Goal: Task Accomplishment & Management: Manage account settings

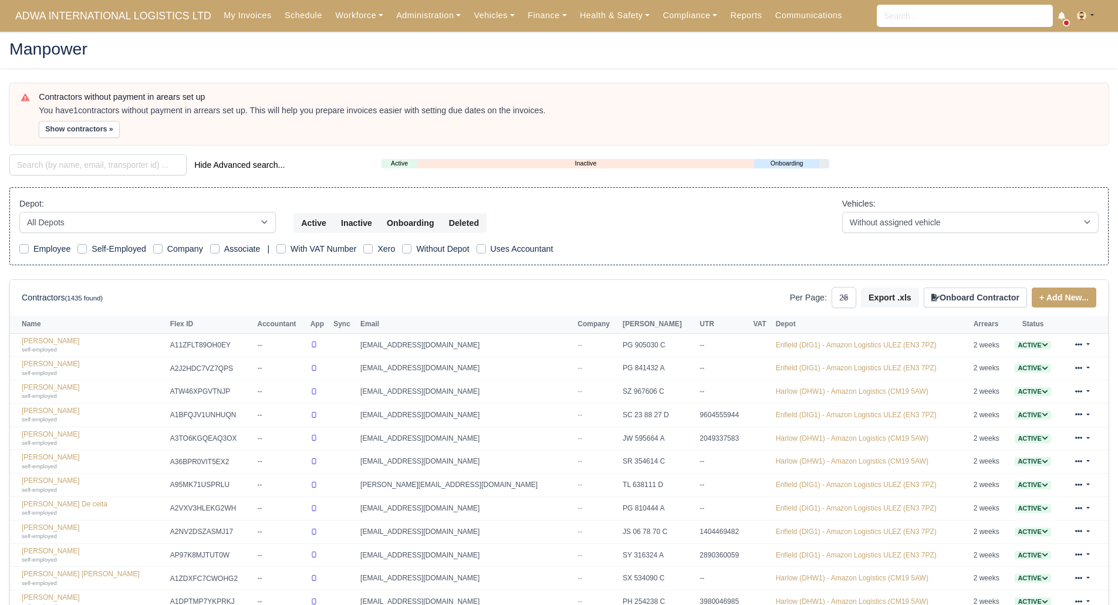
select select "25"
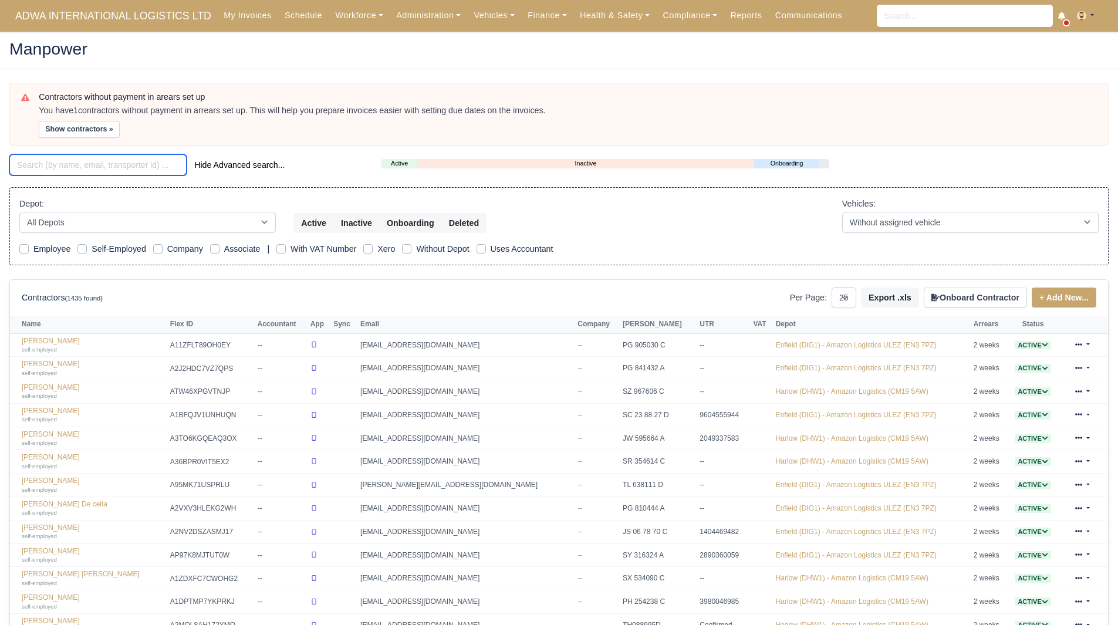
click at [93, 165] on input "search" at bounding box center [97, 164] width 177 height 21
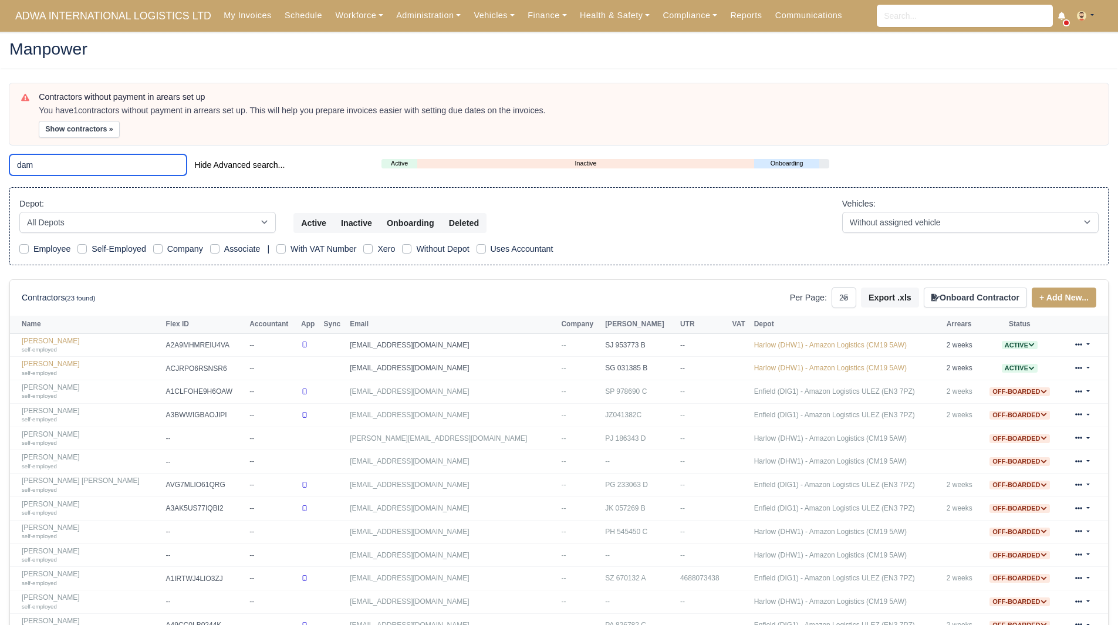
drag, startPoint x: 54, startPoint y: 168, endPoint x: 0, endPoint y: 168, distance: 54.0
click at [0, 168] on main "Manpower Contractors without payment in arears set up You have 1 contractors wi…" at bounding box center [559, 475] width 1118 height 858
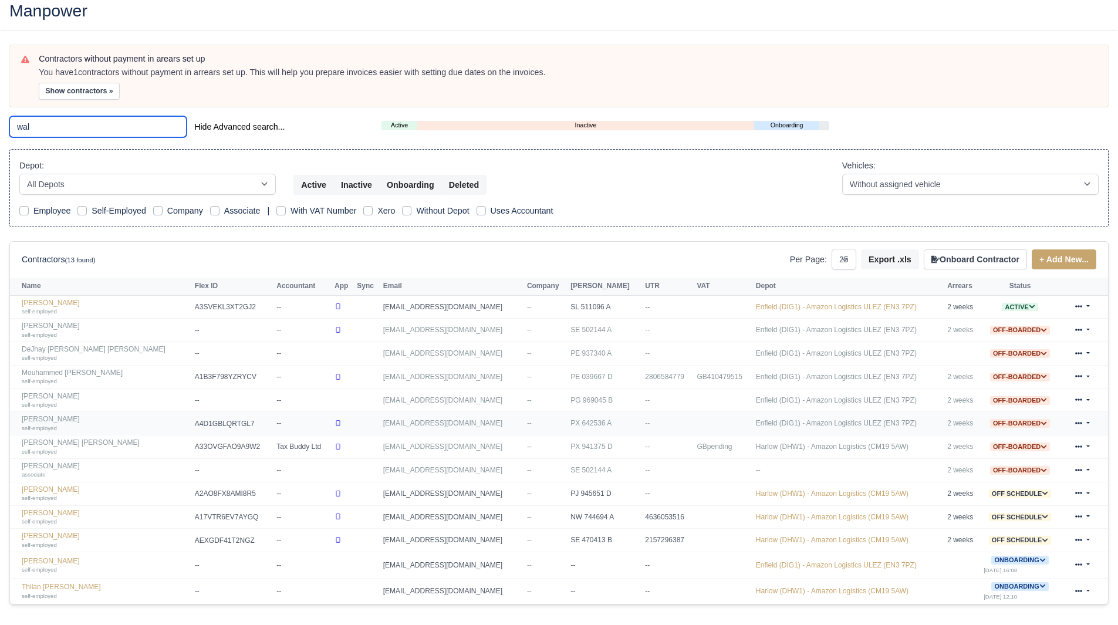
scroll to position [59, 0]
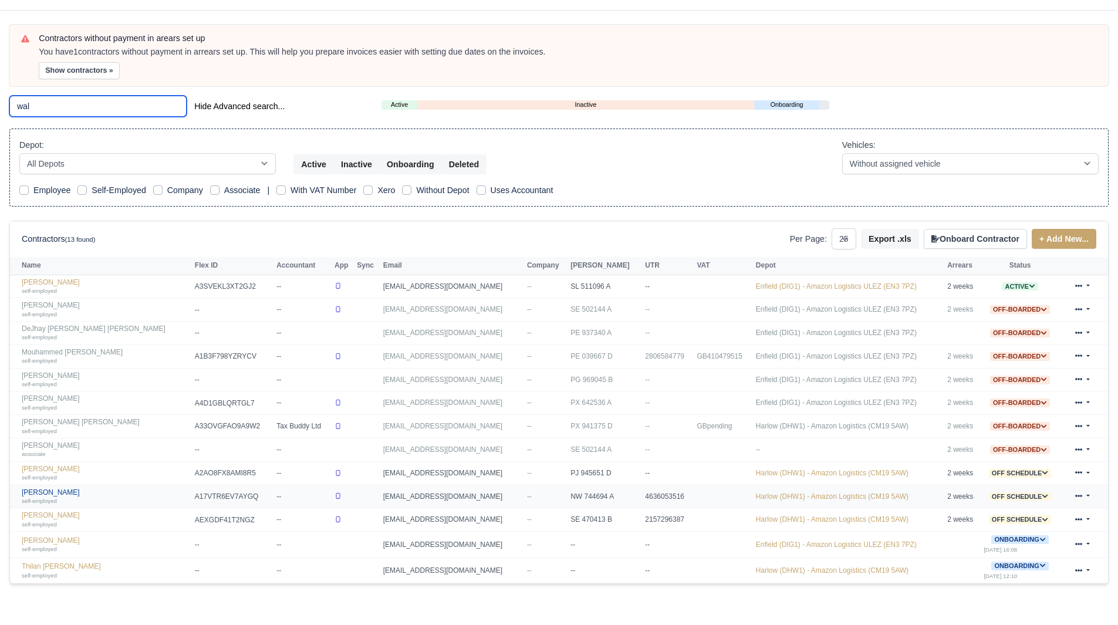
type input "wal"
click at [63, 495] on link "DAMON WALLER self-employed" at bounding box center [105, 496] width 167 height 17
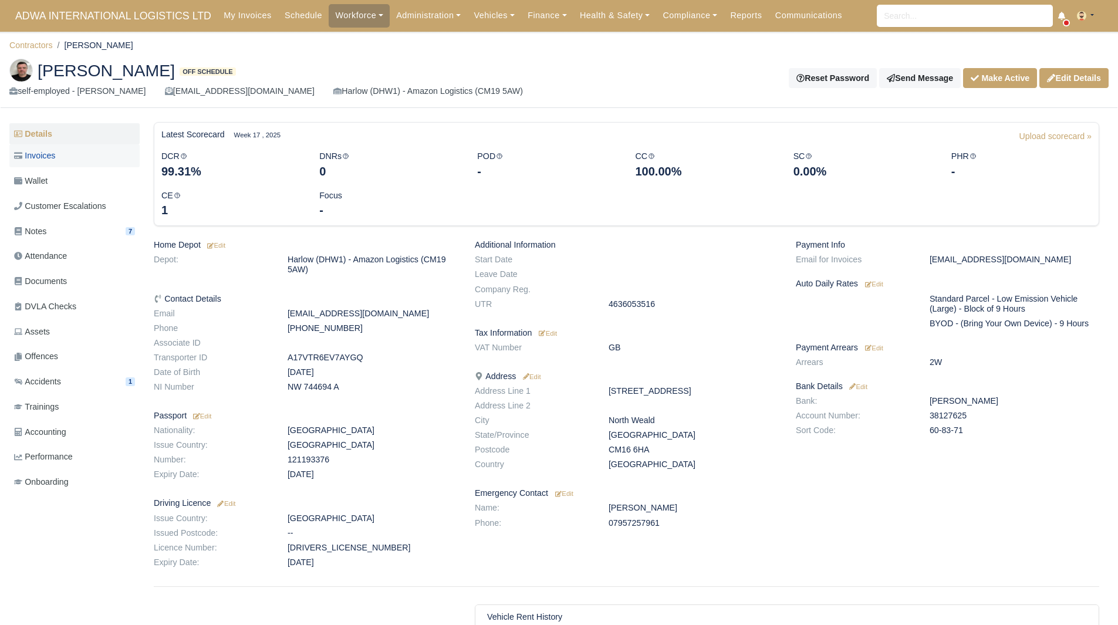
click at [63, 160] on link "Invoices" at bounding box center [74, 155] width 130 height 23
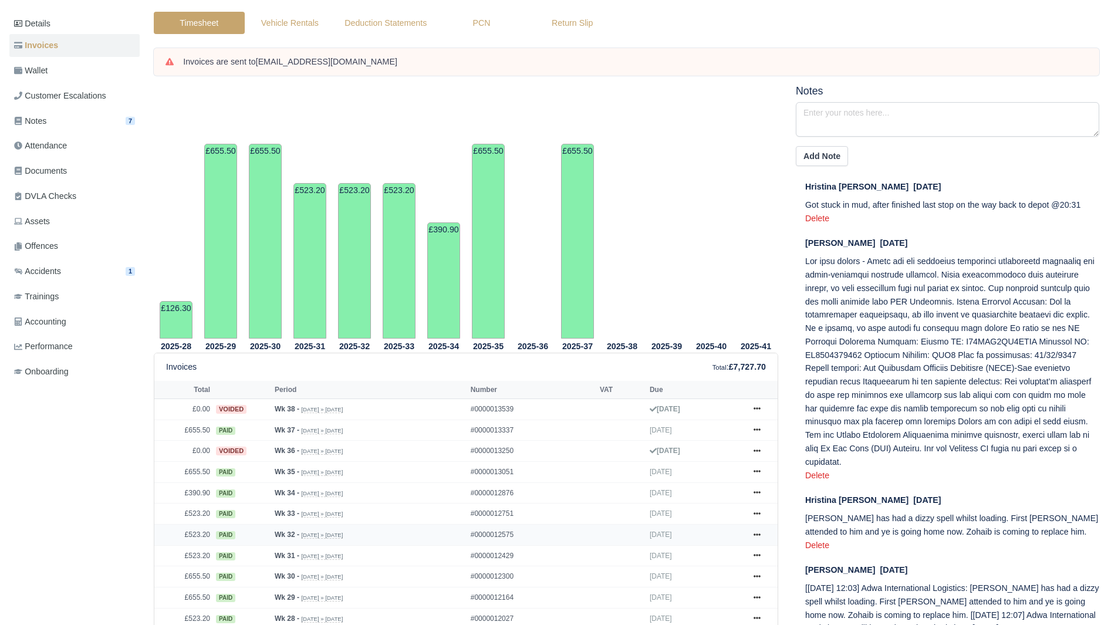
scroll to position [235, 0]
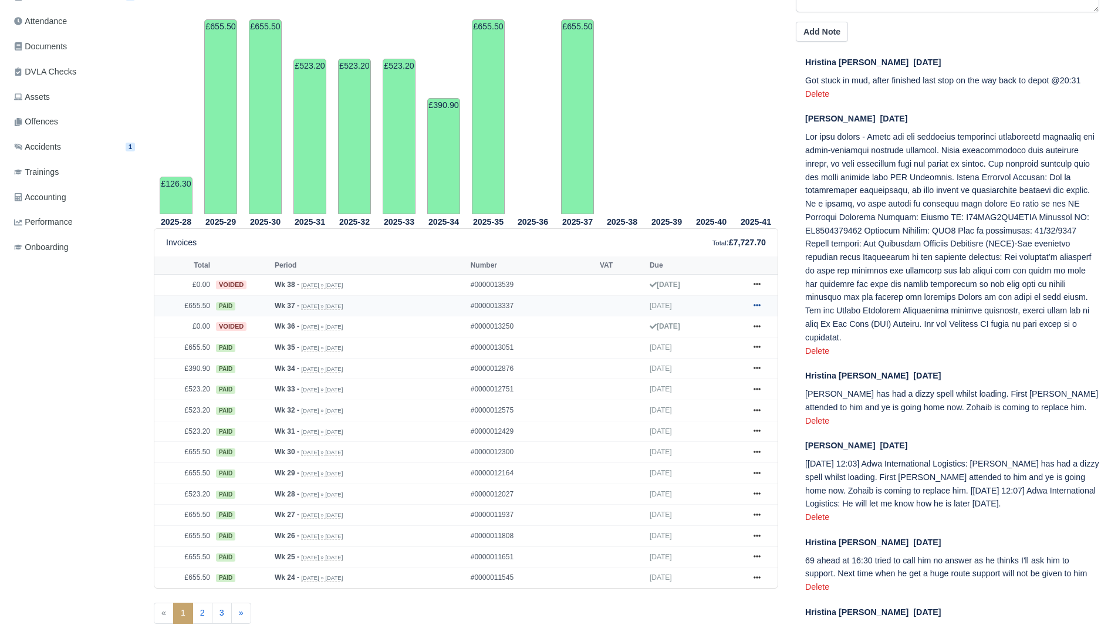
click at [754, 300] on link at bounding box center [757, 306] width 18 height 15
click at [739, 319] on link "Show Invoice" at bounding box center [713, 327] width 104 height 25
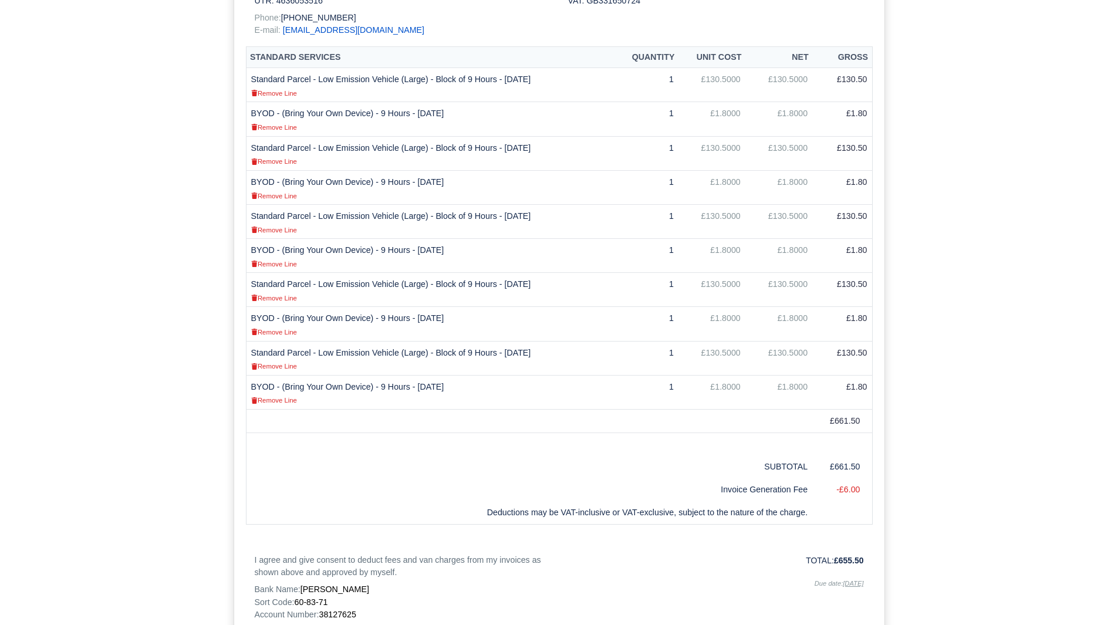
scroll to position [512, 0]
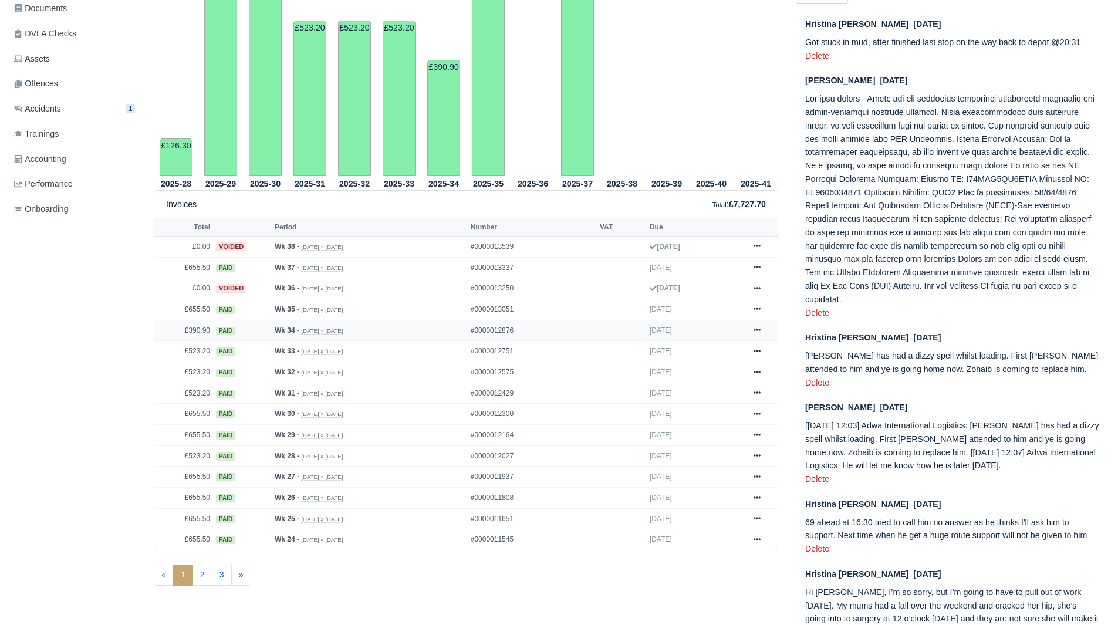
scroll to position [293, 0]
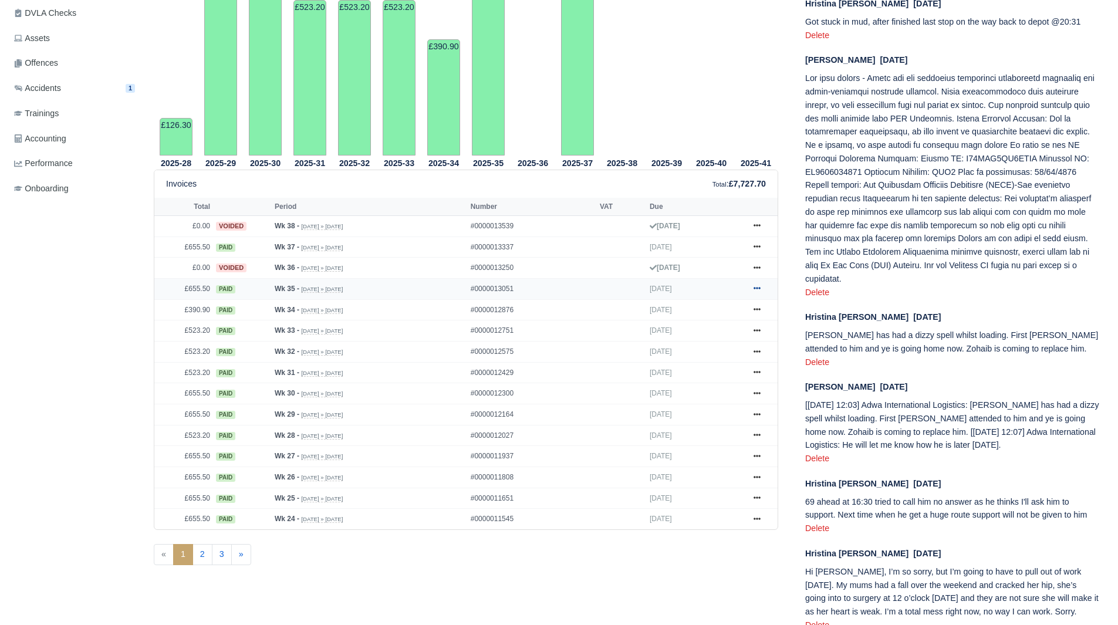
click at [758, 293] on link at bounding box center [757, 289] width 18 height 15
click at [728, 315] on link "Show Invoice" at bounding box center [713, 310] width 104 height 25
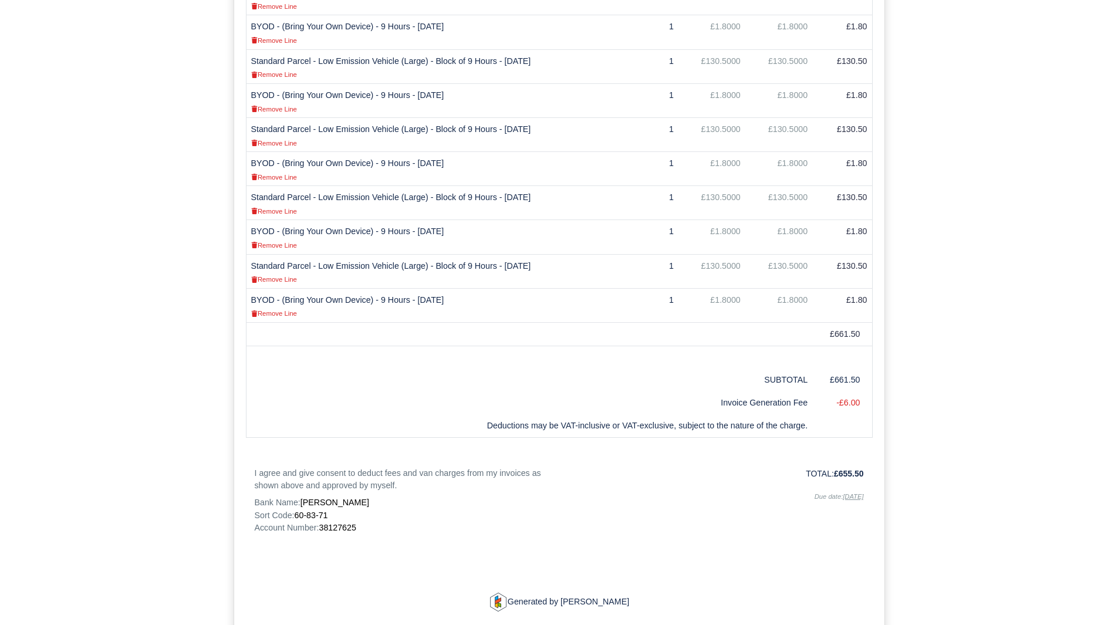
scroll to position [512, 0]
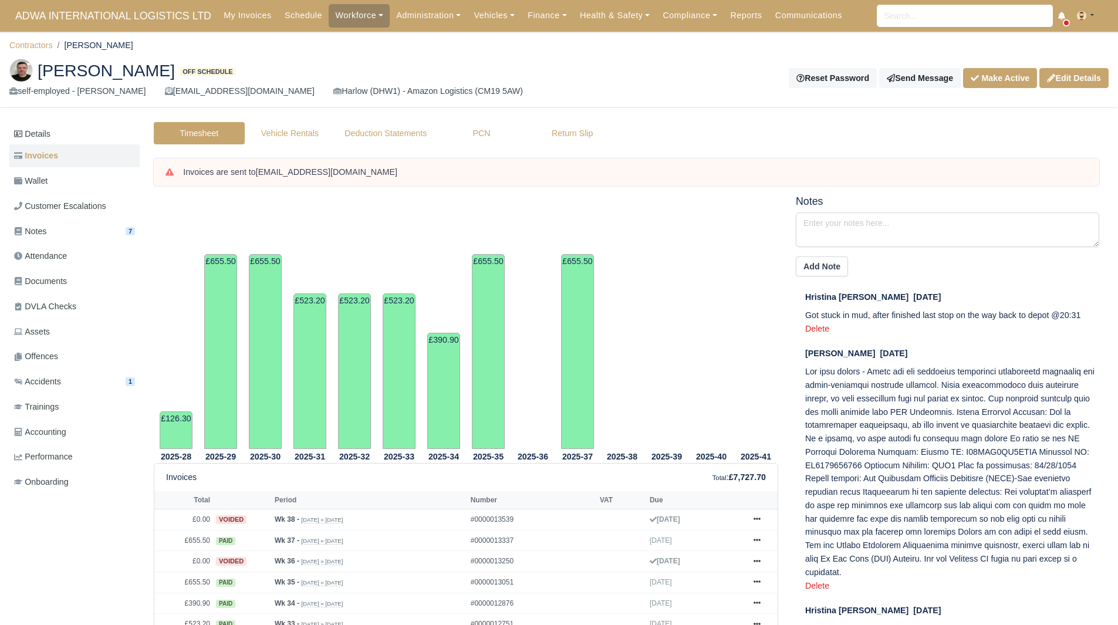
scroll to position [293, 0]
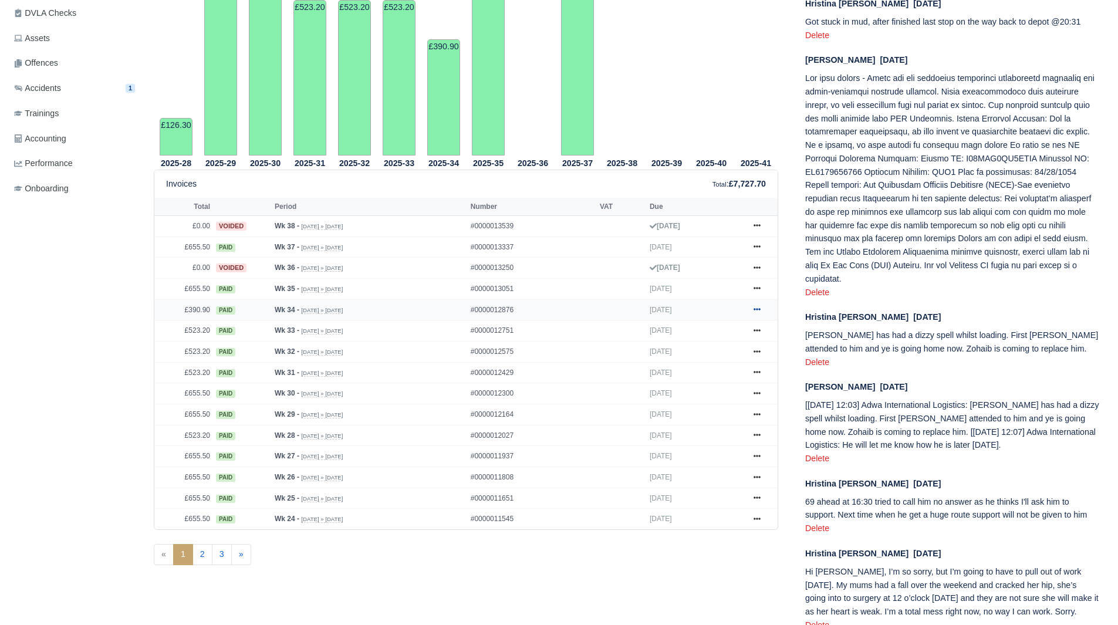
click at [755, 313] on icon at bounding box center [756, 309] width 7 height 7
click at [743, 336] on link "Show Invoice" at bounding box center [713, 331] width 104 height 25
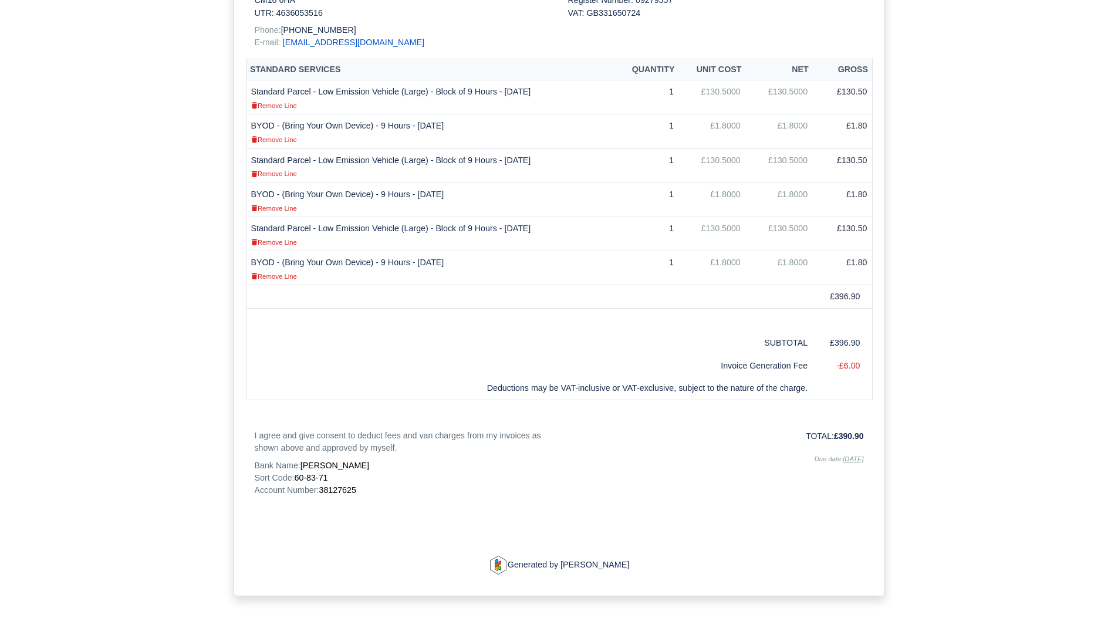
scroll to position [376, 0]
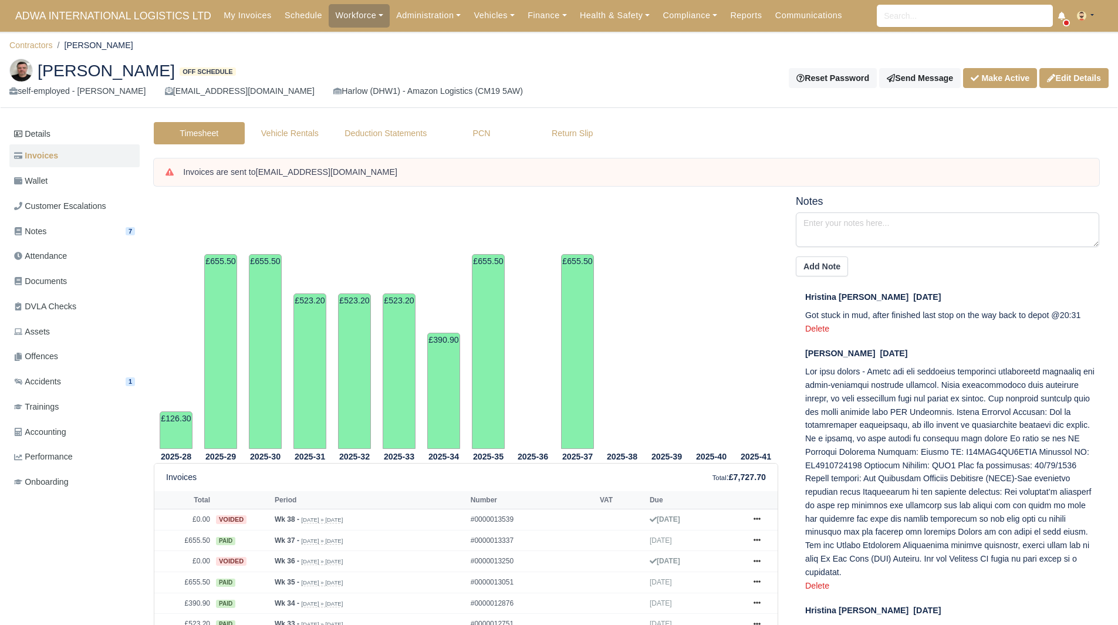
scroll to position [293, 0]
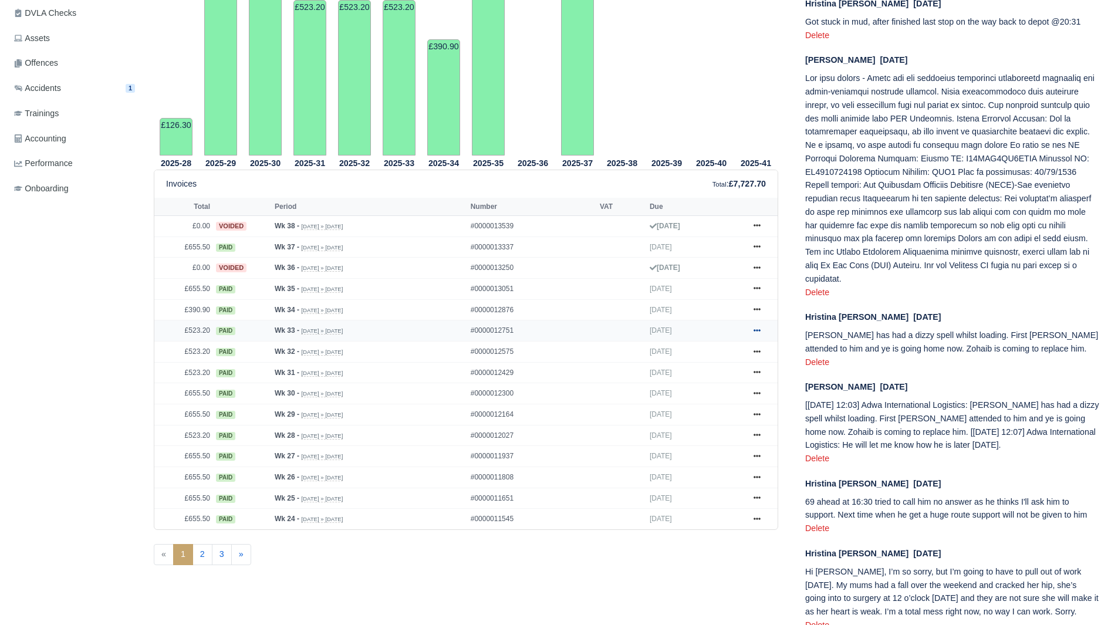
click at [759, 332] on icon at bounding box center [756, 330] width 7 height 7
click at [709, 346] on link "Show Invoice" at bounding box center [713, 352] width 104 height 25
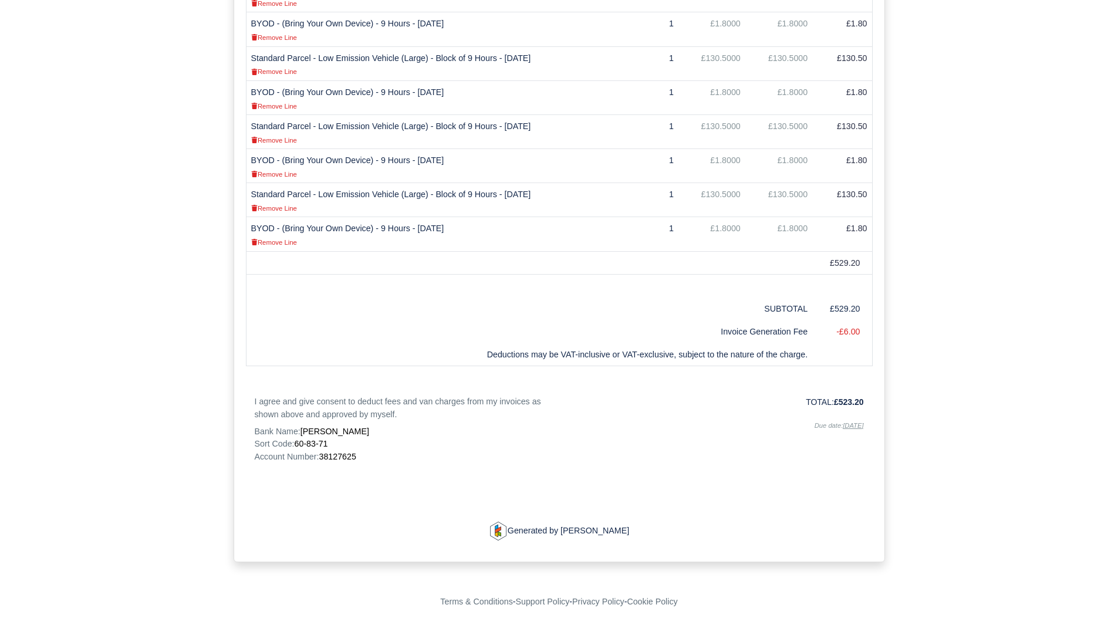
scroll to position [444, 0]
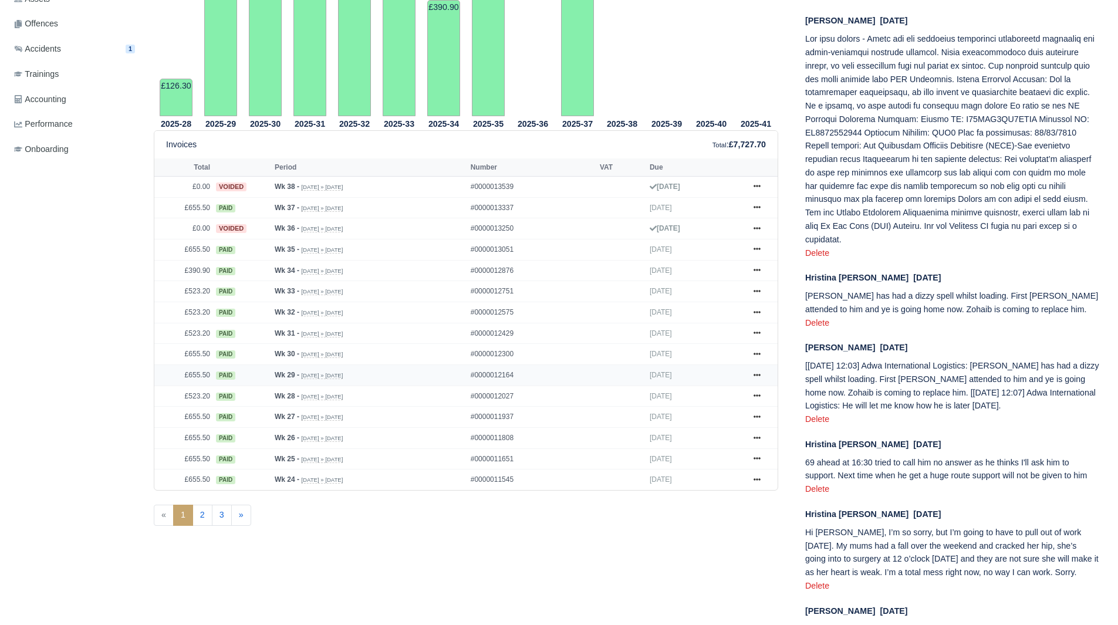
scroll to position [352, 0]
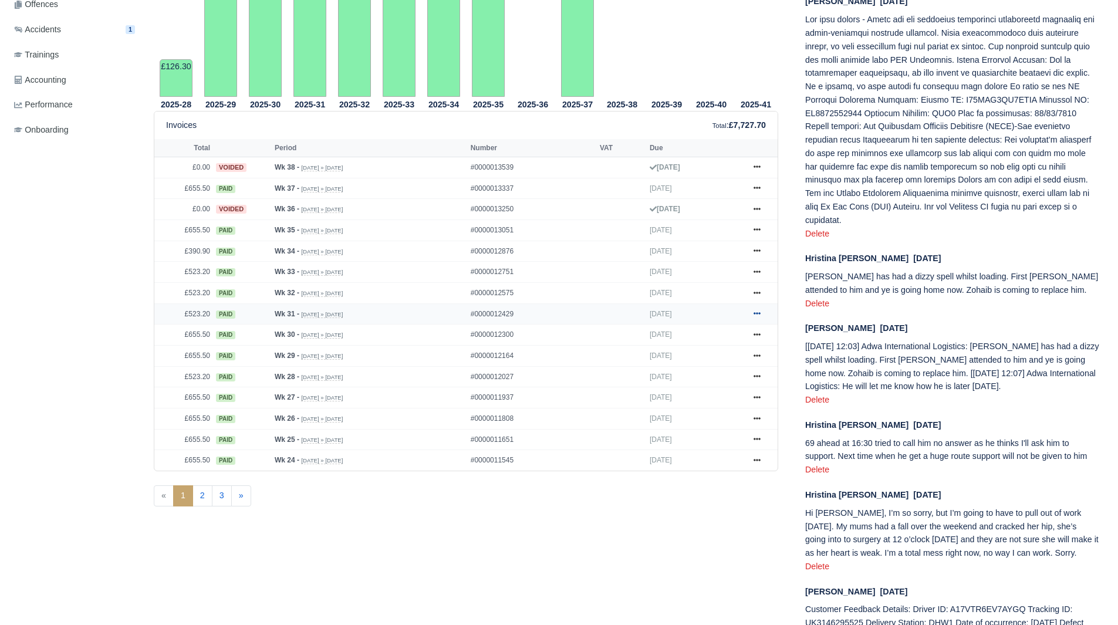
click at [755, 314] on icon at bounding box center [756, 314] width 7 height 2
click at [741, 333] on link "Show Invoice" at bounding box center [713, 335] width 104 height 25
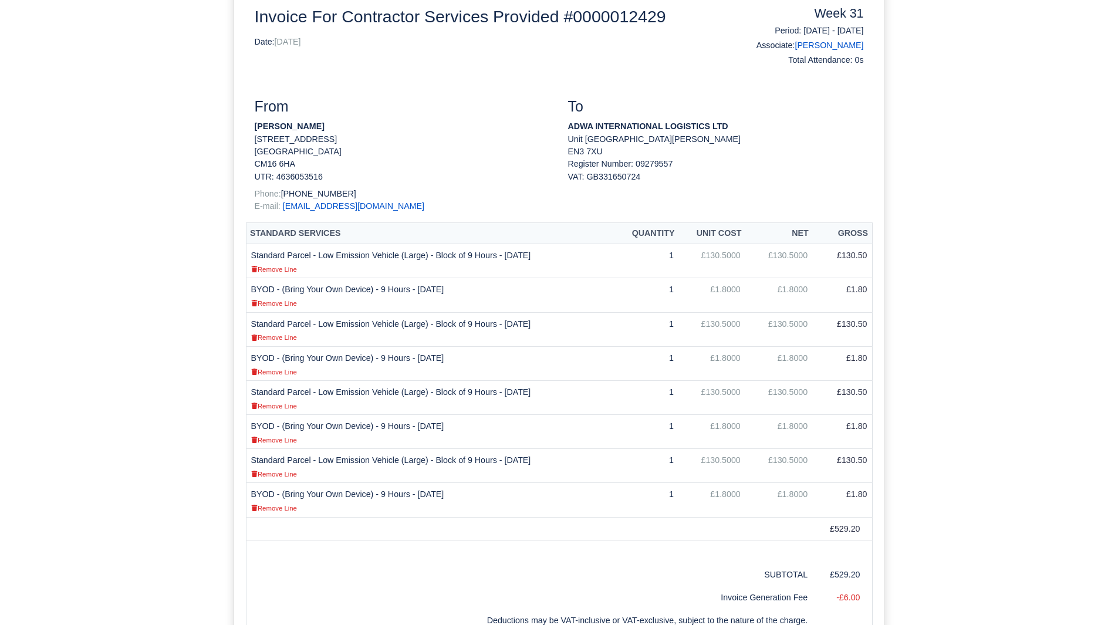
scroll to position [411, 0]
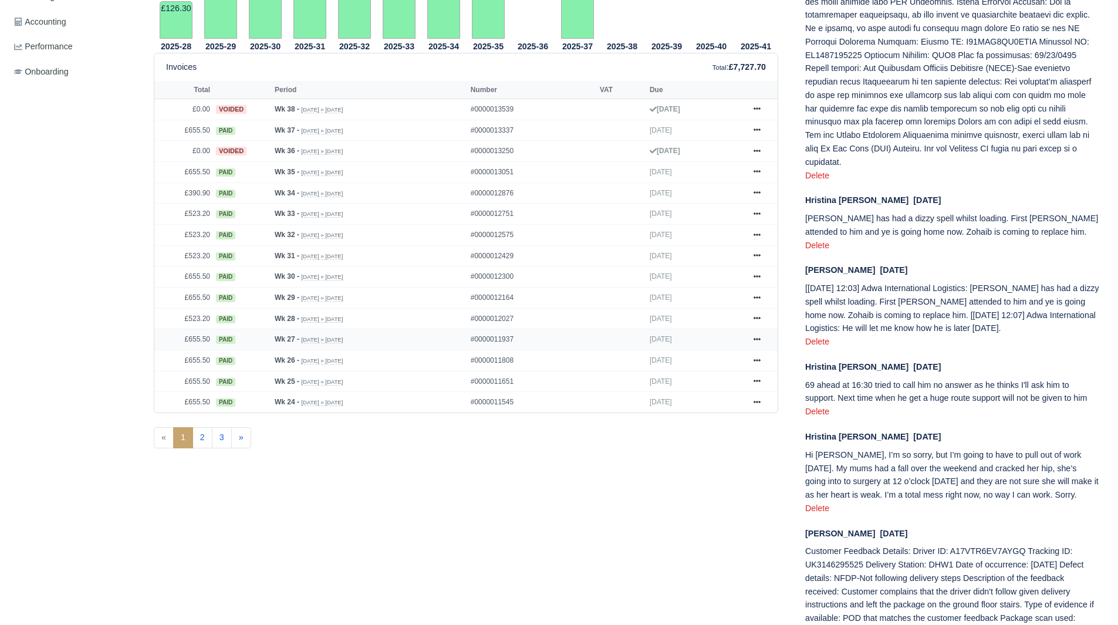
scroll to position [411, 0]
click at [753, 275] on icon at bounding box center [756, 275] width 7 height 7
click at [740, 299] on link "Show Invoice" at bounding box center [713, 297] width 104 height 25
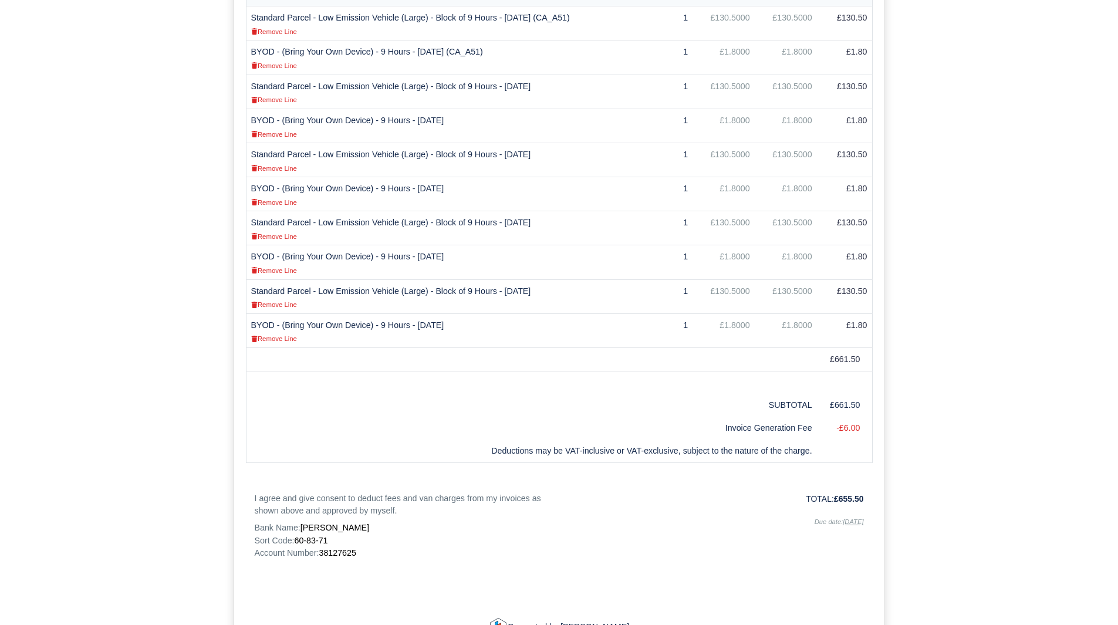
scroll to position [512, 0]
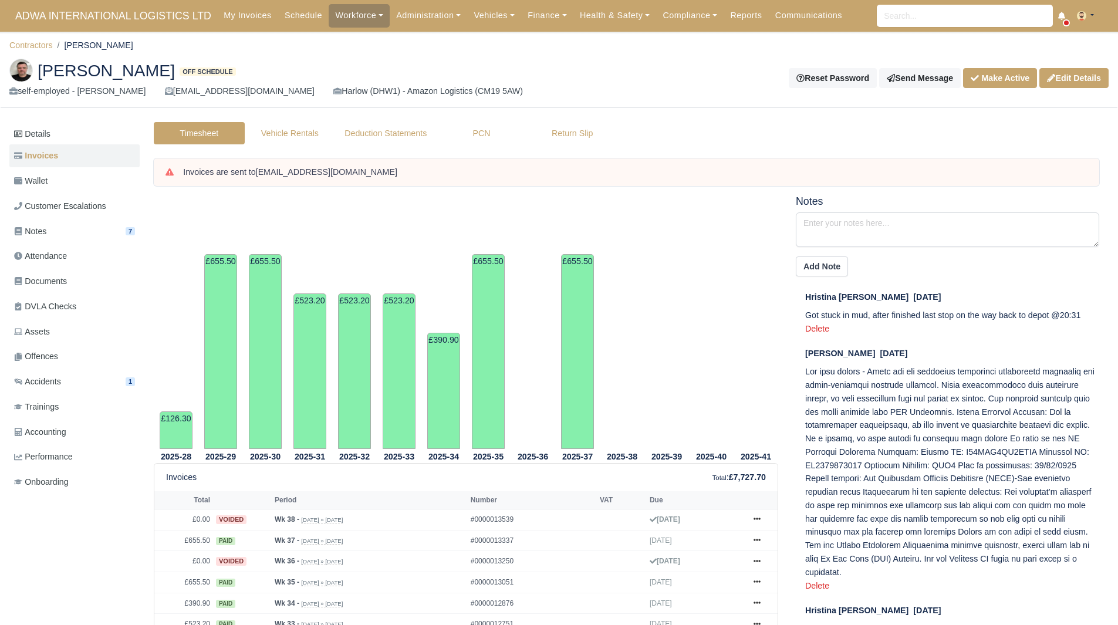
scroll to position [411, 0]
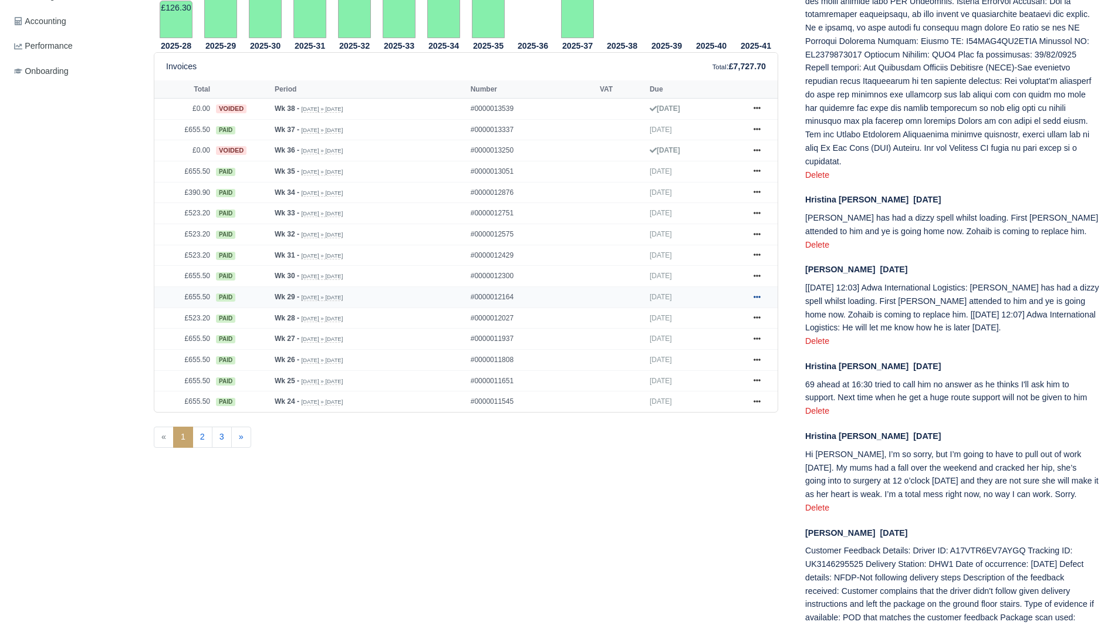
click at [757, 295] on icon at bounding box center [756, 296] width 7 height 7
click at [707, 316] on link "Show Invoice" at bounding box center [713, 318] width 104 height 25
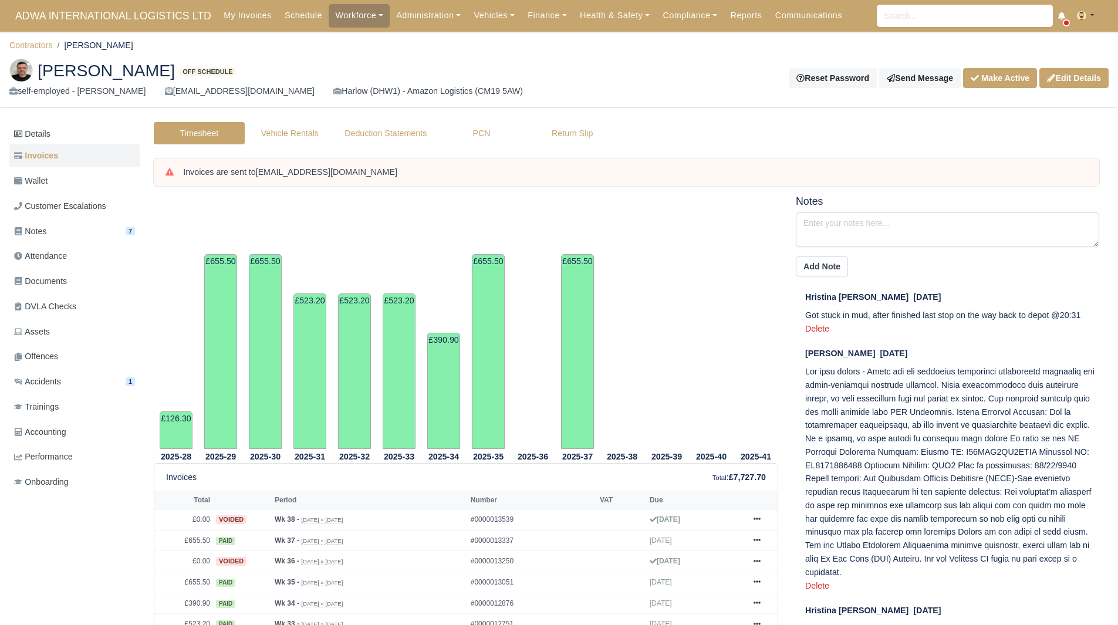
scroll to position [411, 0]
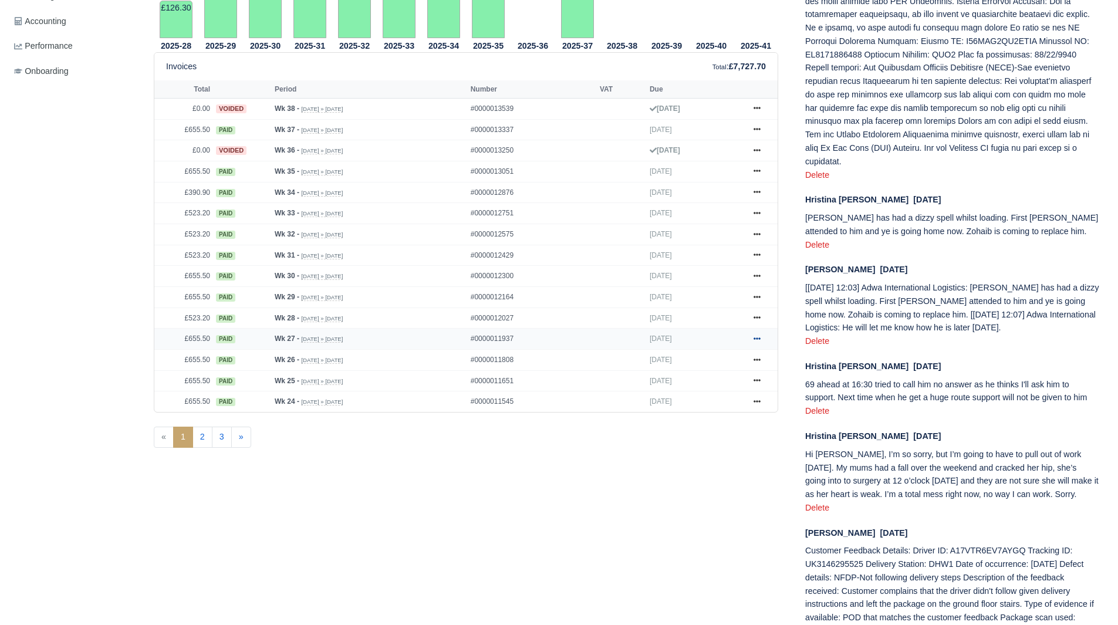
click at [759, 342] on icon at bounding box center [756, 338] width 7 height 7
click at [749, 359] on link "Show Invoice" at bounding box center [713, 360] width 104 height 25
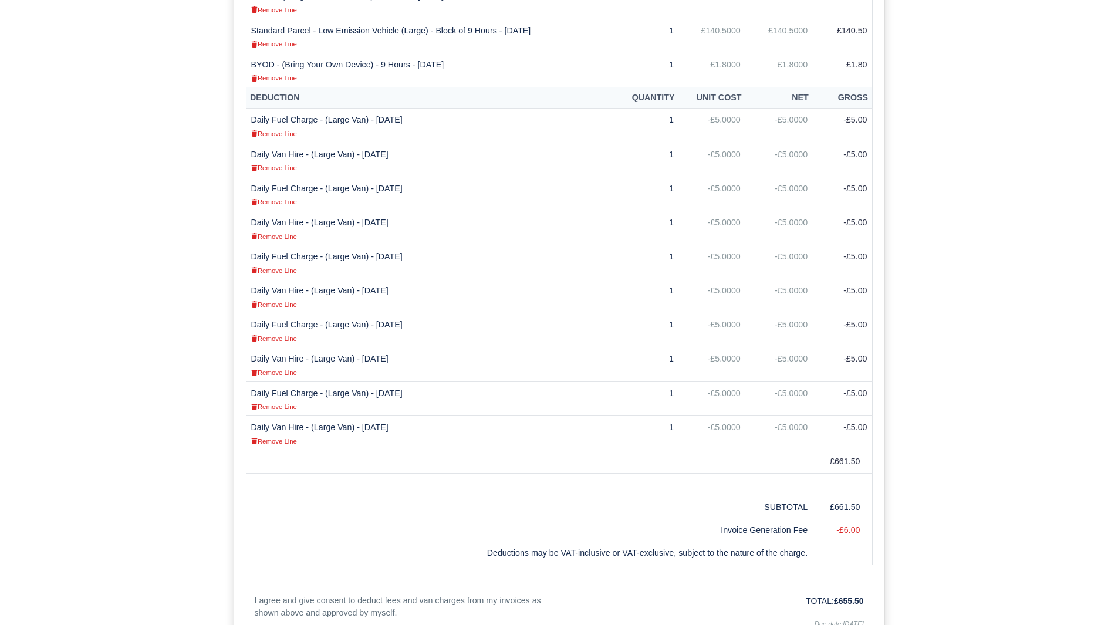
scroll to position [763, 0]
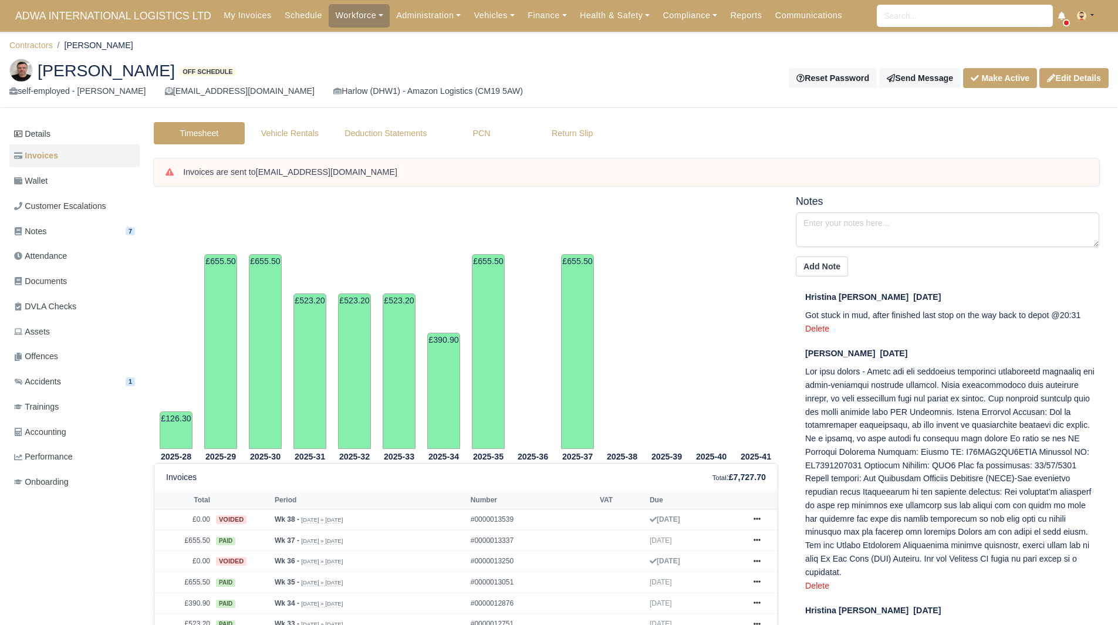
scroll to position [411, 0]
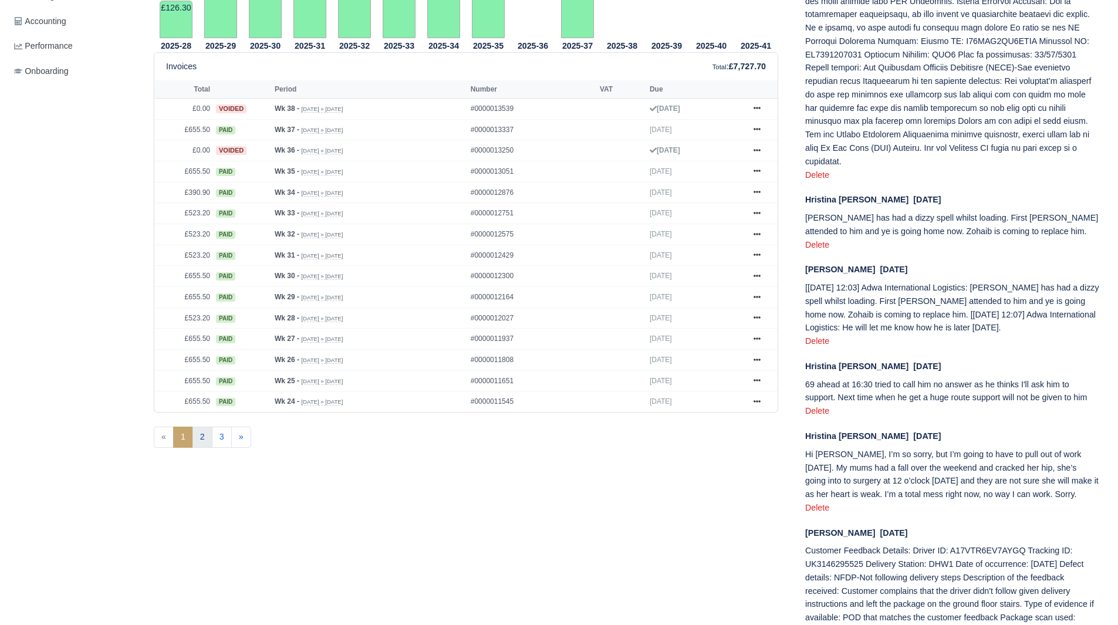
click at [198, 441] on link "2" at bounding box center [202, 437] width 20 height 21
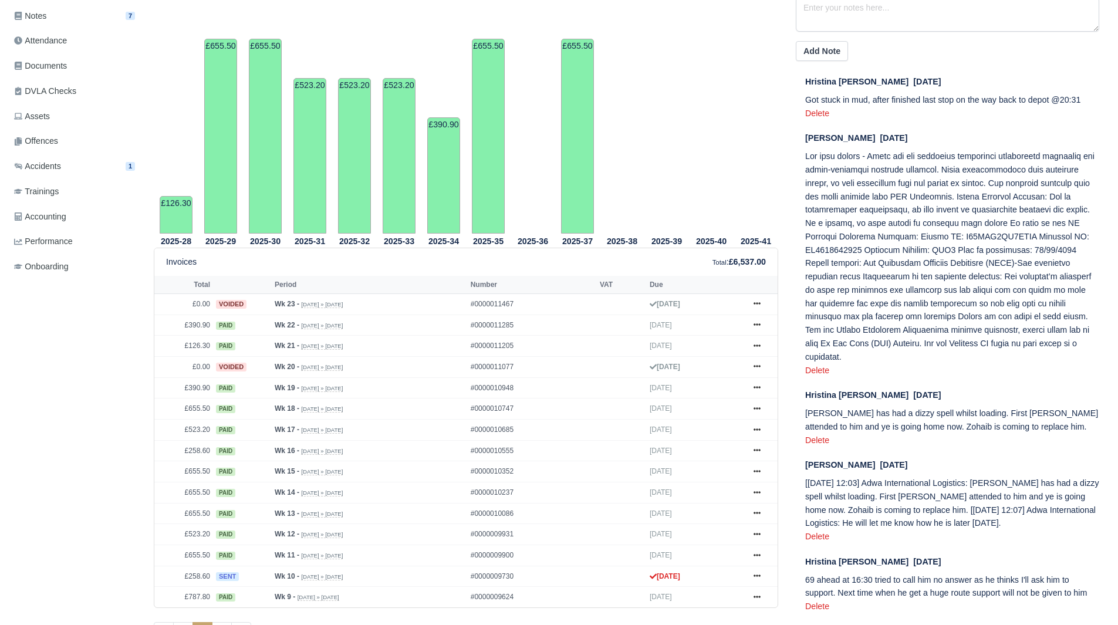
scroll to position [293, 0]
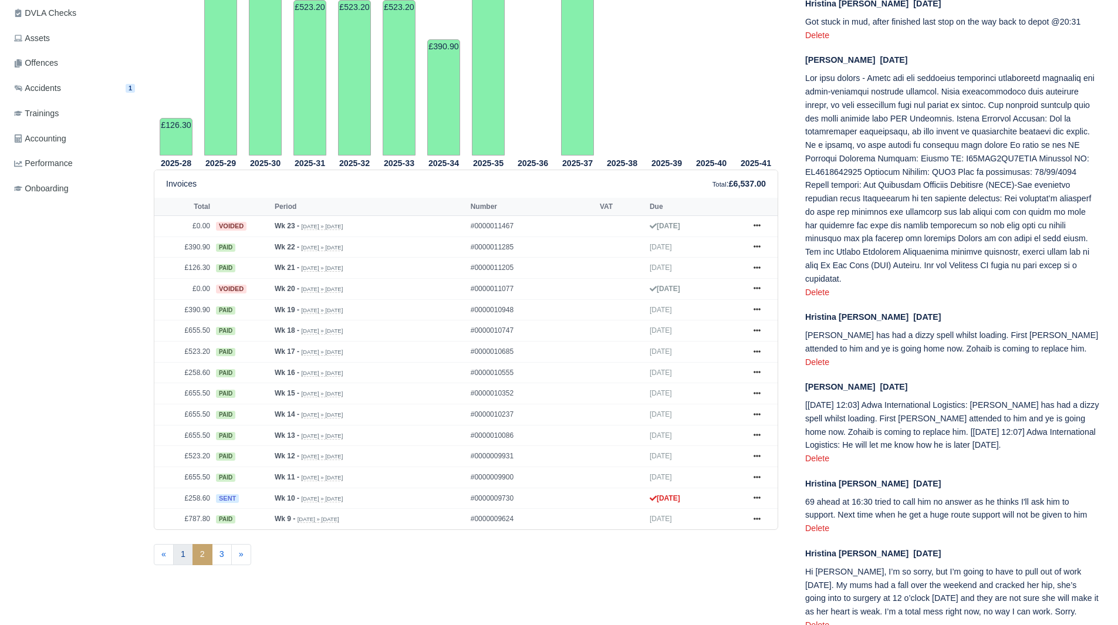
click at [181, 550] on link "1" at bounding box center [183, 554] width 20 height 21
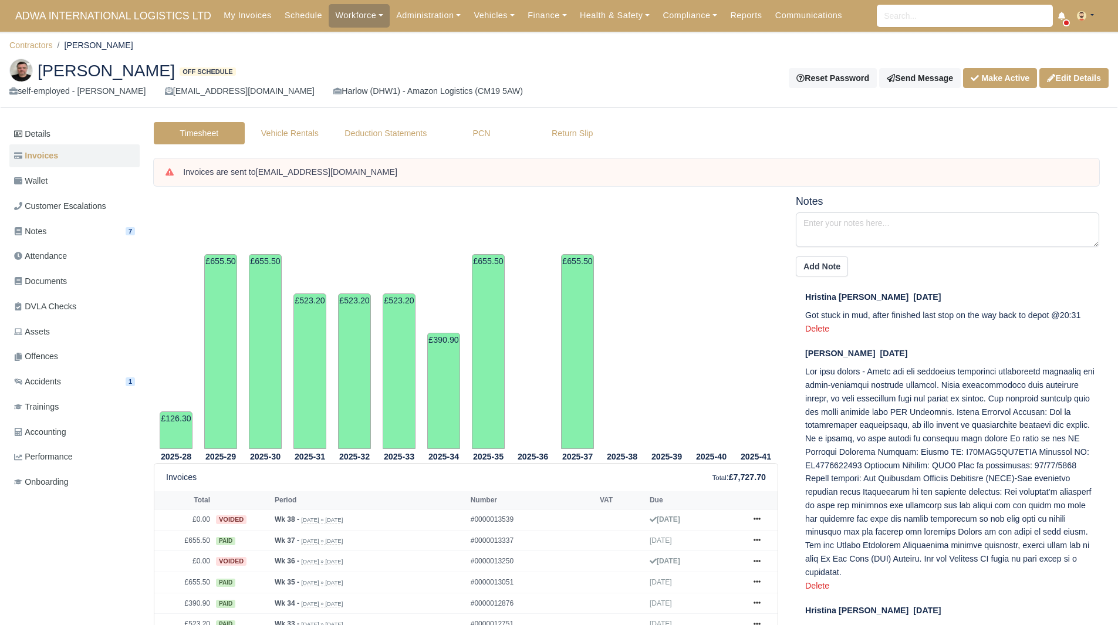
click at [658, 225] on tr "2025-39" at bounding box center [666, 321] width 45 height 253
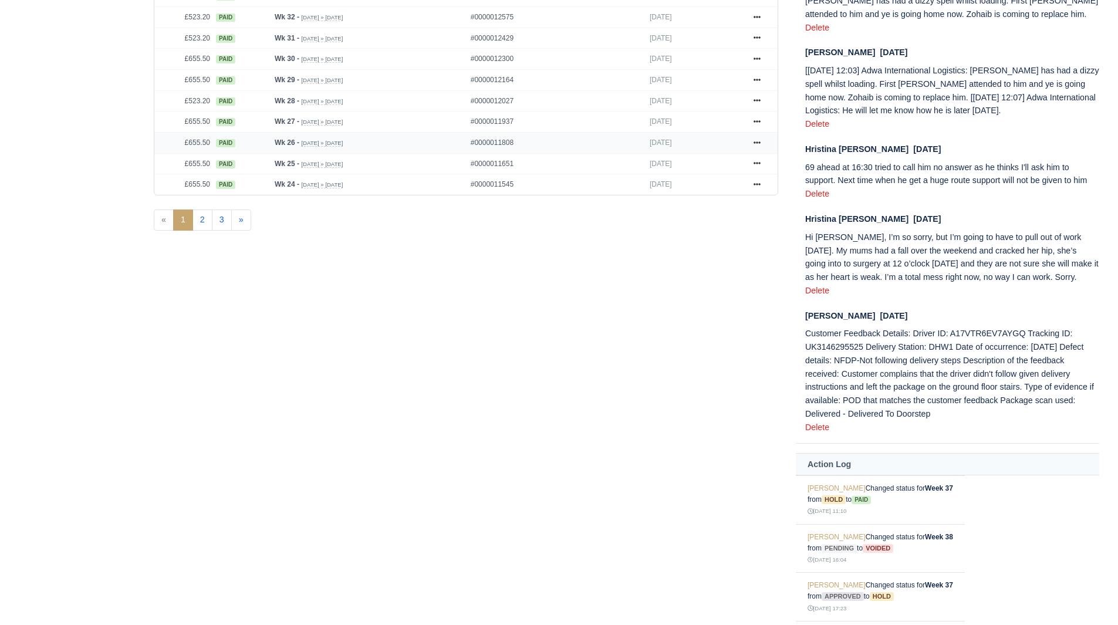
scroll to position [518, 0]
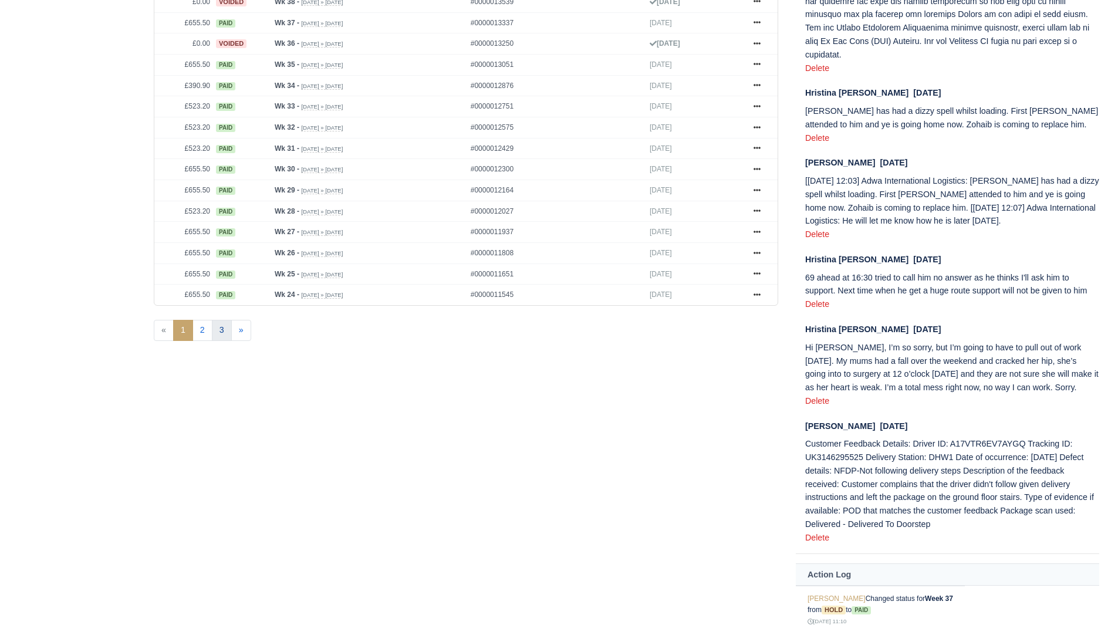
click at [225, 329] on link "3" at bounding box center [222, 330] width 20 height 21
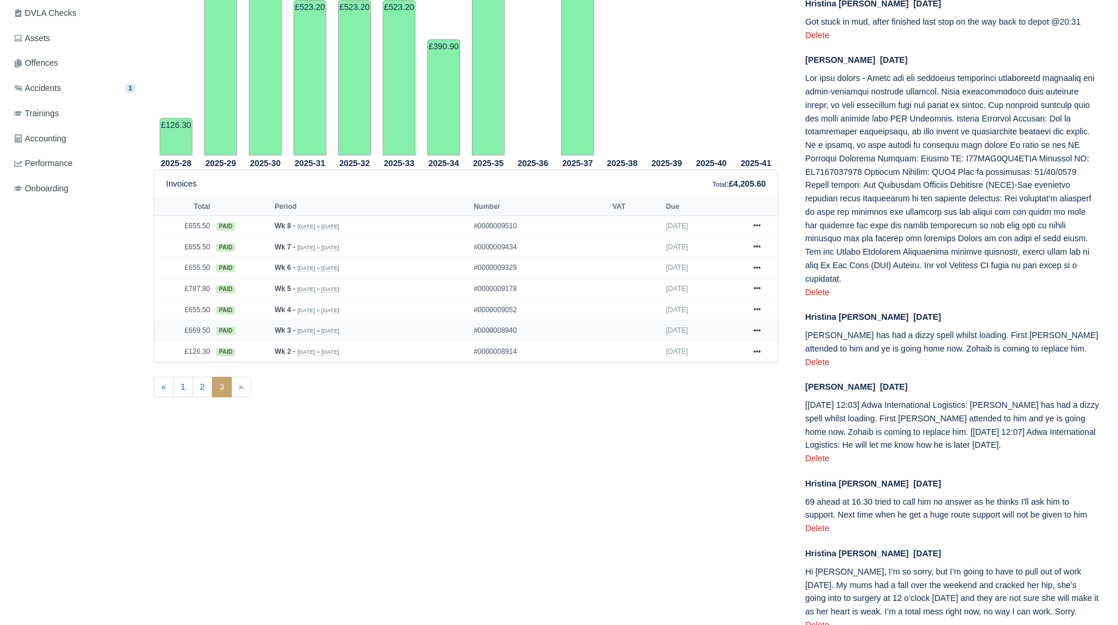
scroll to position [293, 0]
click at [201, 386] on link "2" at bounding box center [202, 387] width 20 height 21
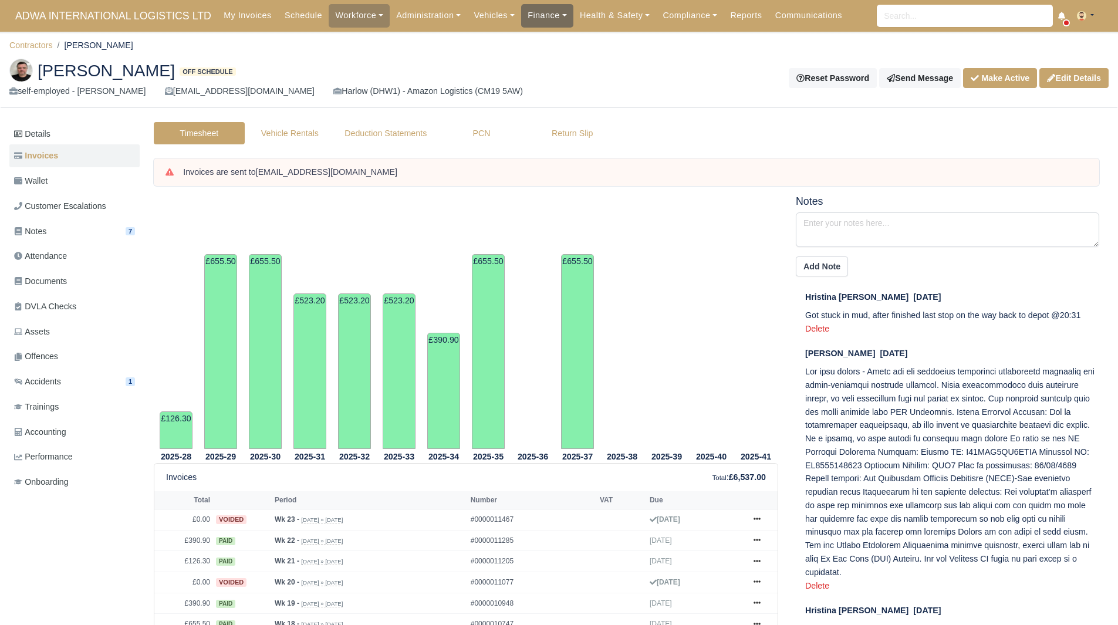
click at [539, 23] on link "Finance" at bounding box center [547, 15] width 52 height 23
click at [526, 37] on link "Invoices" at bounding box center [573, 41] width 95 height 25
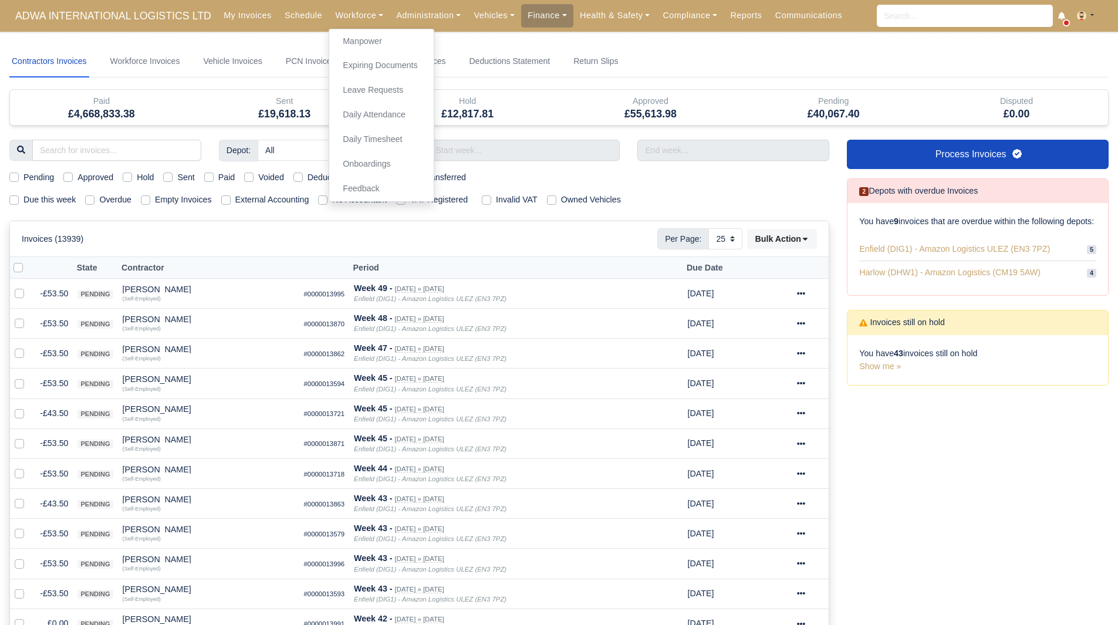
select select "25"
click at [356, 42] on link "Manpower" at bounding box center [381, 41] width 95 height 25
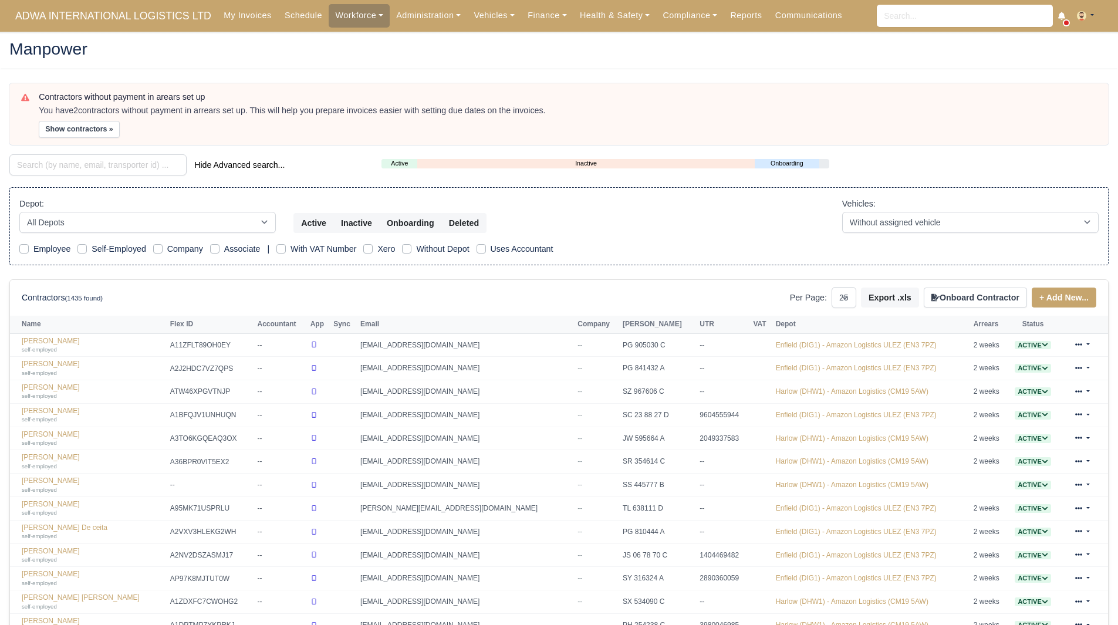
select select "25"
click at [76, 162] on input "search" at bounding box center [97, 164] width 177 height 21
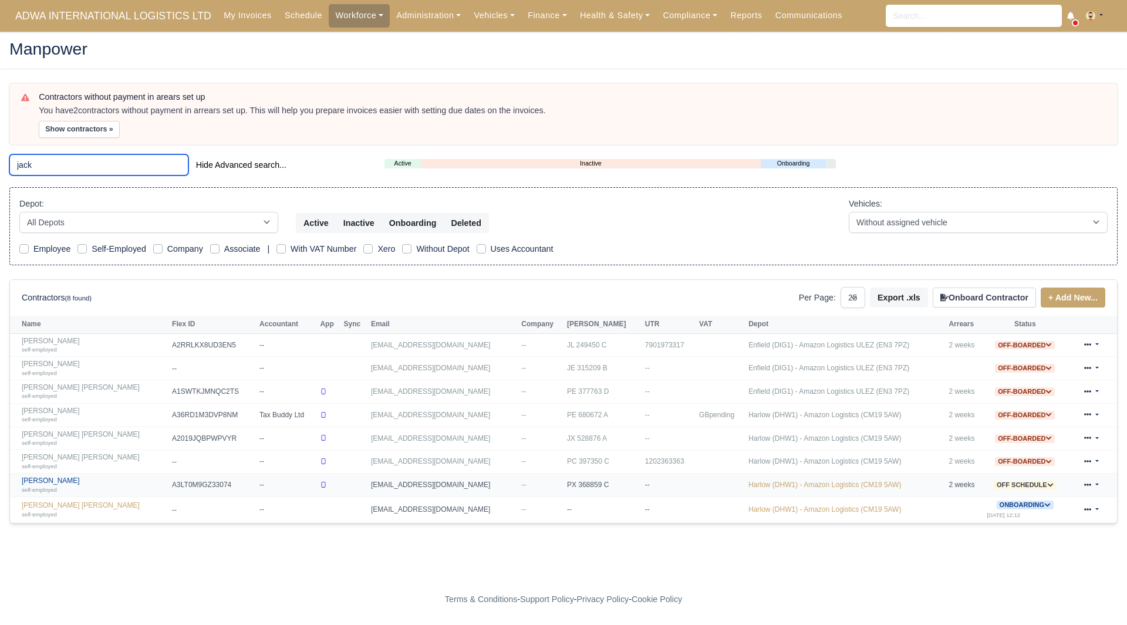
type input "jack"
click at [43, 482] on link "Jack Nicoll self-employed" at bounding box center [94, 484] width 144 height 17
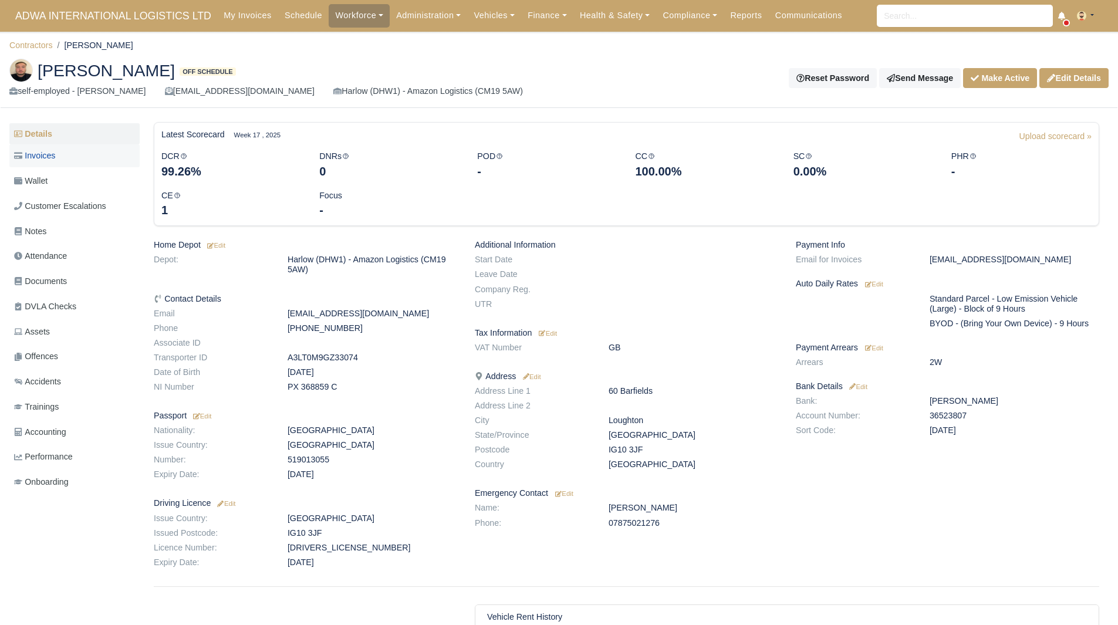
click at [57, 167] on link "Invoices" at bounding box center [74, 155] width 130 height 23
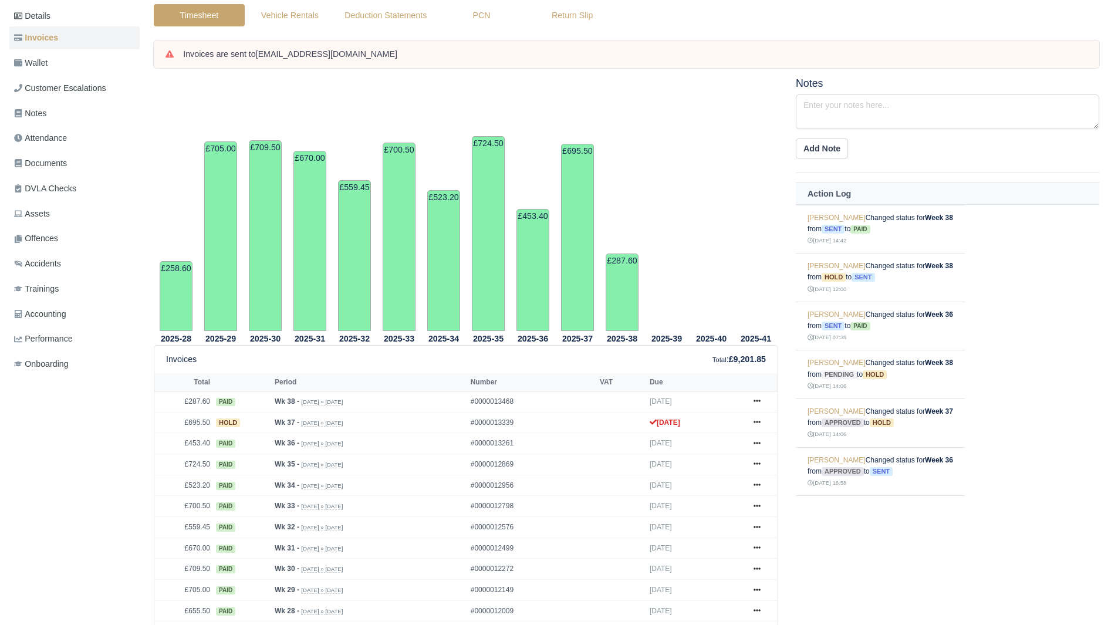
scroll to position [117, 0]
click at [70, 58] on link "Wallet" at bounding box center [74, 63] width 130 height 23
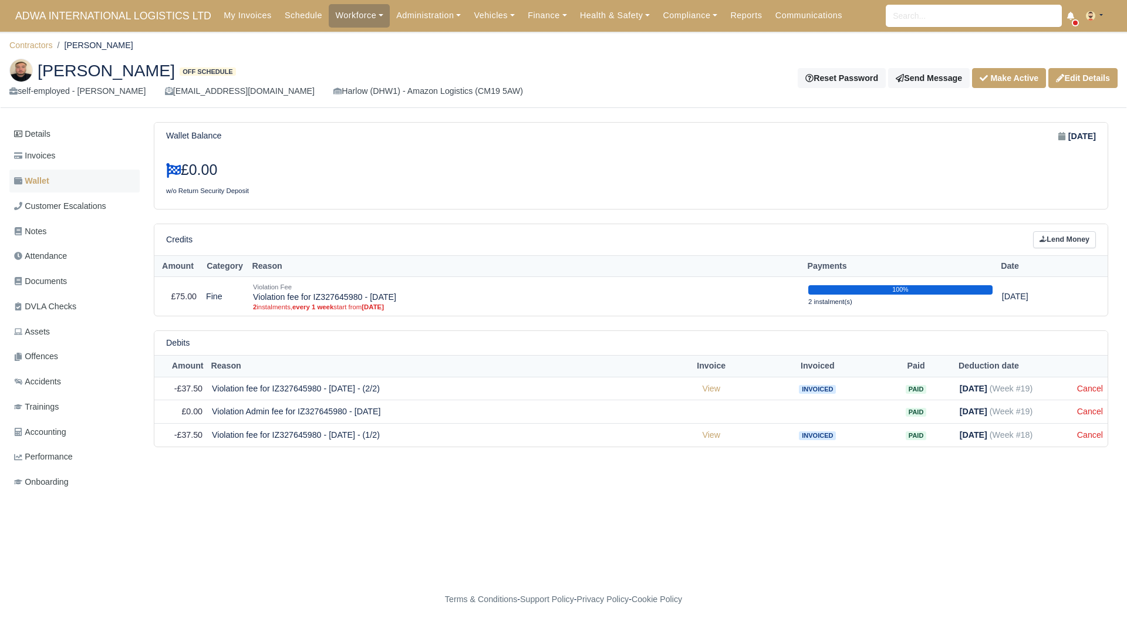
click at [70, 170] on link "Wallet" at bounding box center [74, 181] width 130 height 23
click at [70, 158] on link "Invoices" at bounding box center [74, 155] width 130 height 23
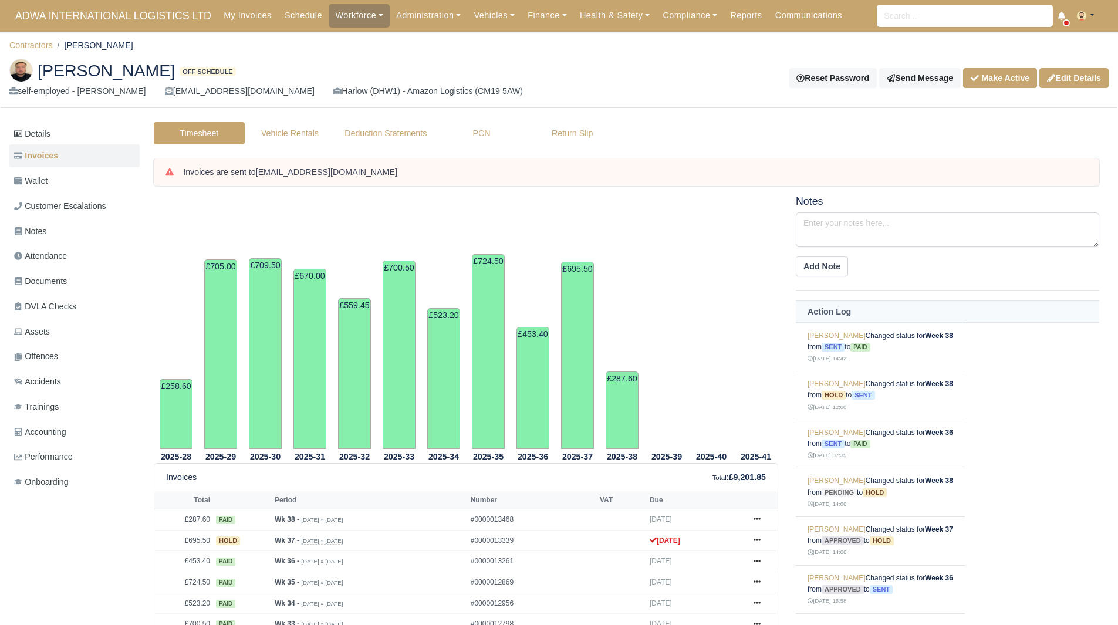
click at [681, 266] on tr "2025-39" at bounding box center [666, 321] width 45 height 253
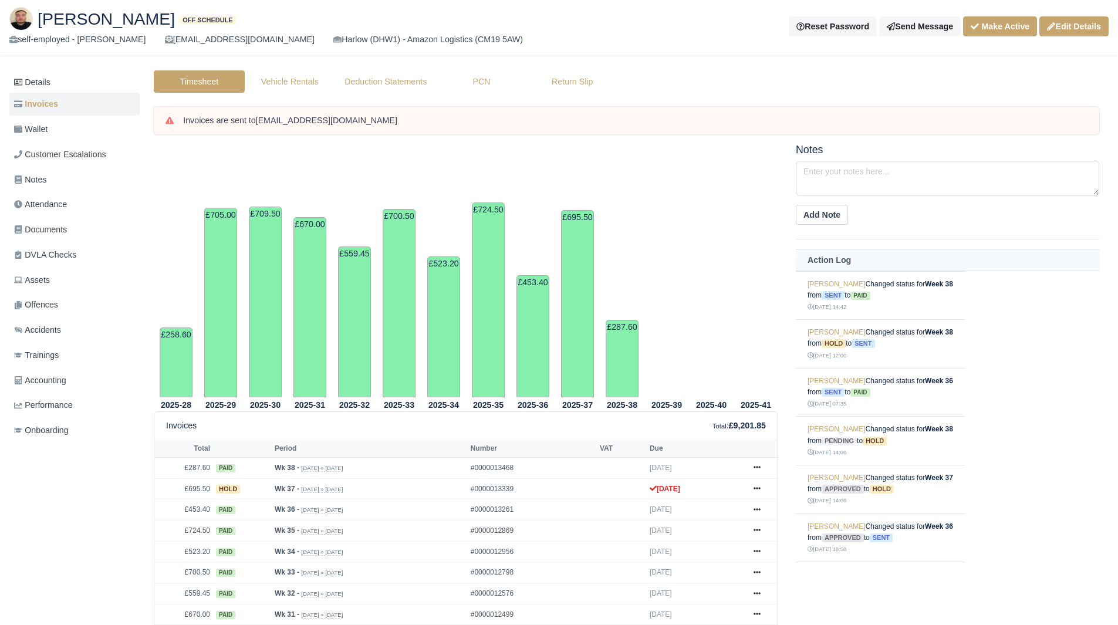
scroll to position [117, 0]
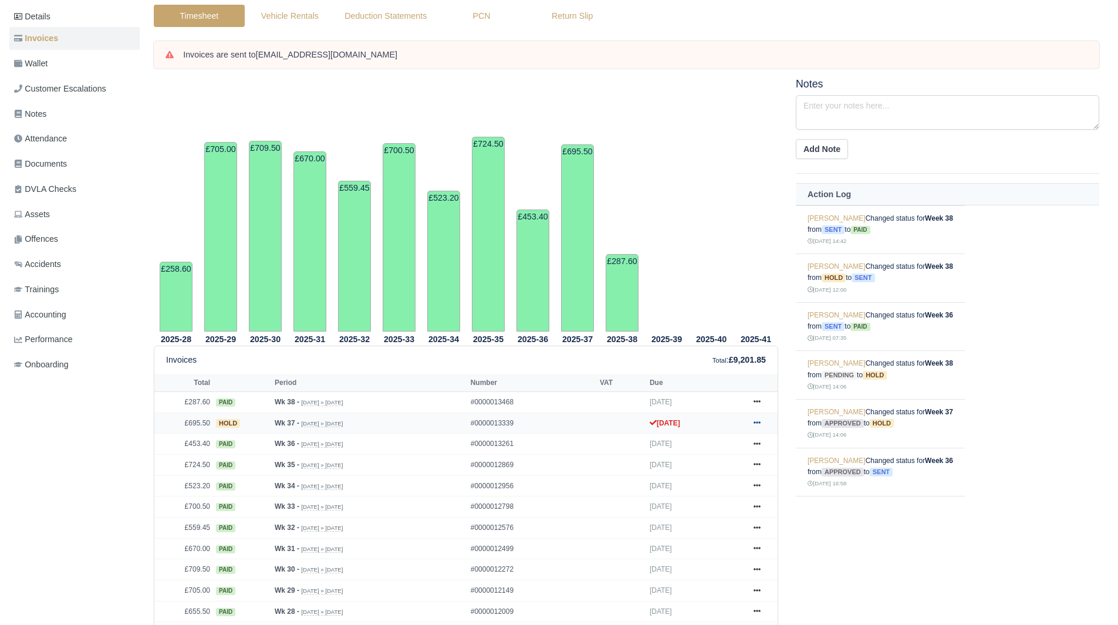
click at [760, 426] on icon at bounding box center [756, 422] width 7 height 7
click at [729, 444] on link "Show Invoice" at bounding box center [713, 444] width 104 height 25
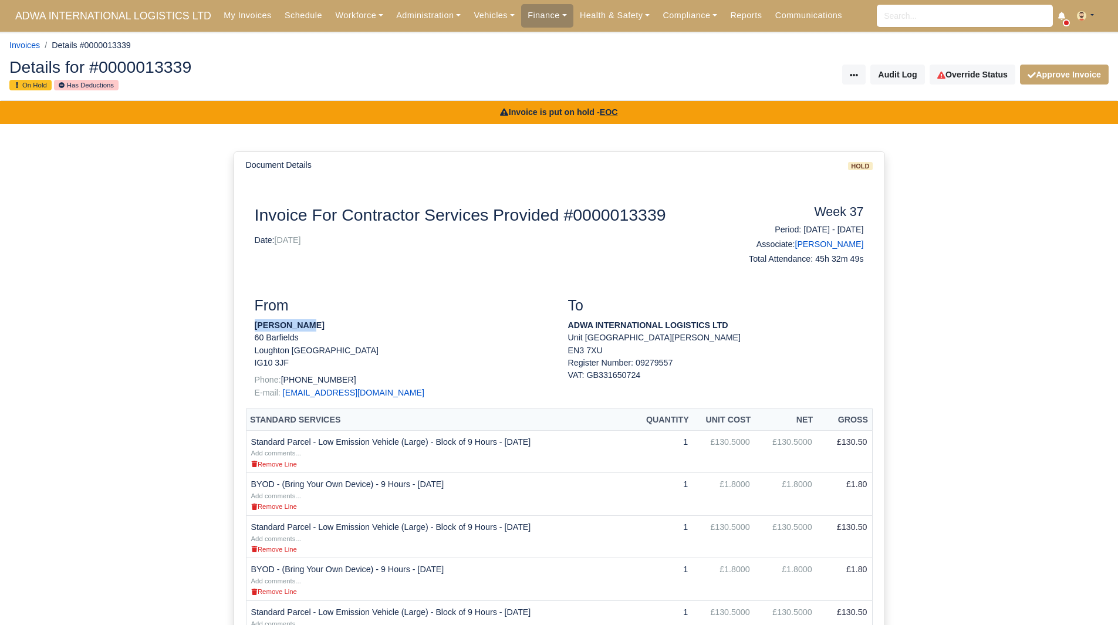
drag, startPoint x: 297, startPoint y: 323, endPoint x: 255, endPoint y: 330, distance: 42.9
click at [255, 330] on p "Jack Nicoll" at bounding box center [403, 325] width 296 height 12
copy strong "Jack Nicoll"
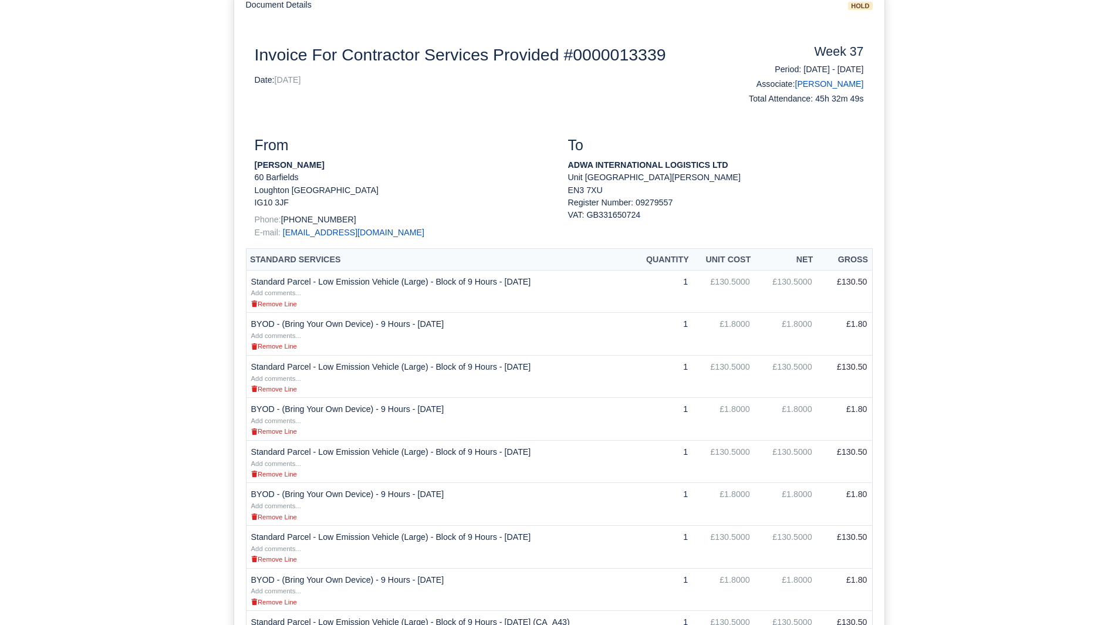
scroll to position [59, 0]
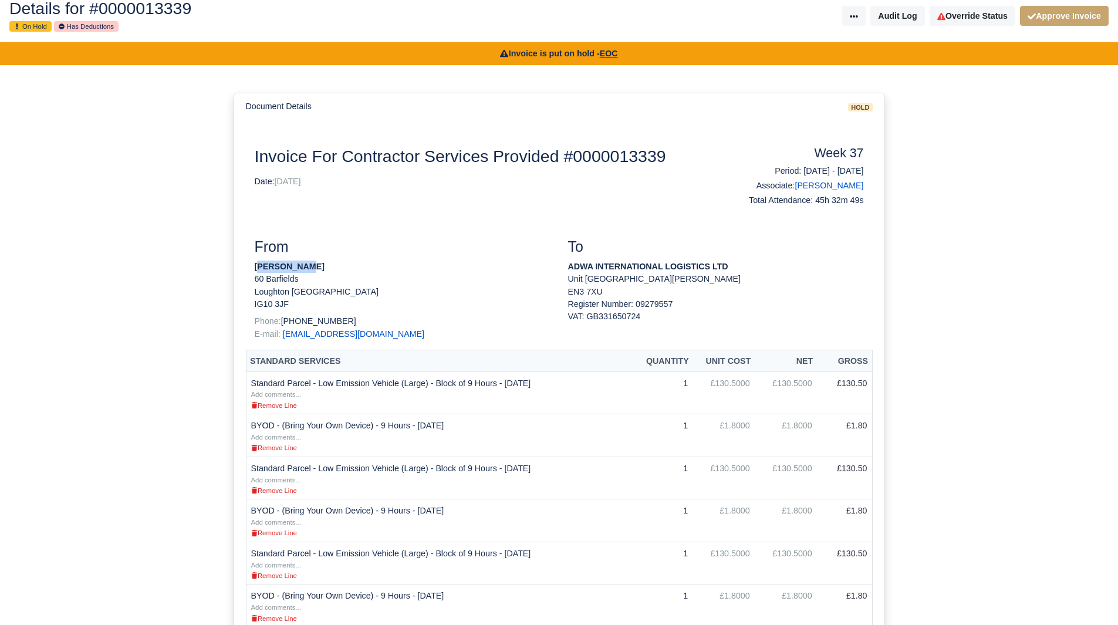
drag, startPoint x: 296, startPoint y: 267, endPoint x: 257, endPoint y: 266, distance: 39.3
click at [257, 266] on p "[PERSON_NAME]" at bounding box center [403, 267] width 296 height 12
drag, startPoint x: 252, startPoint y: 266, endPoint x: 301, endPoint y: 266, distance: 48.7
click at [301, 266] on div "From Jack Nicoll 60 Barfields Loughton England IG10 3JF Phone: +447555604546 E-…" at bounding box center [402, 293] width 313 height 111
copy strong "Jack Nicoll"
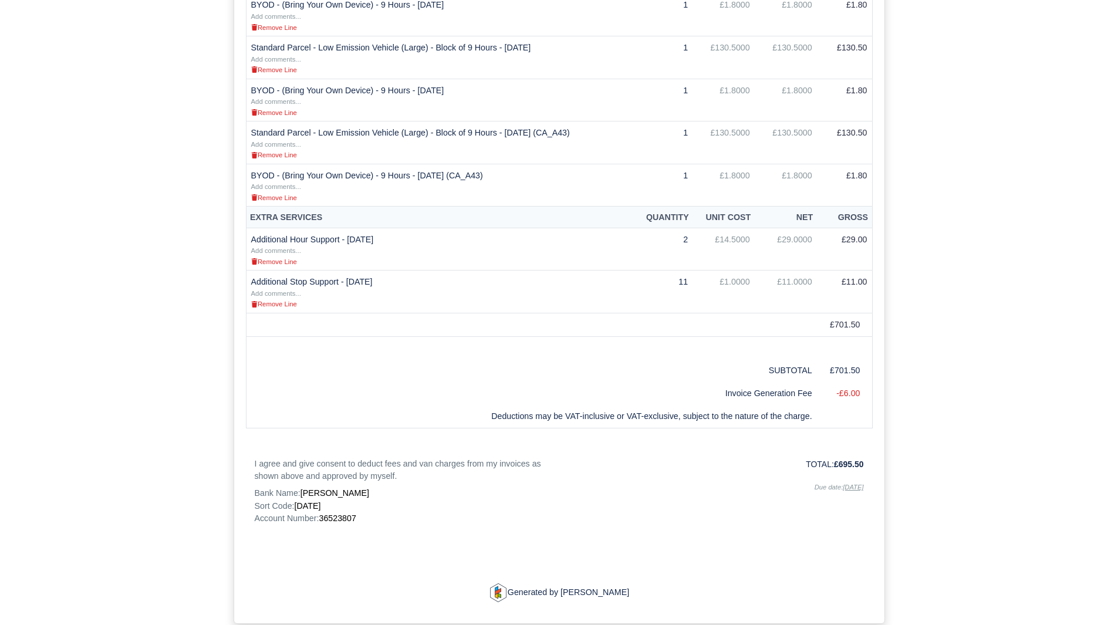
scroll to position [711, 0]
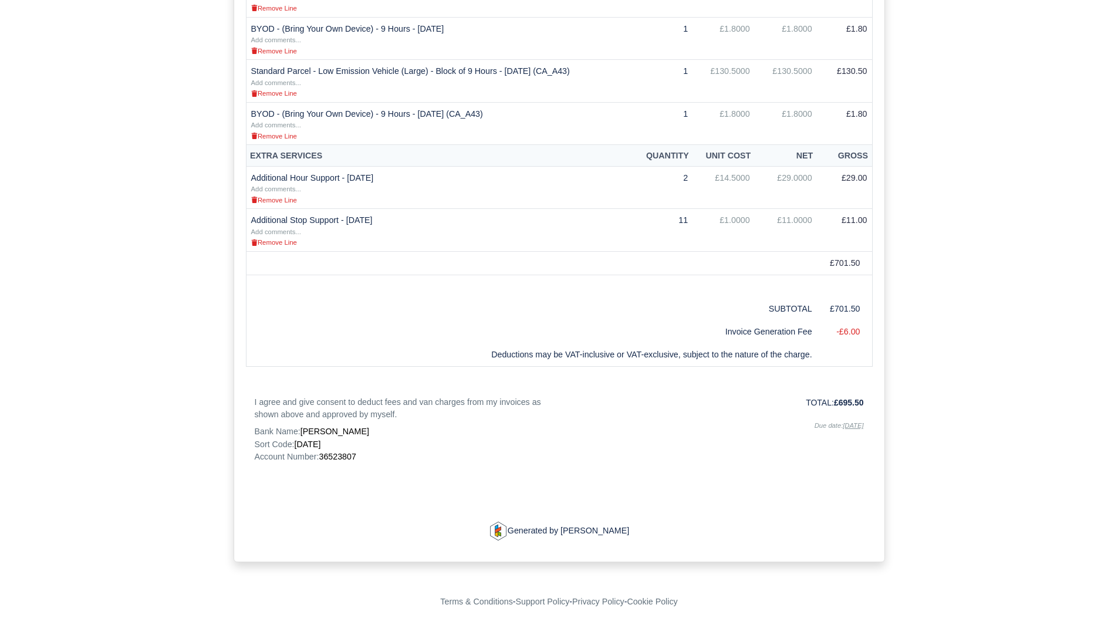
click at [344, 454] on span "36523807" at bounding box center [337, 456] width 37 height 9
copy span "36523807"
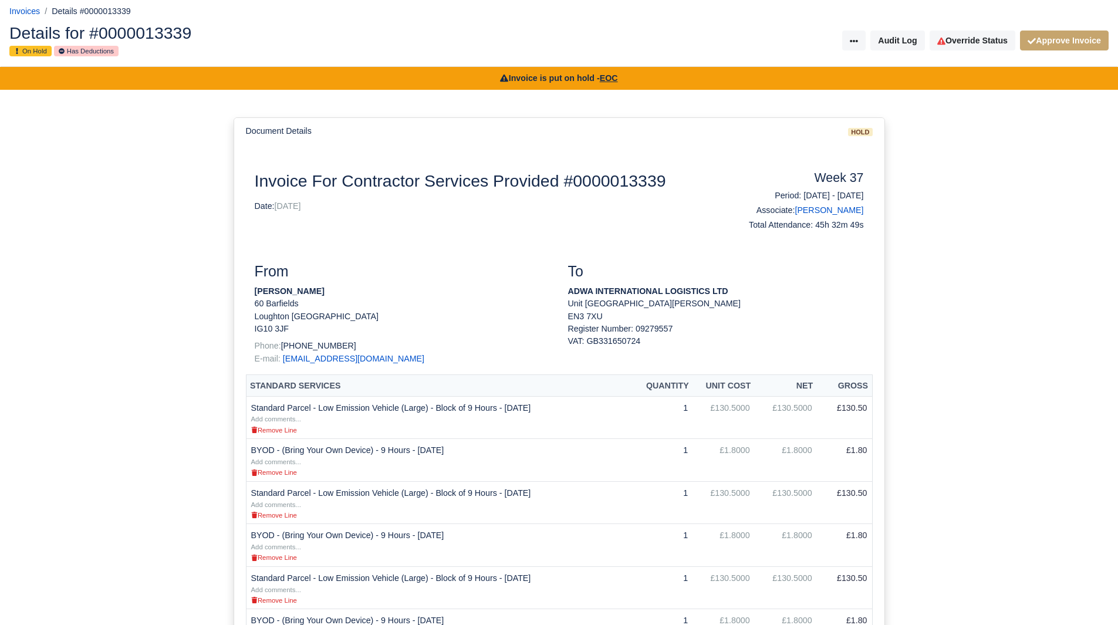
scroll to position [0, 0]
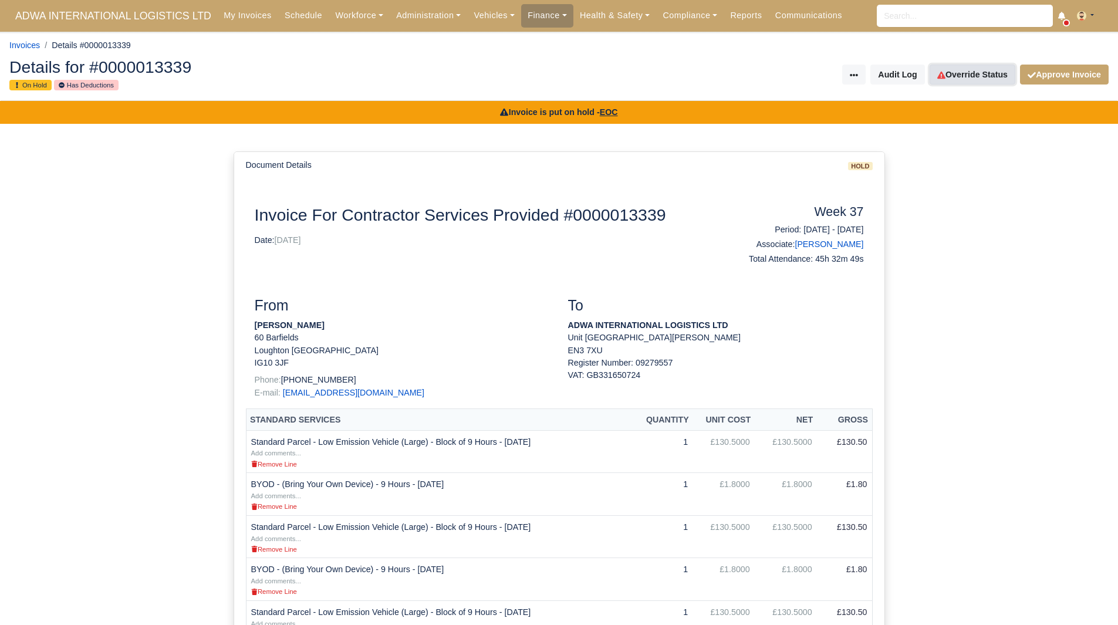
click at [983, 79] on link "Override Status" at bounding box center [972, 75] width 86 height 20
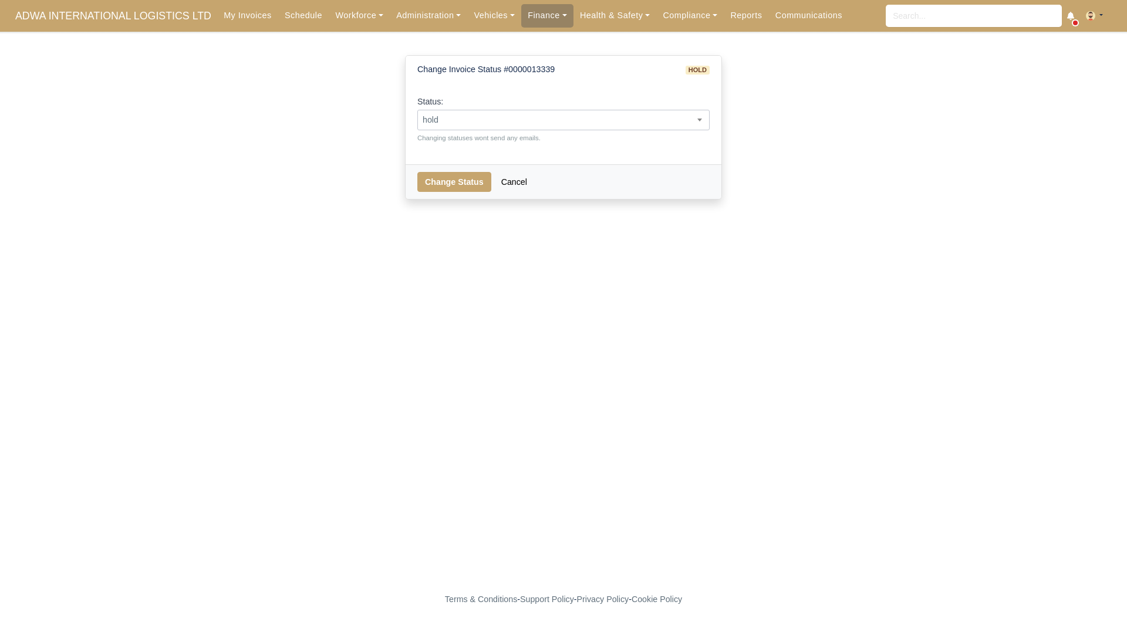
click at [573, 117] on span "hold" at bounding box center [563, 120] width 291 height 15
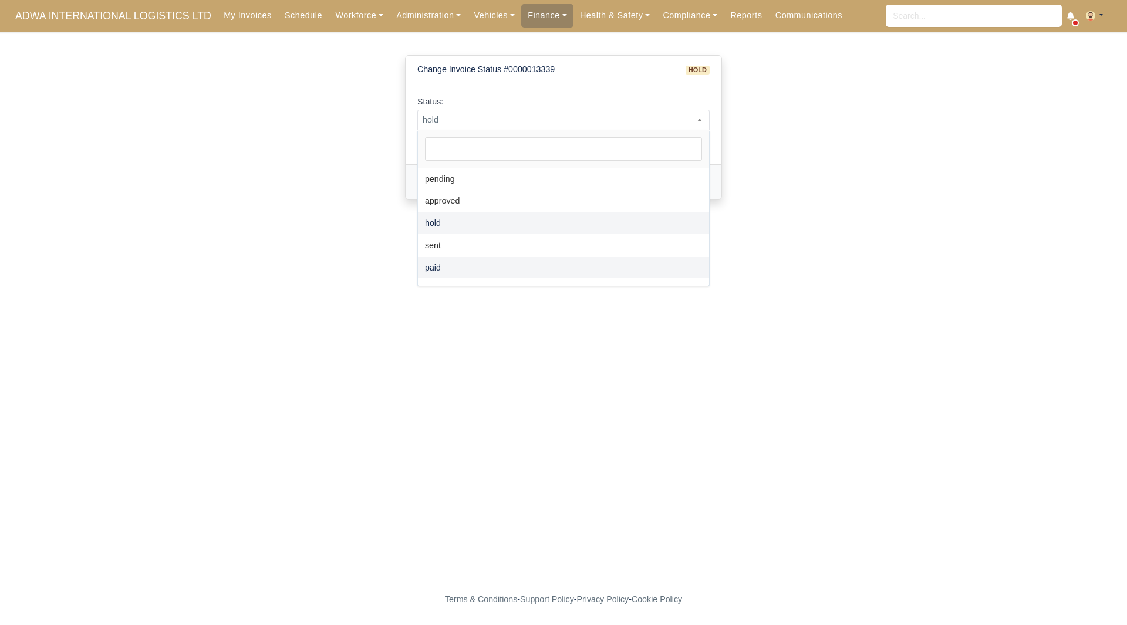
select select "paid"
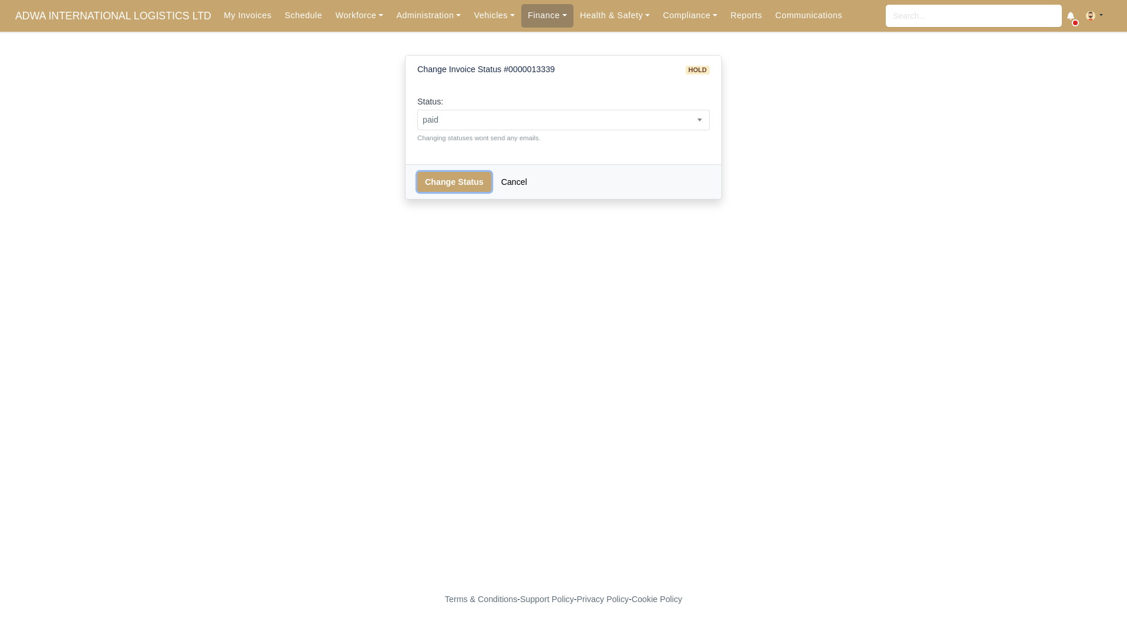
click at [457, 191] on button "Change Status" at bounding box center [454, 182] width 74 height 20
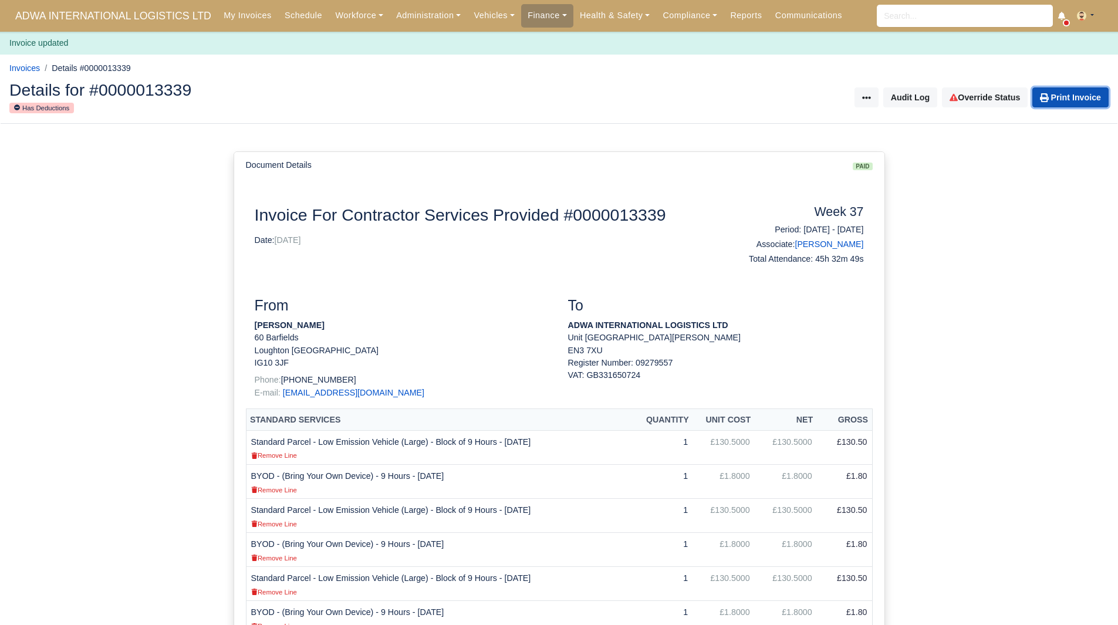
click at [1059, 96] on link "Print Invoice" at bounding box center [1070, 97] width 76 height 20
click at [474, 266] on div "Invoice For Contractor Services Provided #0000013339 Date: 13/09/2025" at bounding box center [481, 237] width 470 height 64
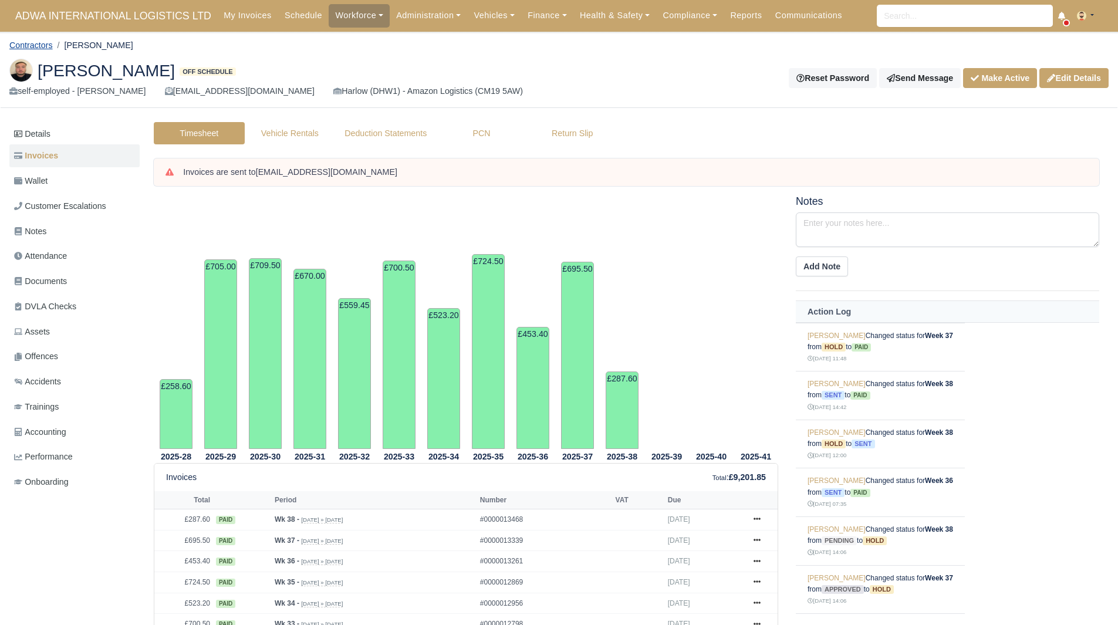
click at [40, 44] on link "Contractors" at bounding box center [30, 44] width 43 height 9
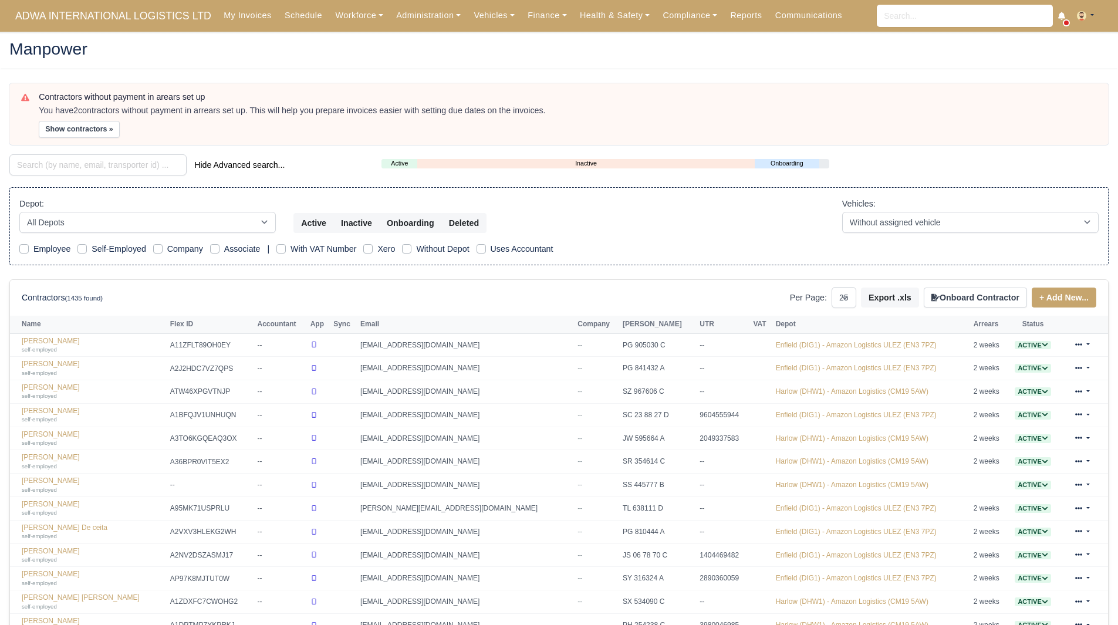
select select "25"
click at [124, 150] on div "Contractors without payment in arears set up You have 2 contractors without pay…" at bounding box center [559, 522] width 1117 height 878
click at [111, 170] on input "search" at bounding box center [97, 164] width 177 height 21
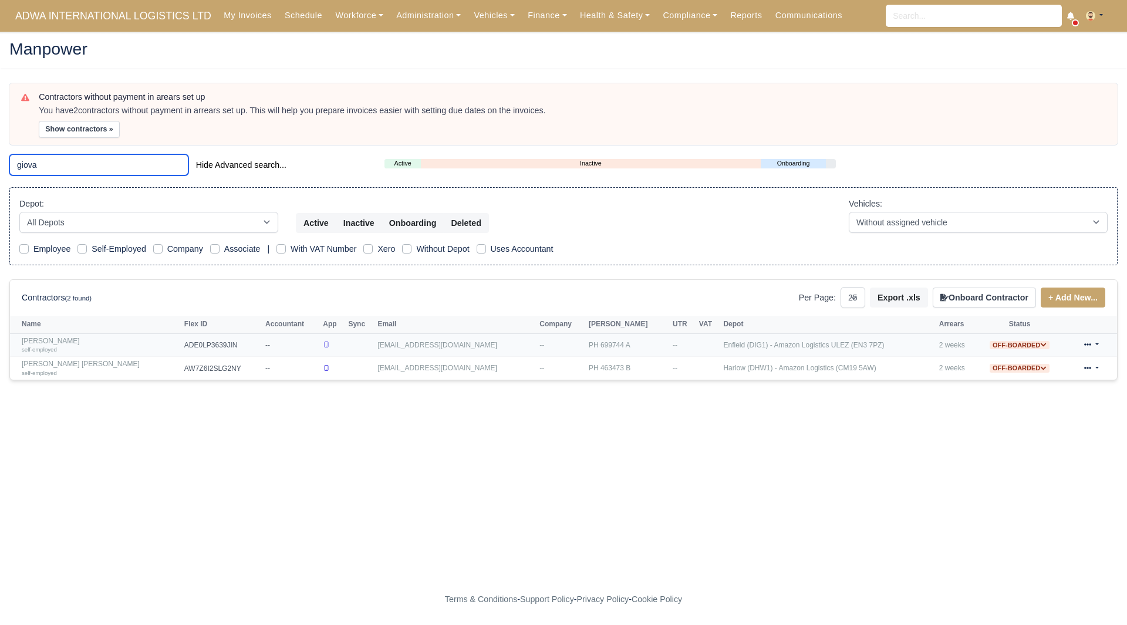
type input "giova"
click at [43, 346] on small "self-employed" at bounding box center [39, 349] width 35 height 6
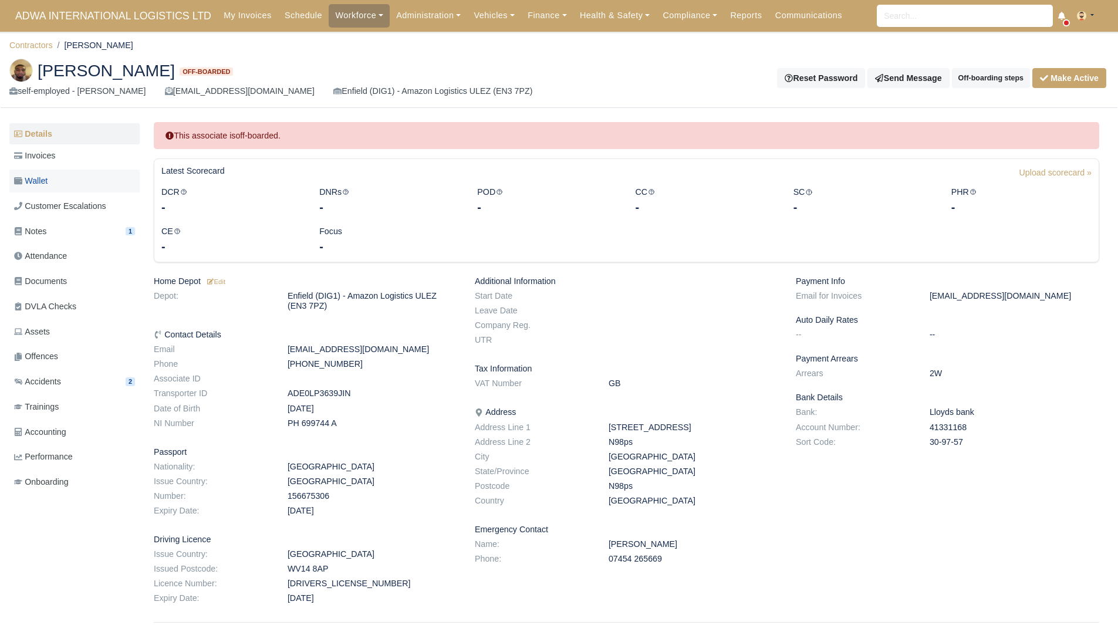
click at [67, 171] on link "Wallet" at bounding box center [74, 181] width 130 height 23
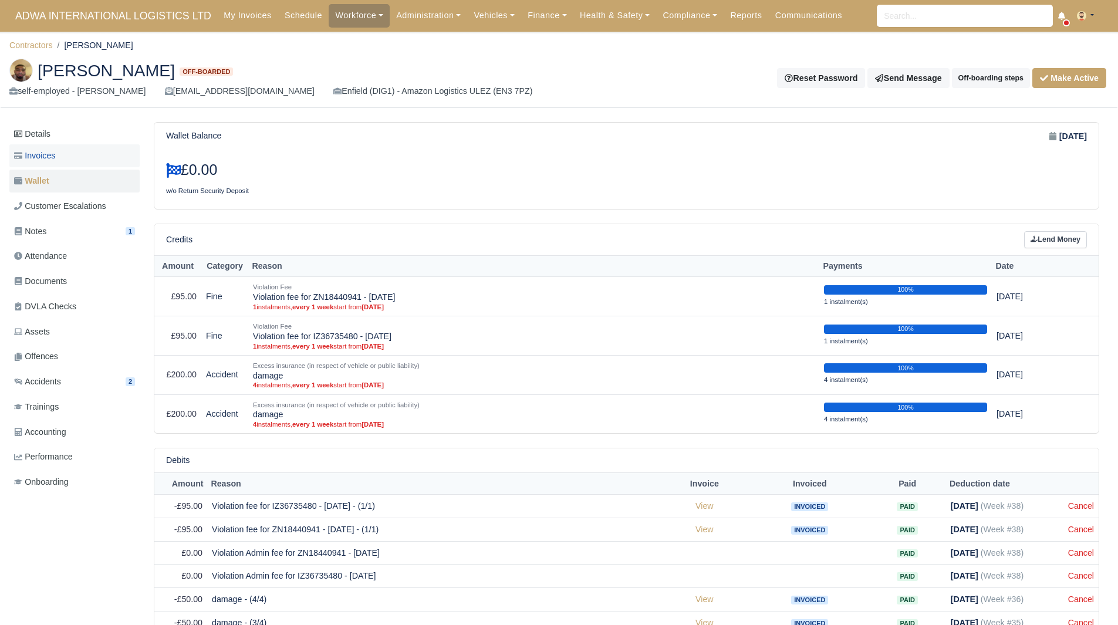
click at [82, 148] on link "Invoices" at bounding box center [74, 155] width 130 height 23
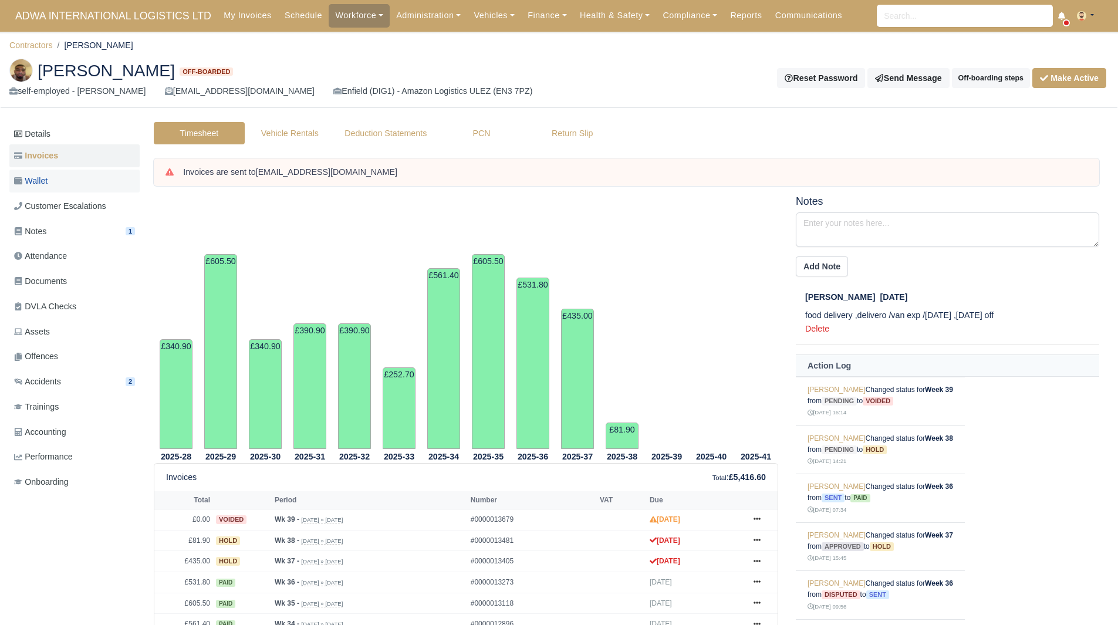
click at [64, 186] on link "Wallet" at bounding box center [74, 181] width 130 height 23
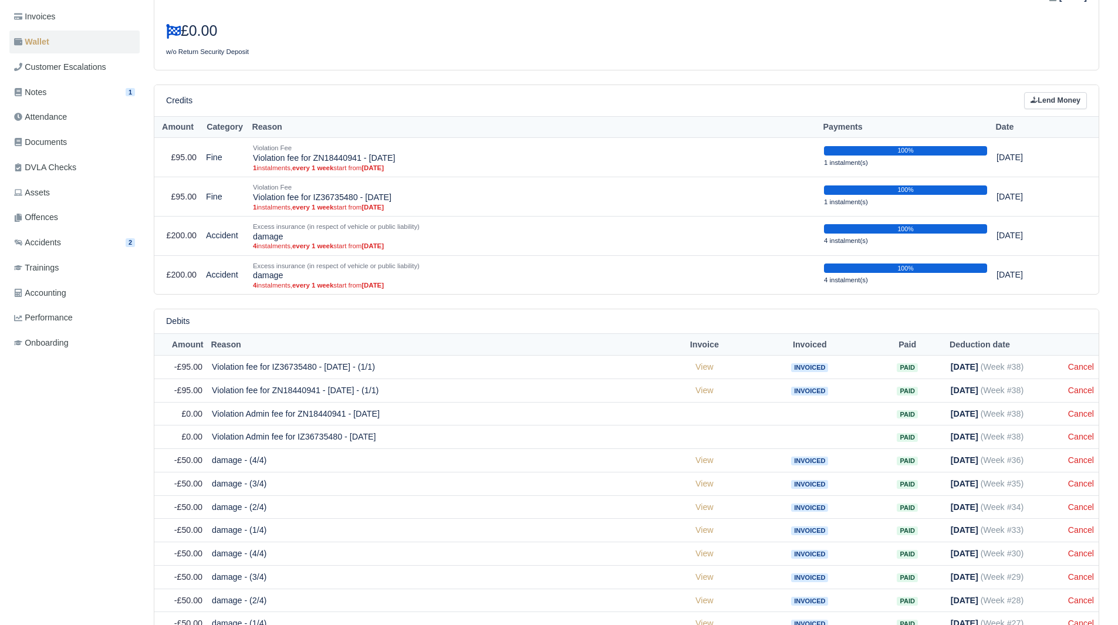
scroll to position [25, 0]
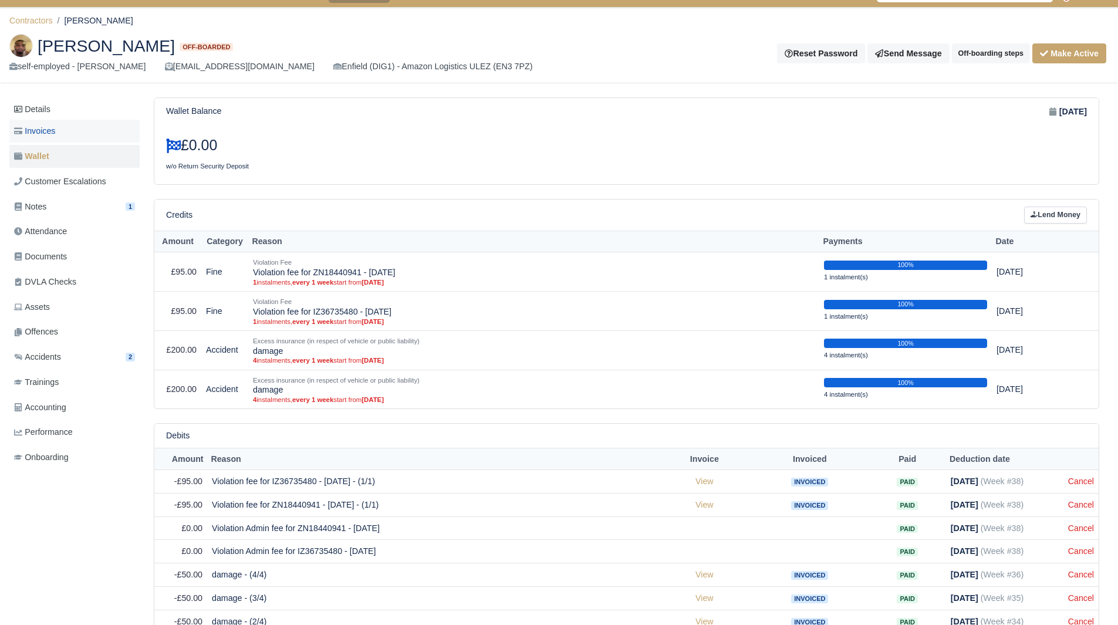
click at [83, 136] on link "Invoices" at bounding box center [74, 131] width 130 height 23
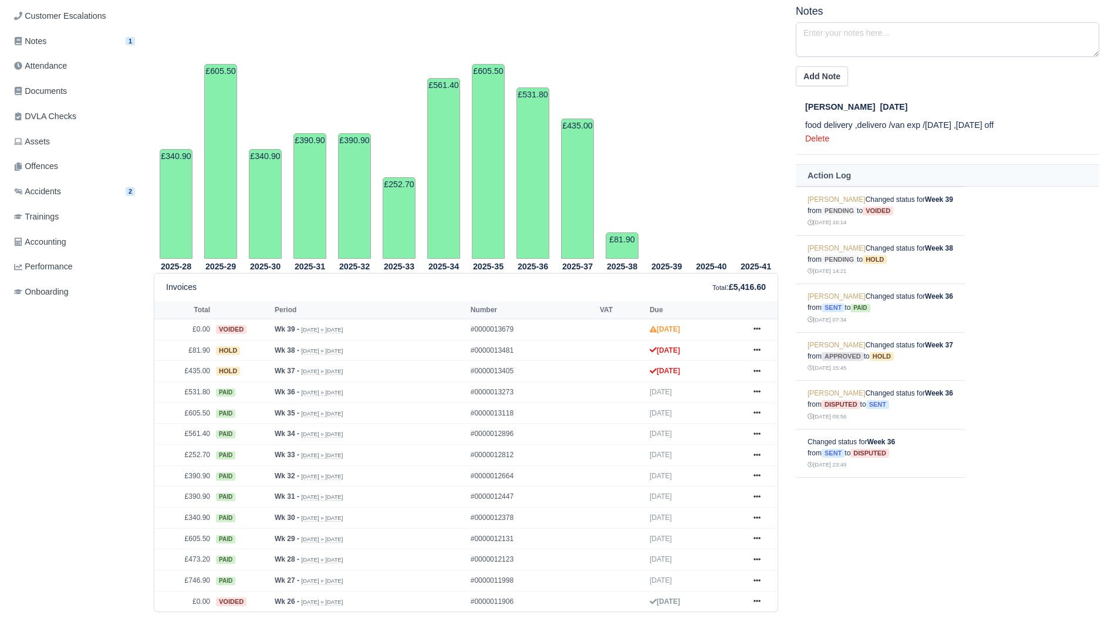
scroll to position [256, 0]
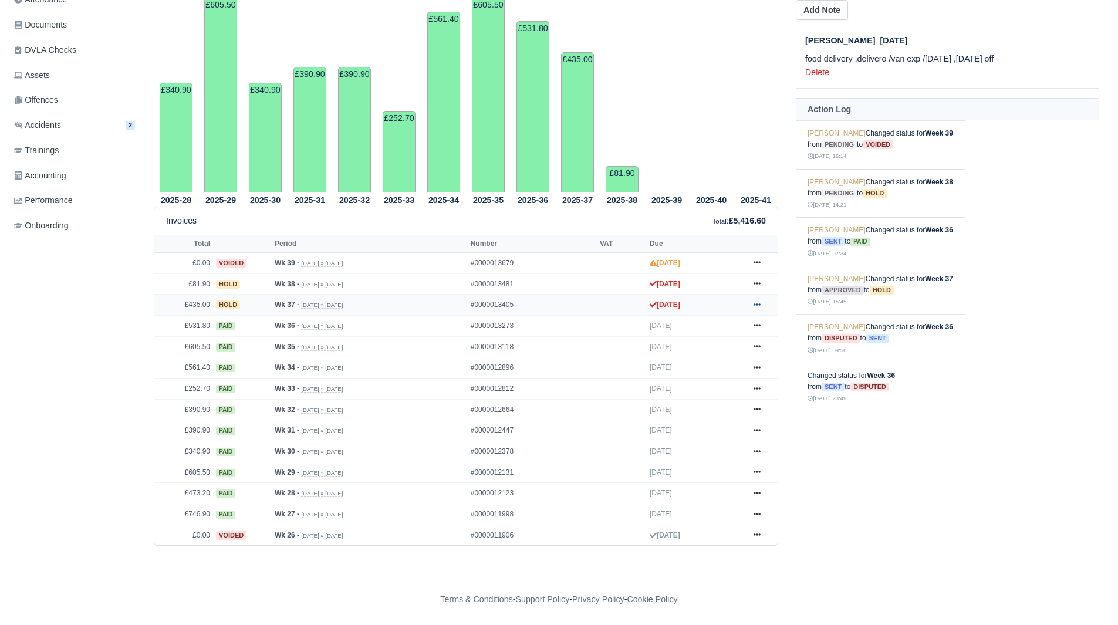
click at [757, 308] on icon at bounding box center [756, 304] width 7 height 7
click at [740, 328] on link "Show Invoice" at bounding box center [713, 326] width 104 height 25
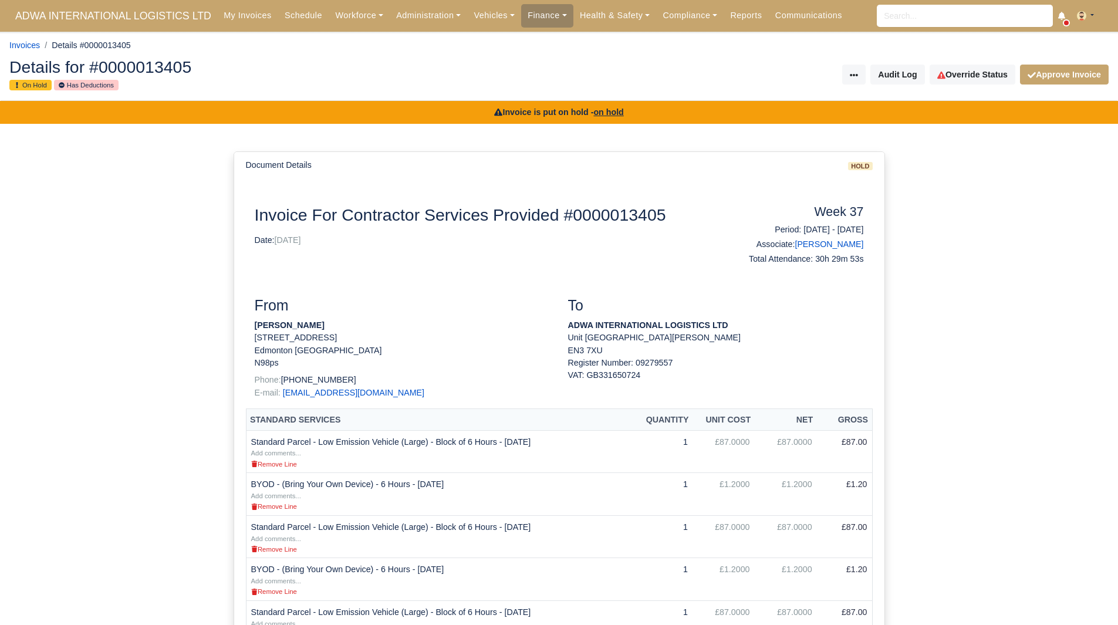
drag, startPoint x: 312, startPoint y: 326, endPoint x: 253, endPoint y: 326, distance: 58.7
click at [253, 326] on div "From Giovanni Tesei 258 nightingale road Edmonton London N98ps Phone: +44751882…" at bounding box center [402, 352] width 313 height 111
copy strong "Giovanni Tesei"
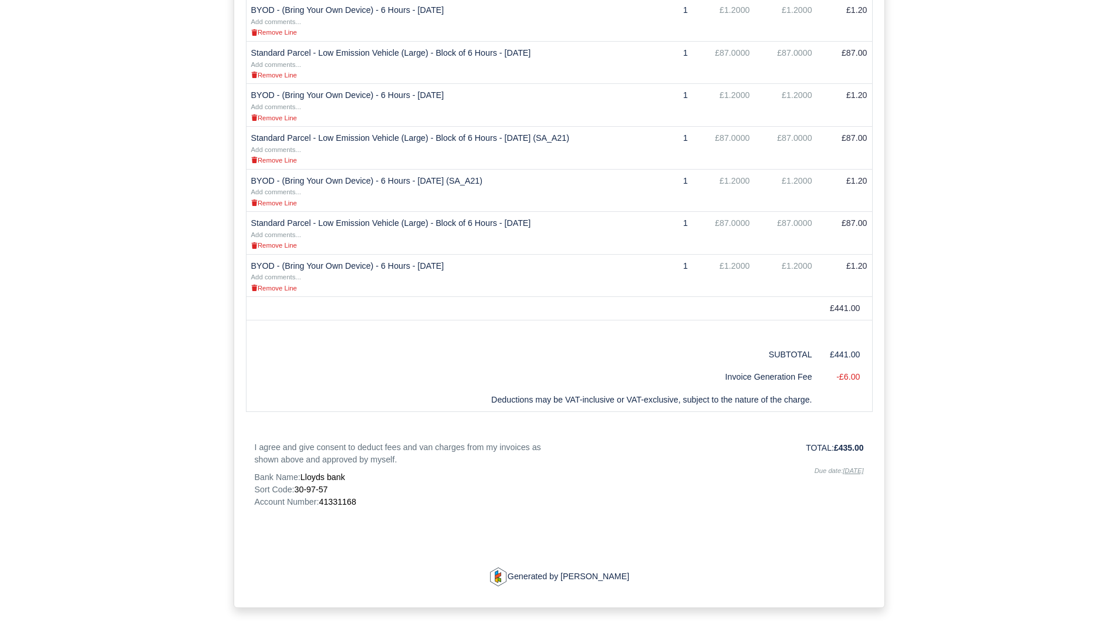
scroll to position [605, 0]
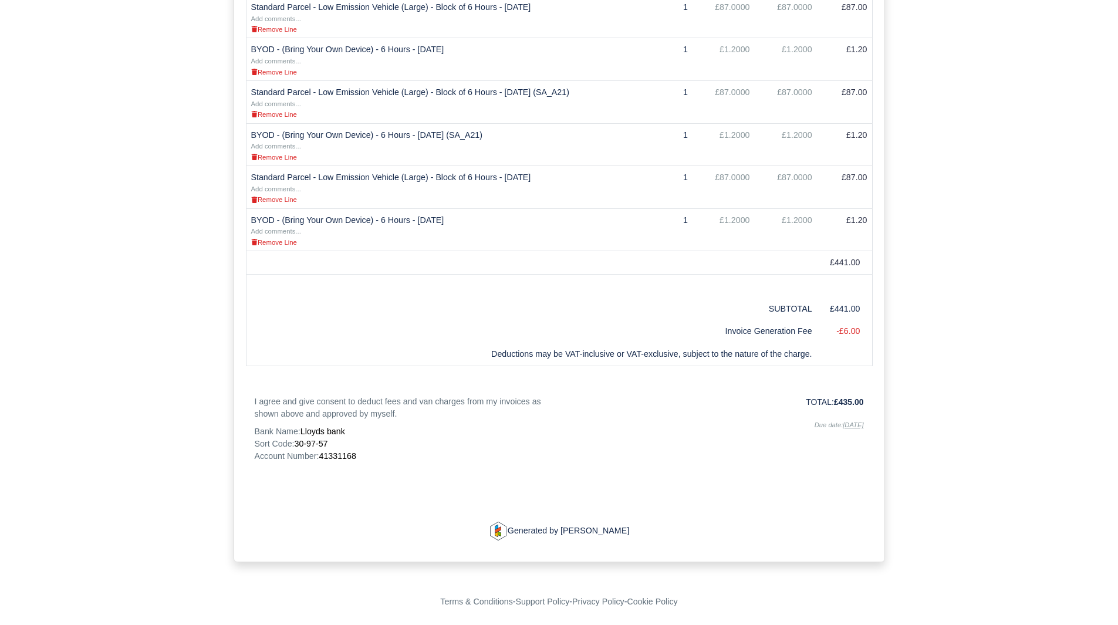
click at [336, 454] on span "41331168" at bounding box center [337, 455] width 37 height 9
copy span "41331168"
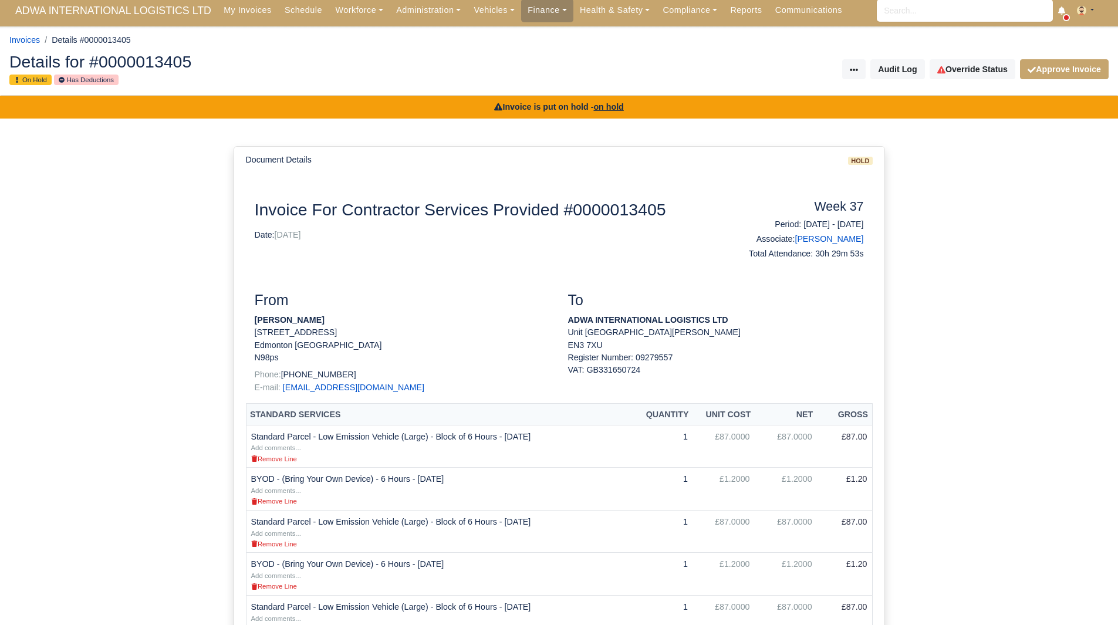
scroll to position [0, 0]
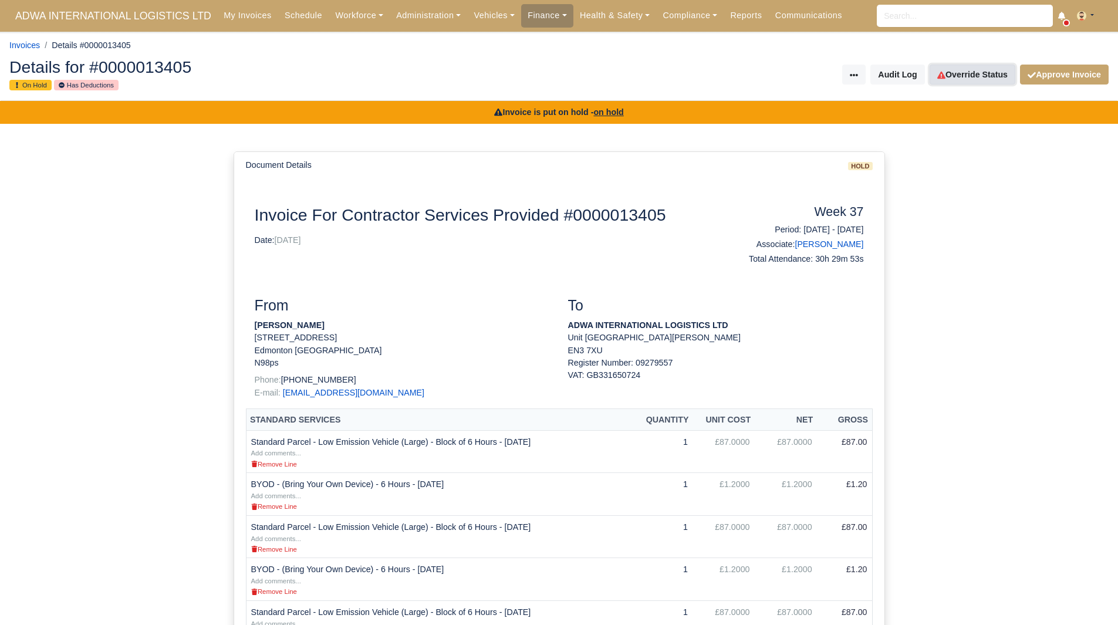
click at [951, 71] on link "Override Status" at bounding box center [972, 75] width 86 height 20
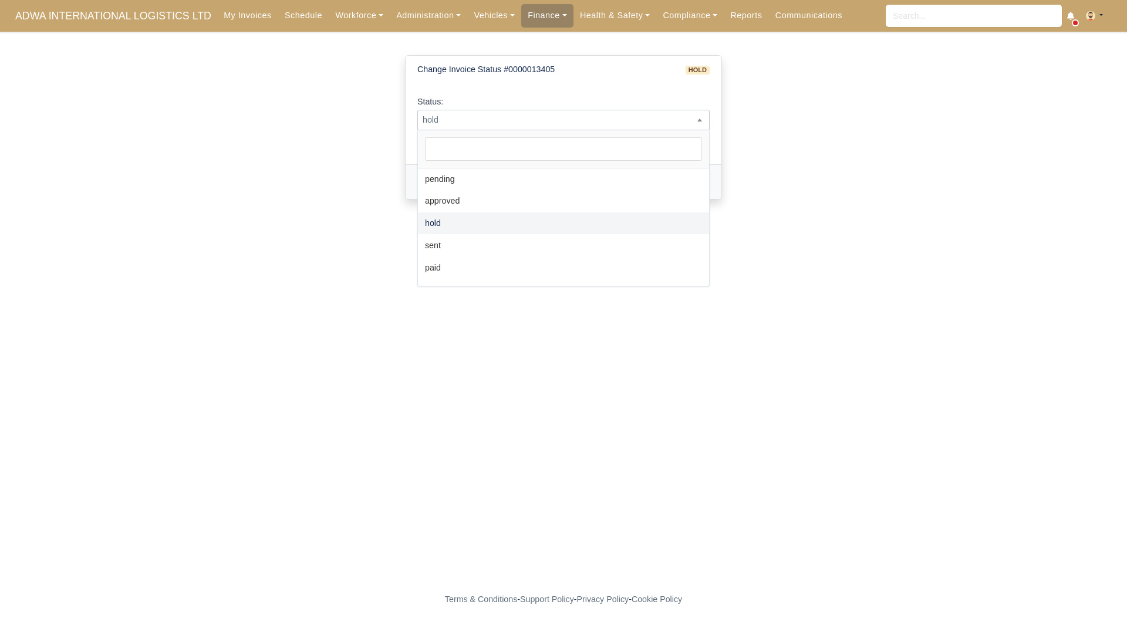
click at [546, 113] on span "hold" at bounding box center [563, 120] width 291 height 15
select select "paid"
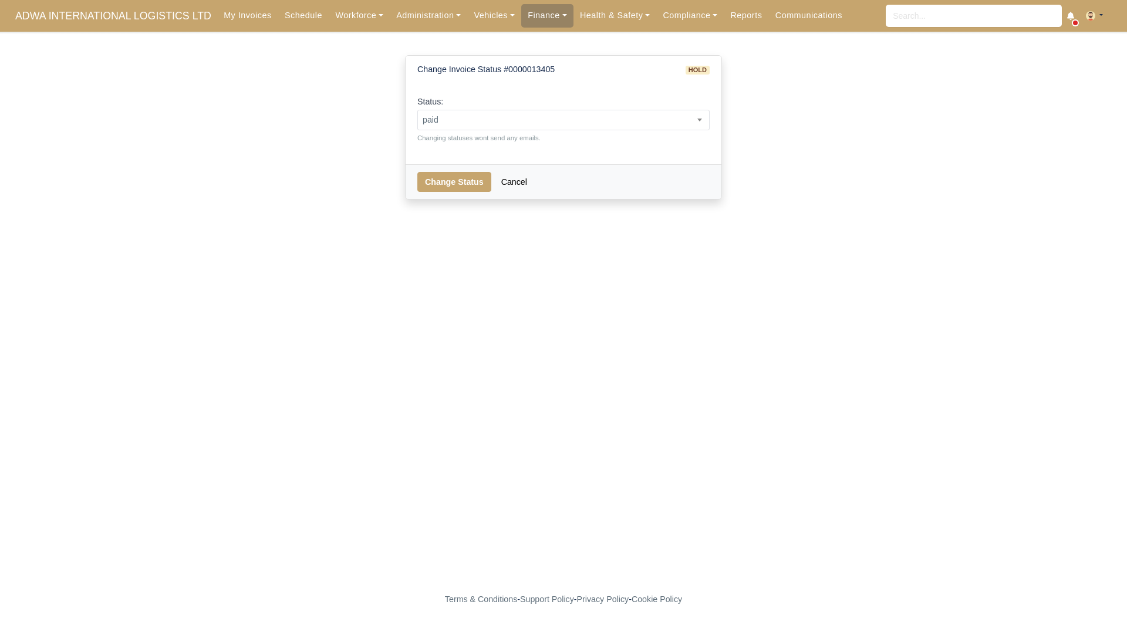
click at [447, 148] on div "Status: pending approved hold sent paid voided deducted disputed transferred pa…" at bounding box center [563, 123] width 316 height 81
click at [454, 182] on button "Change Status" at bounding box center [454, 182] width 74 height 20
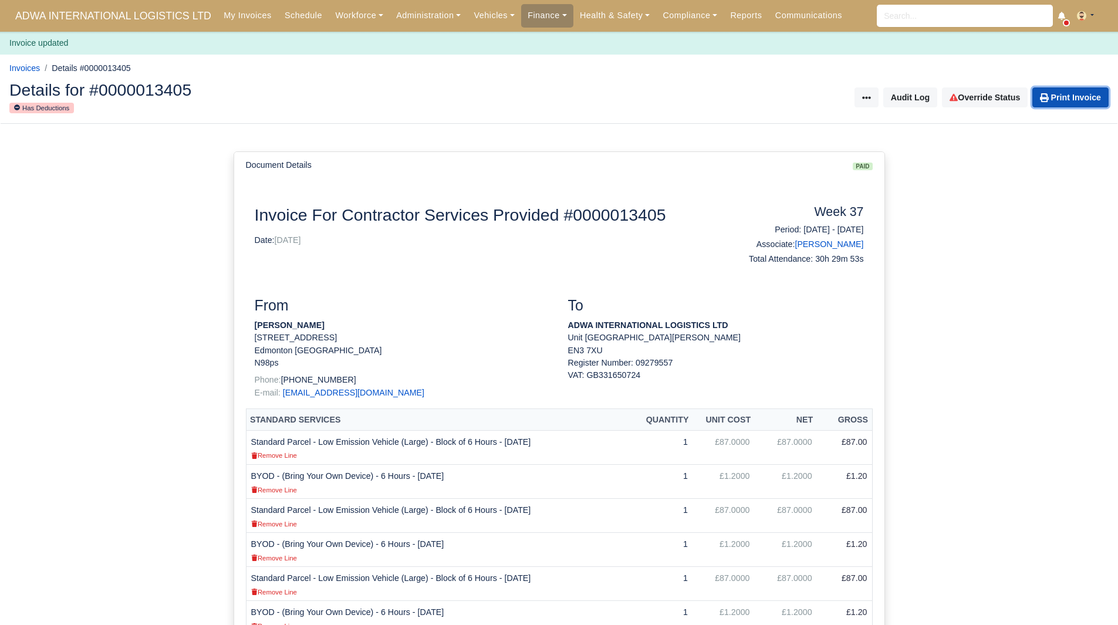
click at [1055, 99] on link "Print Invoice" at bounding box center [1070, 97] width 76 height 20
click at [576, 188] on div "Document Invoice For Contractor Services Provided #0000013405 Date: 13/09/2025 …" at bounding box center [559, 630] width 650 height 902
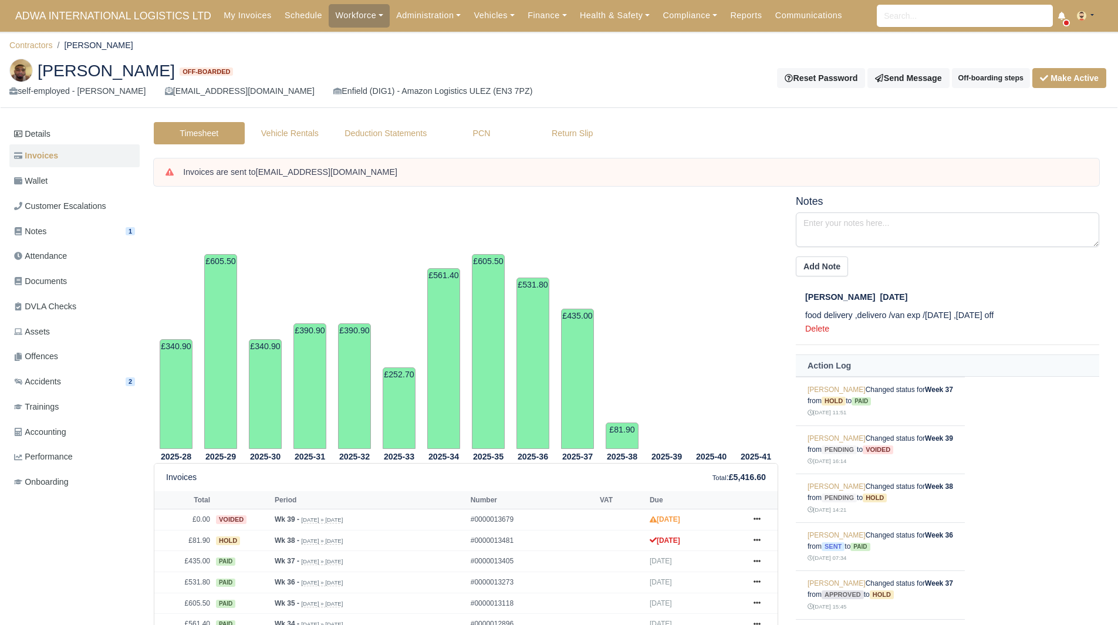
scroll to position [256, 0]
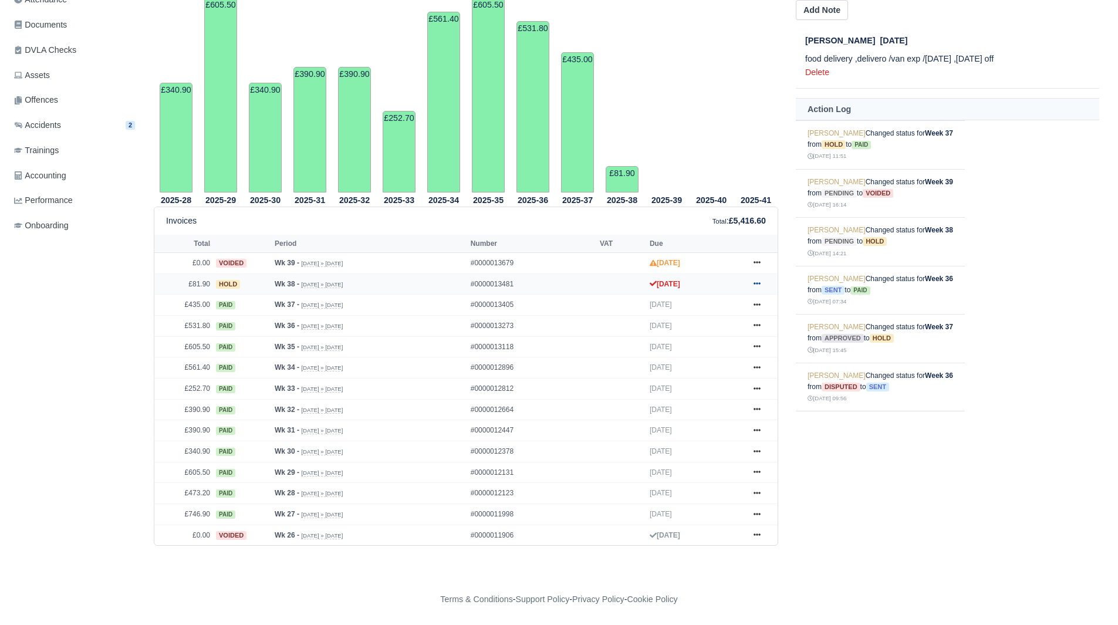
click at [758, 285] on icon at bounding box center [756, 284] width 7 height 2
click at [738, 309] on link "Show Invoice" at bounding box center [713, 305] width 104 height 25
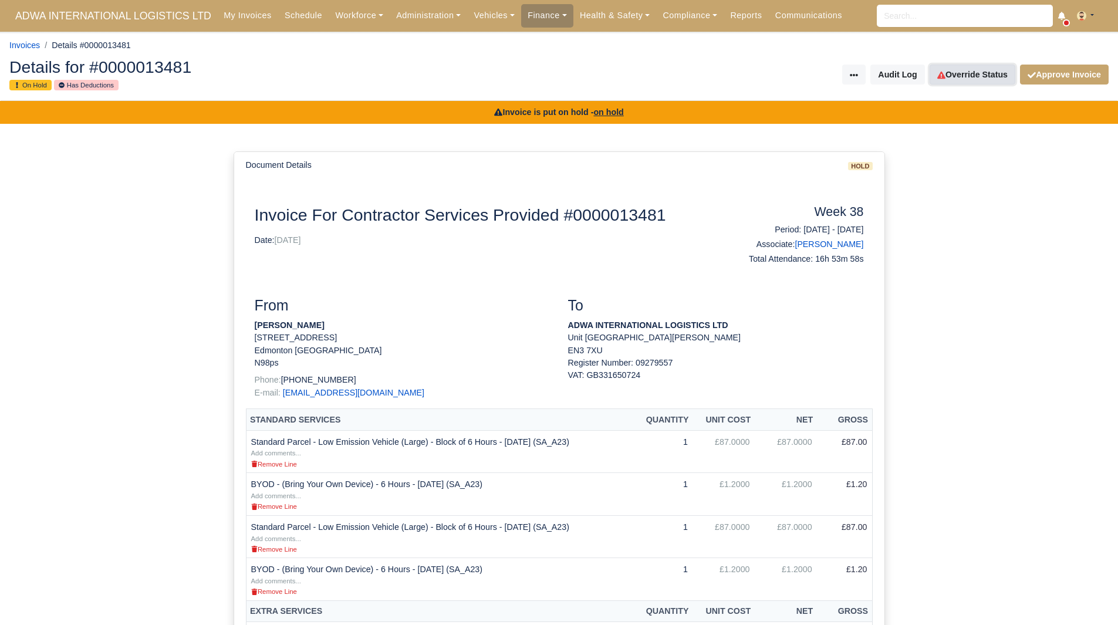
click at [961, 83] on link "Override Status" at bounding box center [972, 75] width 86 height 20
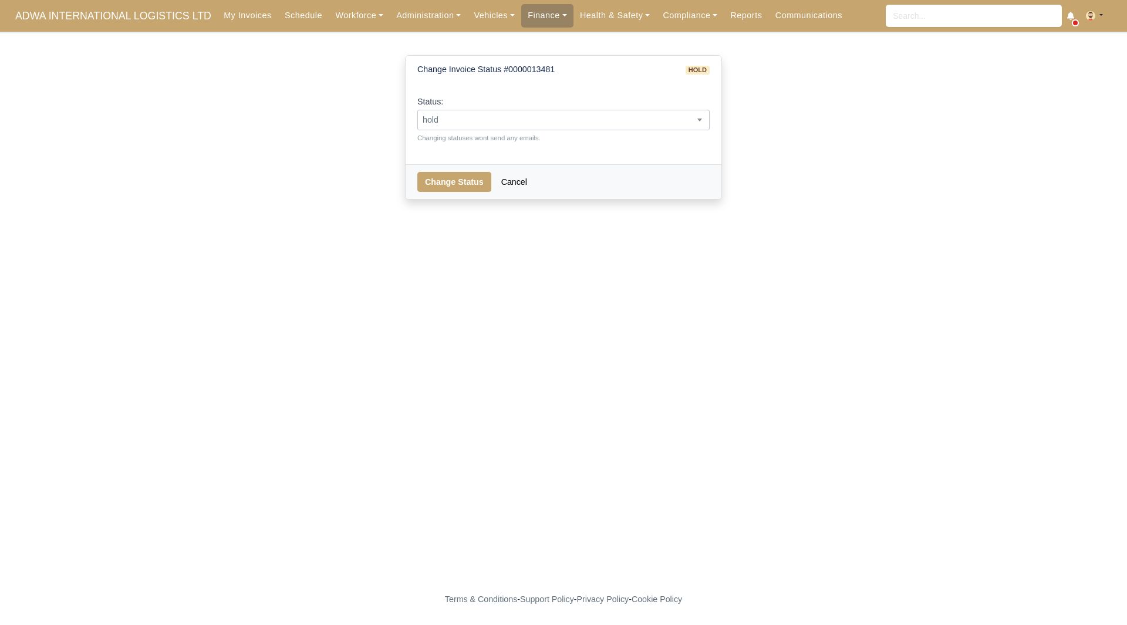
click at [559, 111] on span "hold" at bounding box center [563, 120] width 292 height 21
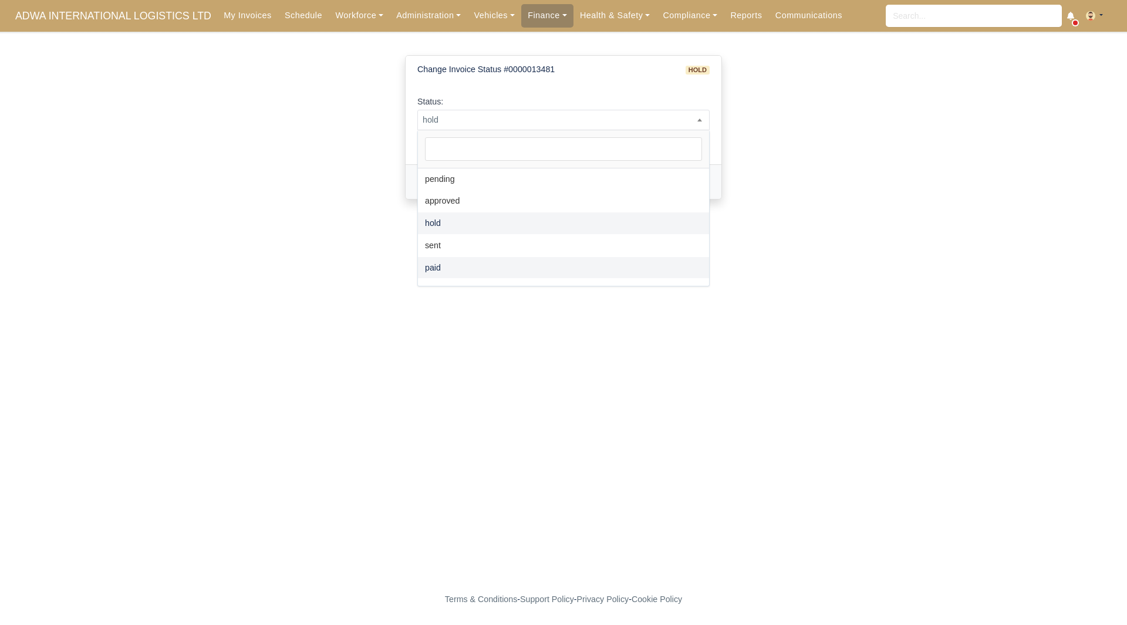
select select "paid"
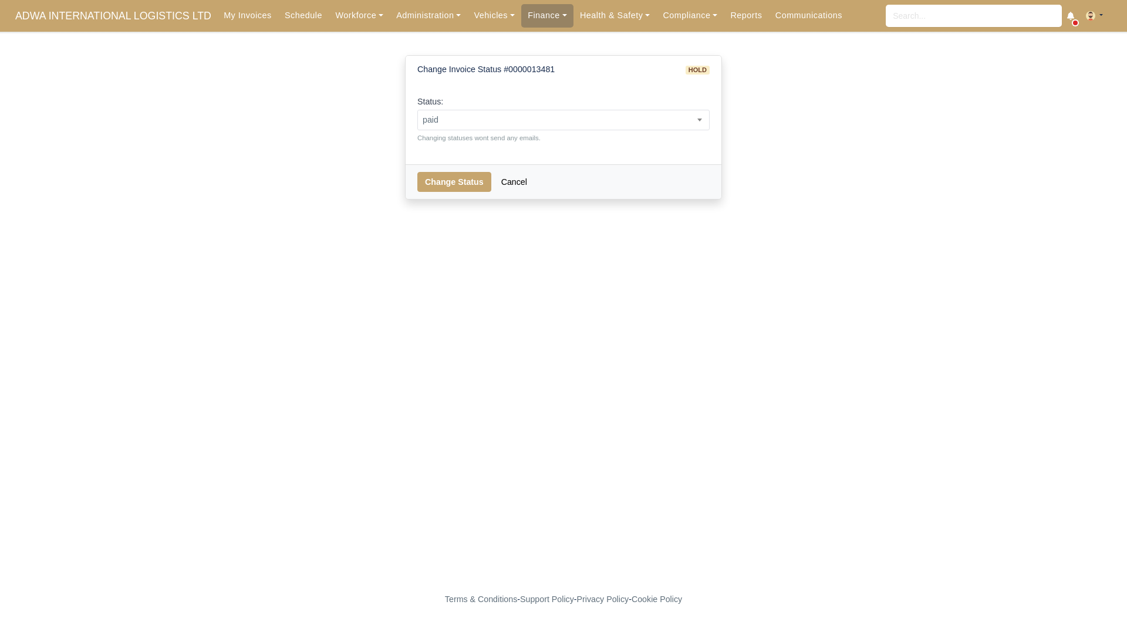
click at [446, 143] on div "Status: pending approved hold sent paid voided deducted disputed transferred pa…" at bounding box center [563, 123] width 316 height 81
click at [453, 175] on button "Change Status" at bounding box center [454, 182] width 74 height 20
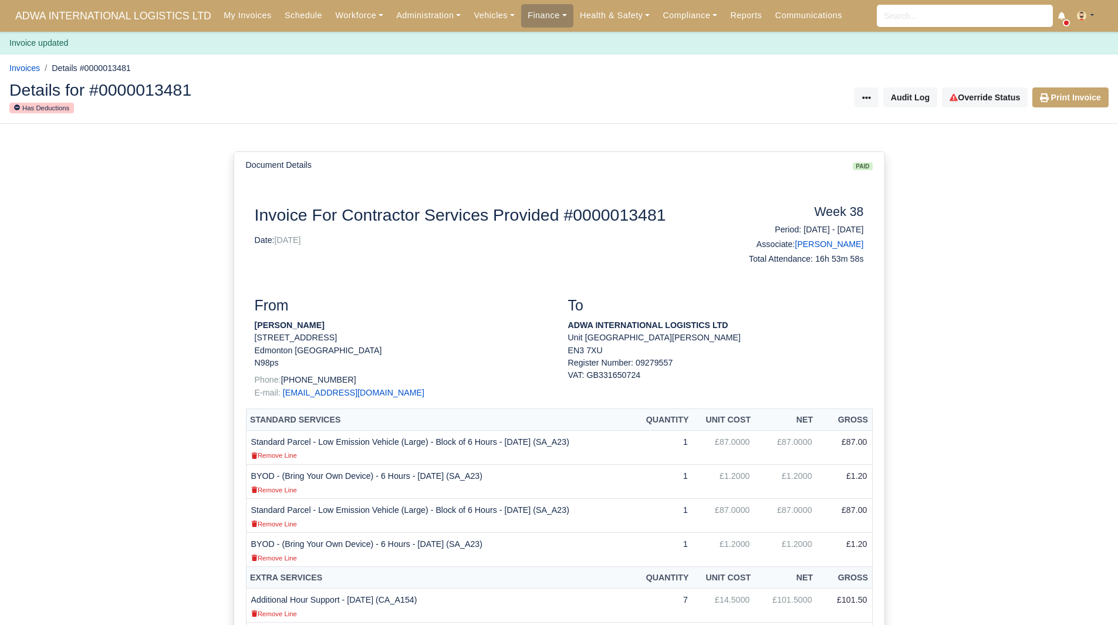
click at [1077, 114] on div "Details for #0000013481 Has Deductions Invoice Actions Resend Invoice Audit Log…" at bounding box center [559, 98] width 1117 height 52
click at [1067, 103] on link "Print Invoice" at bounding box center [1070, 97] width 76 height 20
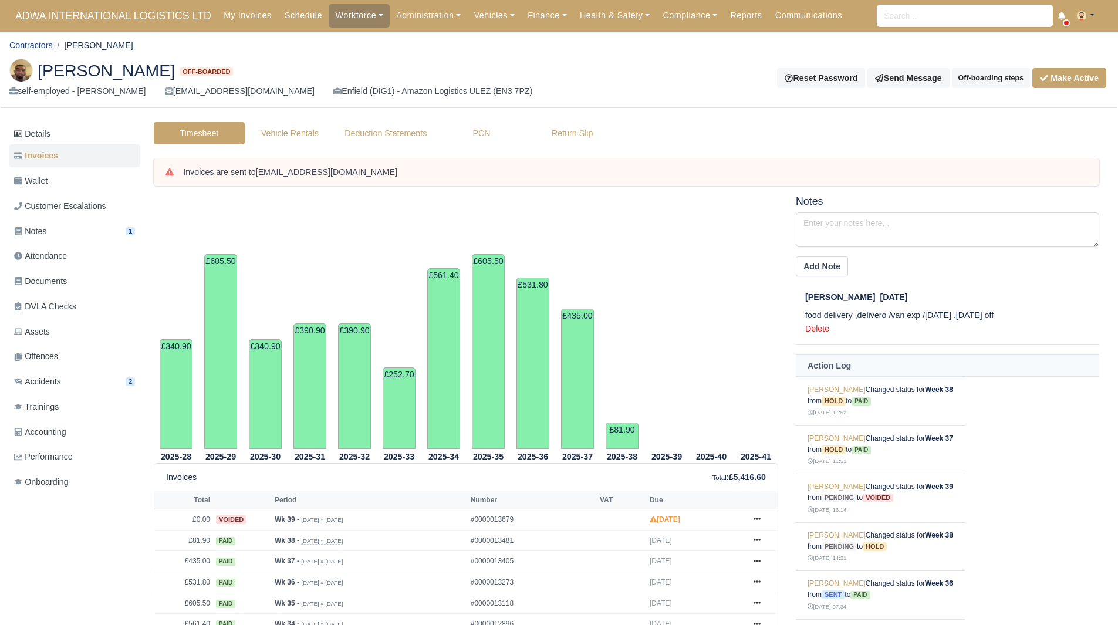
click at [32, 43] on link "Contractors" at bounding box center [30, 44] width 43 height 9
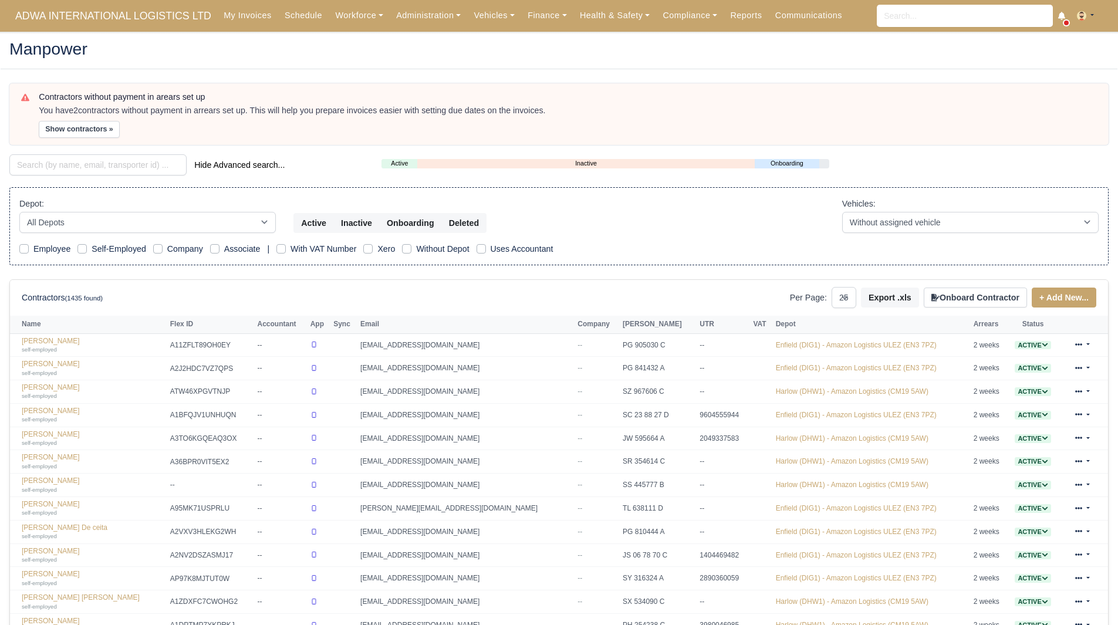
select select "25"
click at [79, 169] on input "search" at bounding box center [97, 164] width 177 height 21
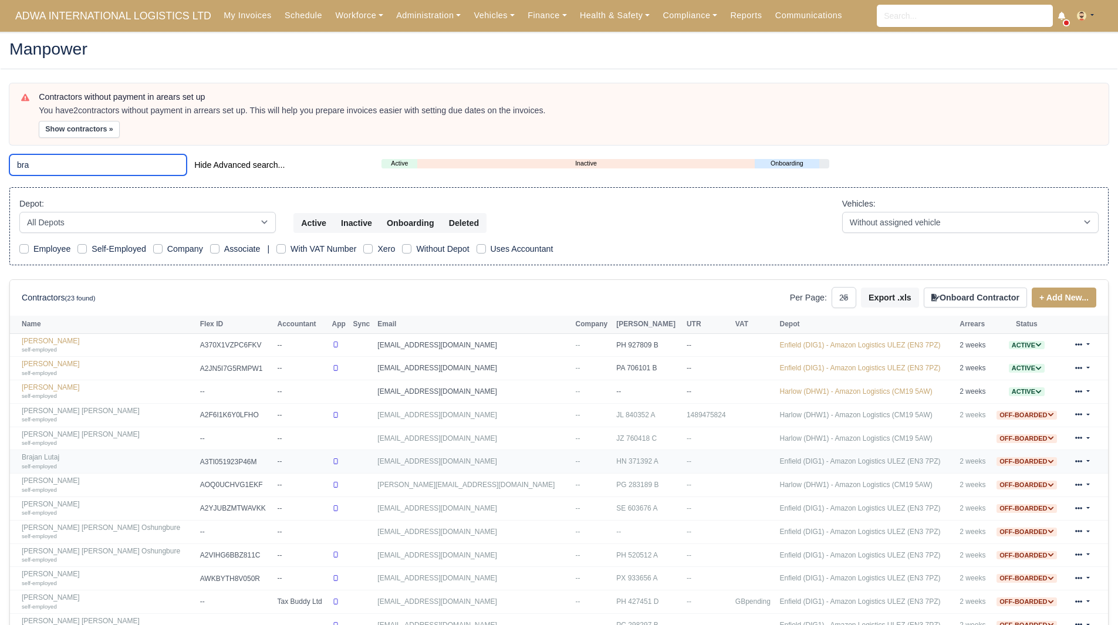
type input "bra"
click at [50, 459] on link "Brajan Lutaj self-employed" at bounding box center [108, 461] width 173 height 17
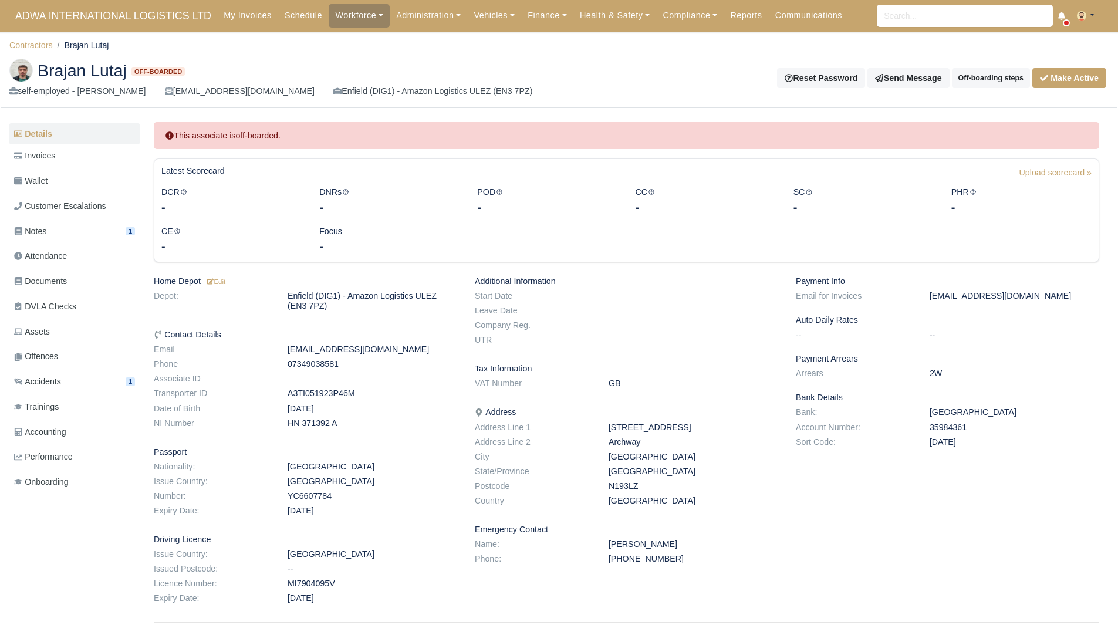
click at [283, 360] on dd "07349038581" at bounding box center [372, 364] width 187 height 10
click at [48, 161] on span "Invoices" at bounding box center [34, 155] width 41 height 13
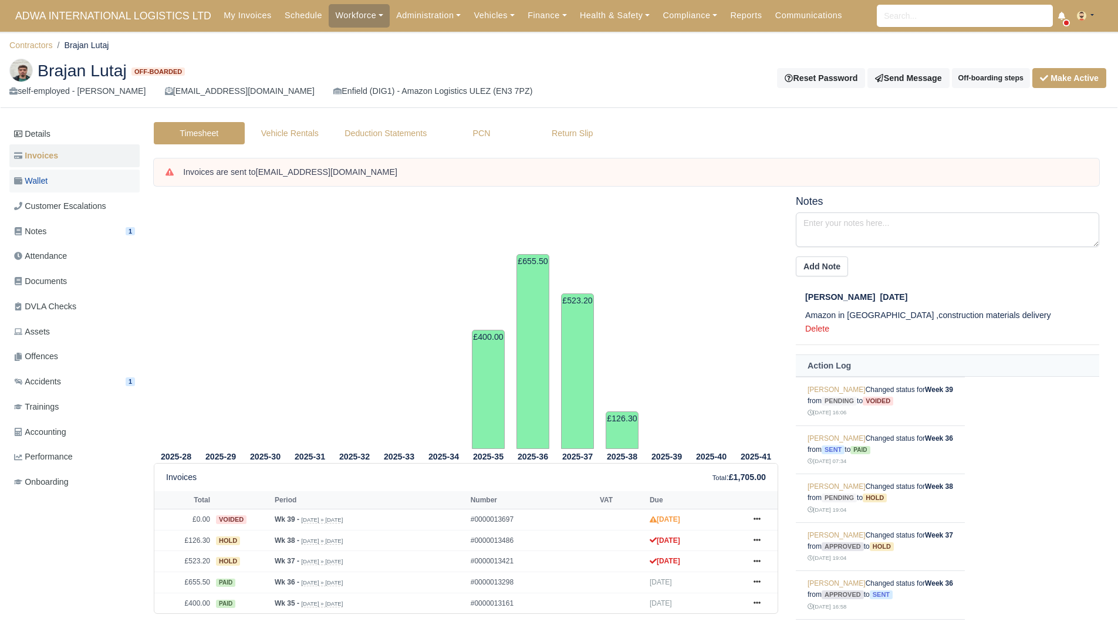
click at [70, 184] on link "Wallet" at bounding box center [74, 181] width 130 height 23
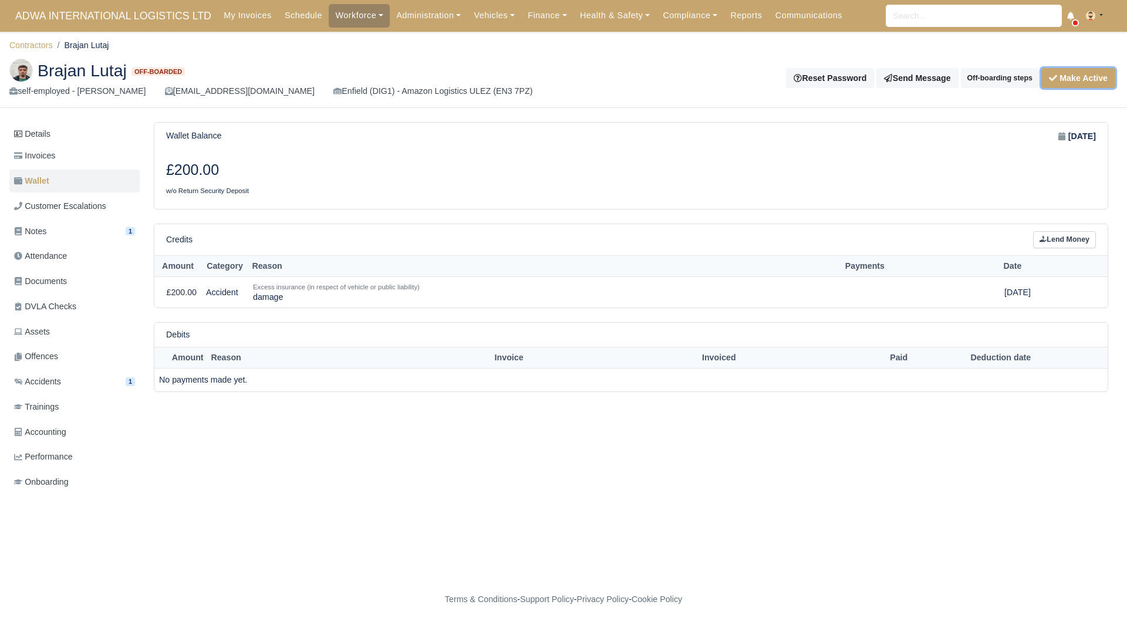
click at [1083, 78] on button "Make Active" at bounding box center [1078, 78] width 74 height 20
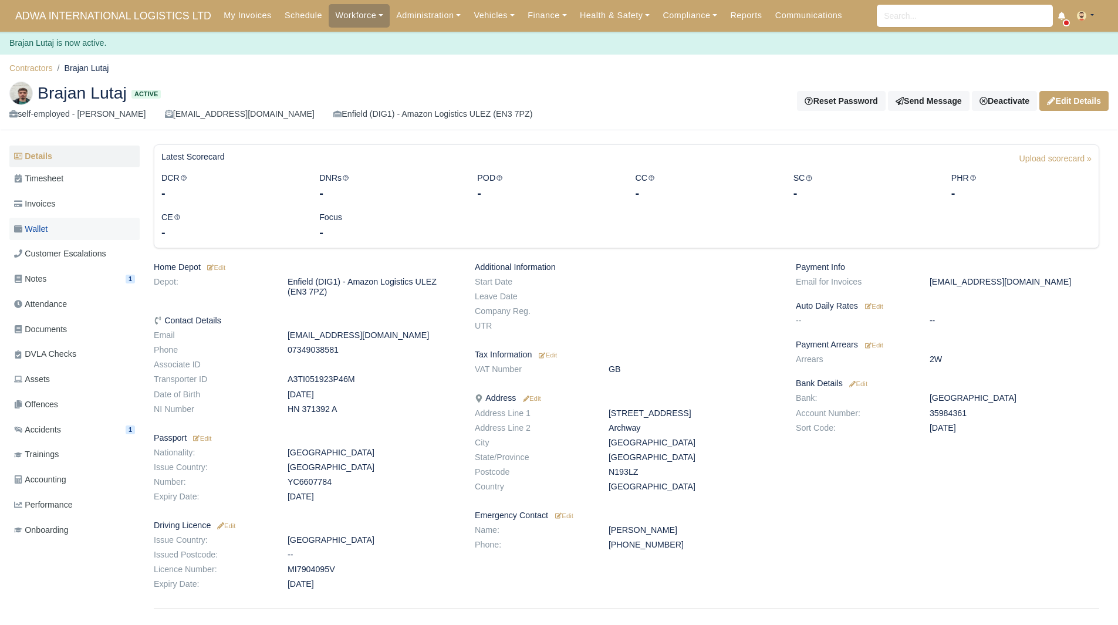
click at [61, 221] on link "Wallet" at bounding box center [74, 229] width 130 height 23
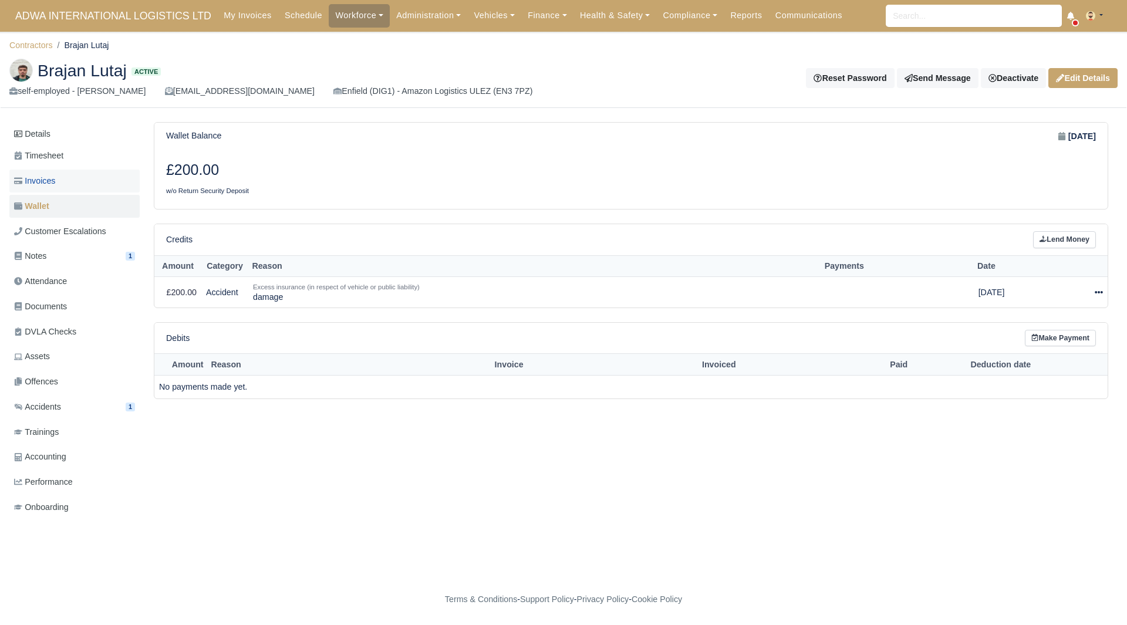
click at [43, 181] on span "Invoices" at bounding box center [34, 180] width 41 height 13
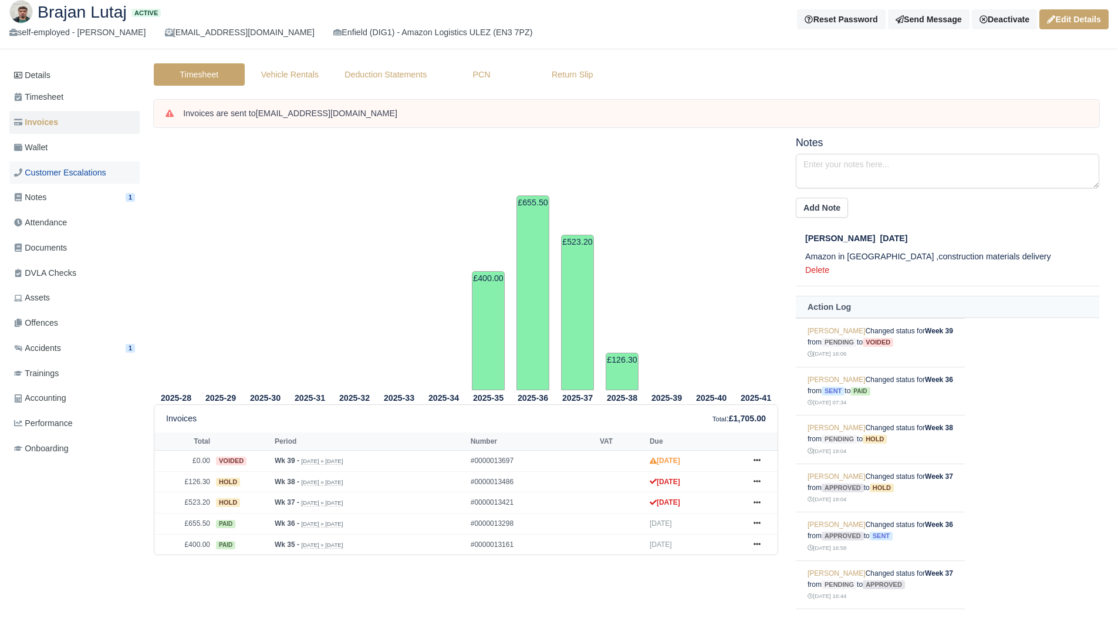
scroll to position [39, 0]
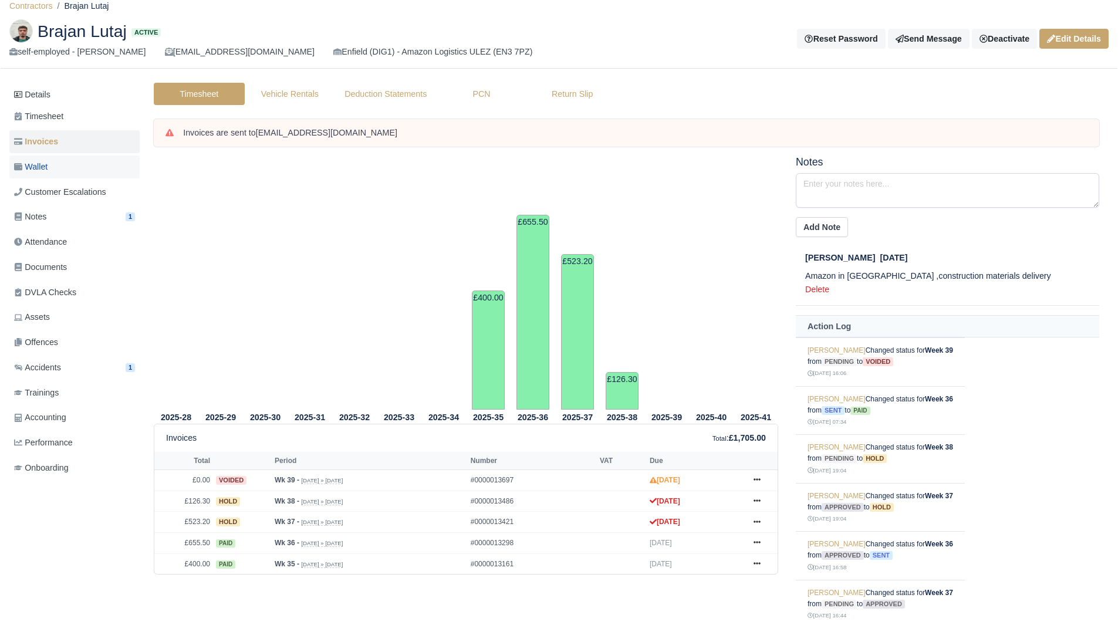
click at [74, 165] on link "Wallet" at bounding box center [74, 167] width 130 height 23
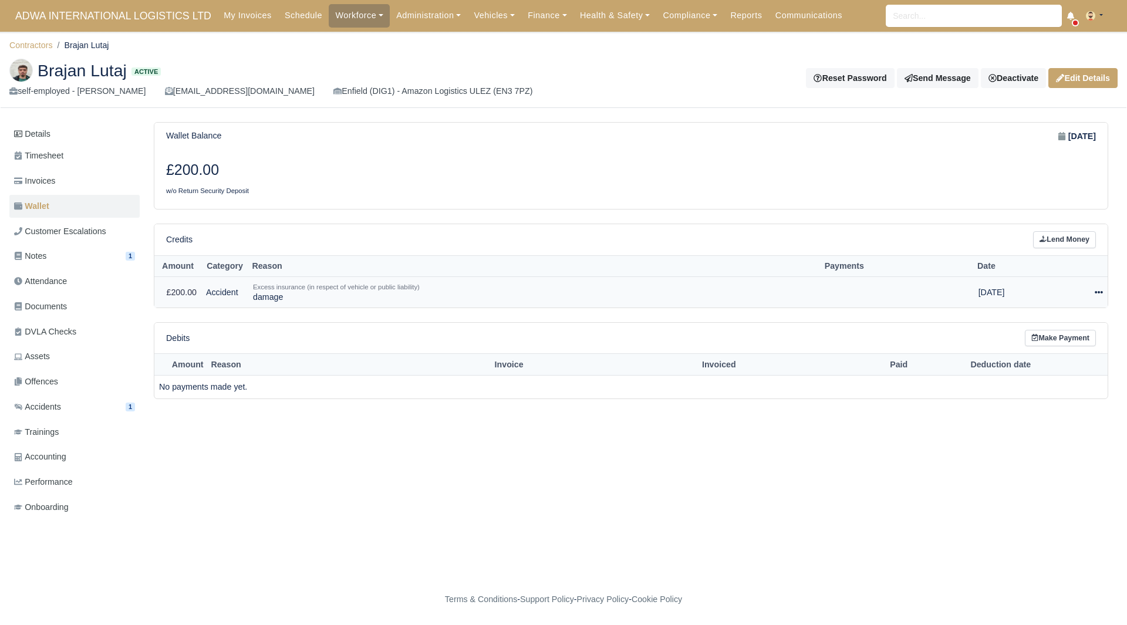
click at [1090, 288] on div at bounding box center [1078, 292] width 48 height 13
click at [1045, 332] on button "Make Payment" at bounding box center [1051, 328] width 104 height 18
select select "5312"
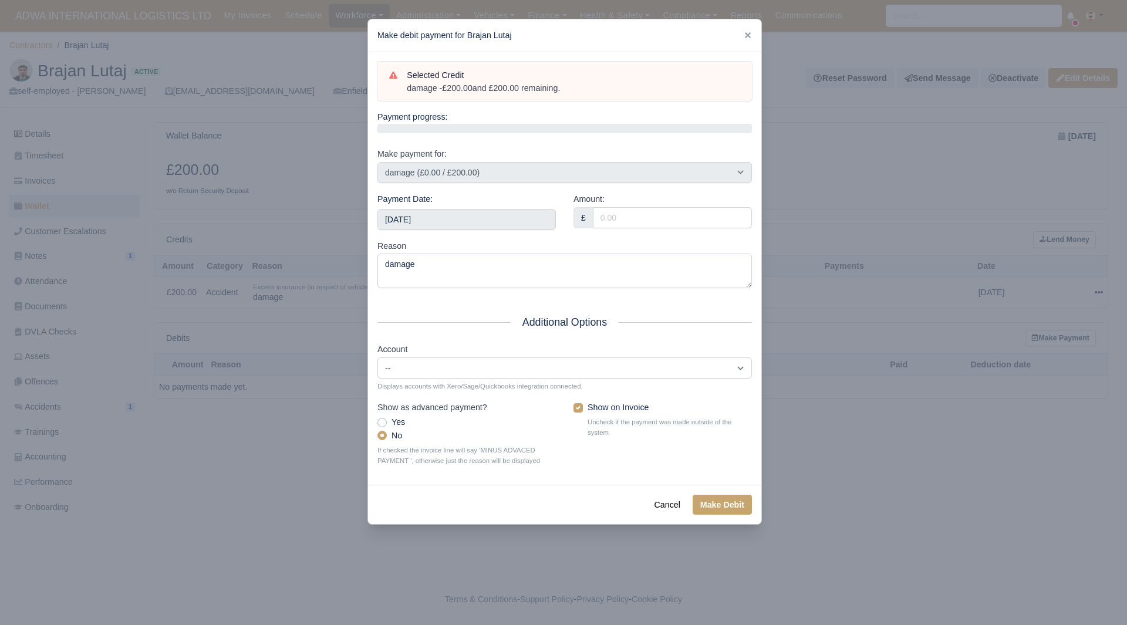
drag, startPoint x: 568, startPoint y: 90, endPoint x: 404, endPoint y: 92, distance: 163.7
click at [404, 92] on div "Selected Credit damage - £200.00 and £200.00 remaining." at bounding box center [564, 82] width 351 height 26
copy div "damage - £200.00 and £200.00 remaining."
click at [452, 232] on div "Payment Date: 2025-10-11" at bounding box center [467, 215] width 196 height 47
click at [458, 231] on div "Payment Date: 2025-10-11" at bounding box center [467, 215] width 196 height 47
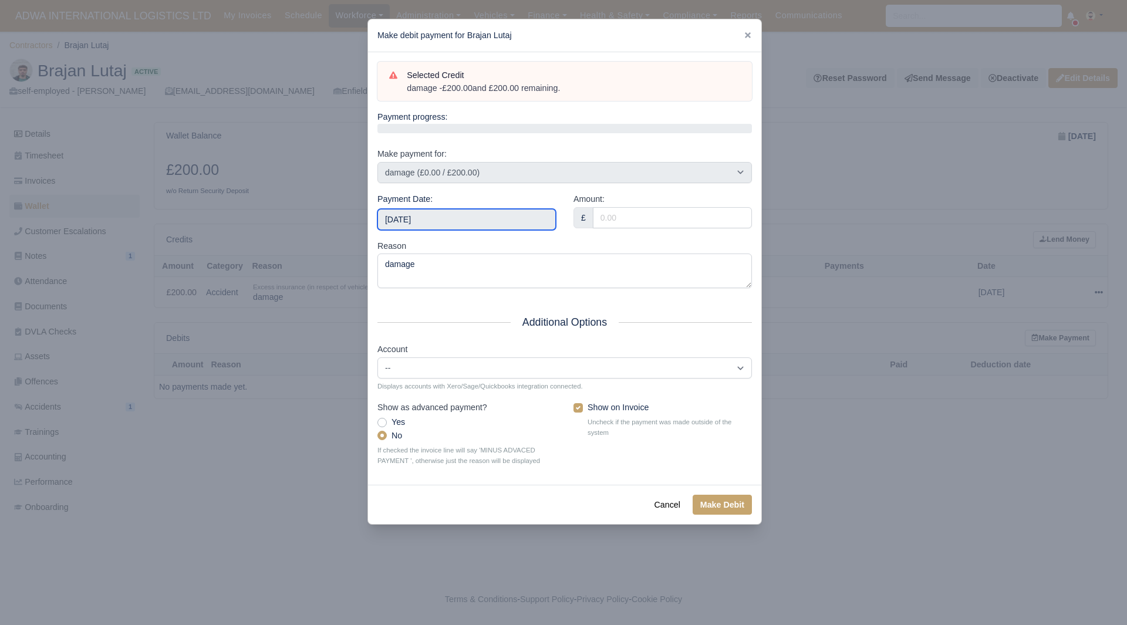
click at [462, 222] on input "2025-10-11" at bounding box center [466, 219] width 178 height 21
type input "2025-09-20"
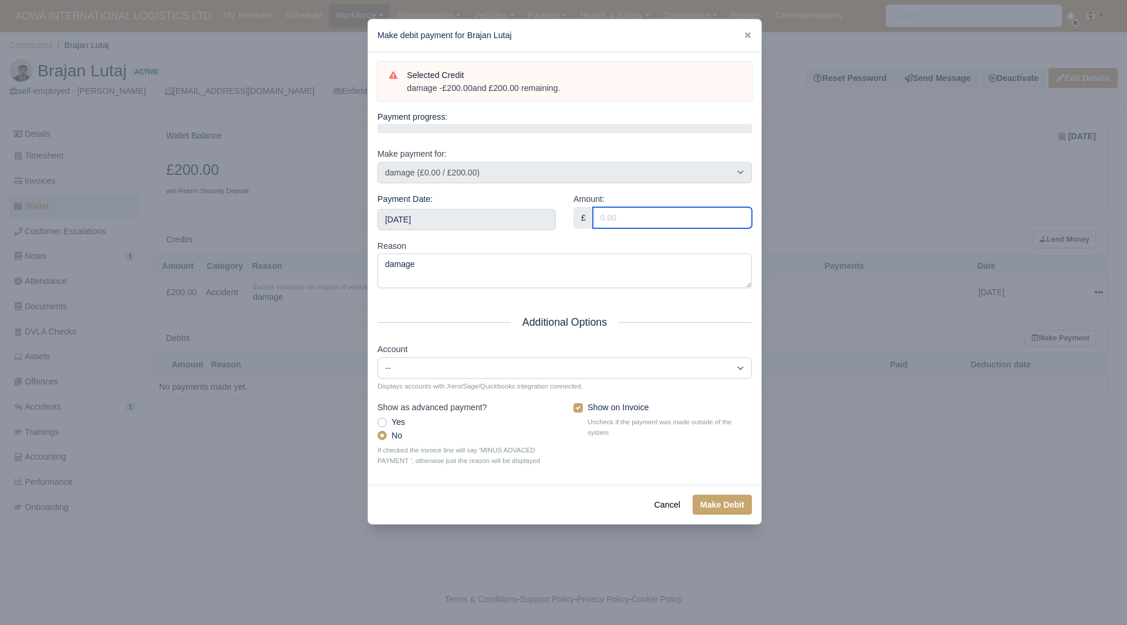
click at [670, 224] on input "Amount:" at bounding box center [672, 217] width 159 height 21
type input "132.30"
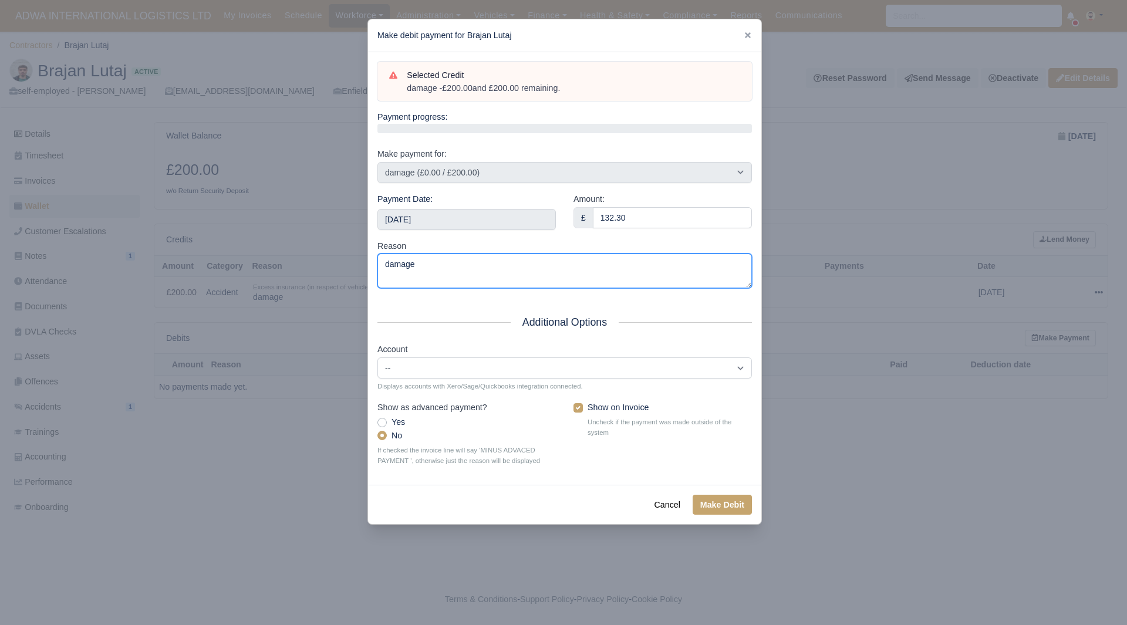
drag, startPoint x: 435, startPoint y: 273, endPoint x: 344, endPoint y: 249, distance: 93.9
click at [313, 258] on div "​ Make debit payment for Brajan Lutaj Selected Credit damage - £200.00 and £200…" at bounding box center [563, 312] width 1127 height 625
paste textarea "- £200.00 and £200.00 remaining."
type textarea "damage - £200.00 and £200.00 remaining."
click at [704, 493] on div "Cancel Make Debit" at bounding box center [564, 504] width 393 height 39
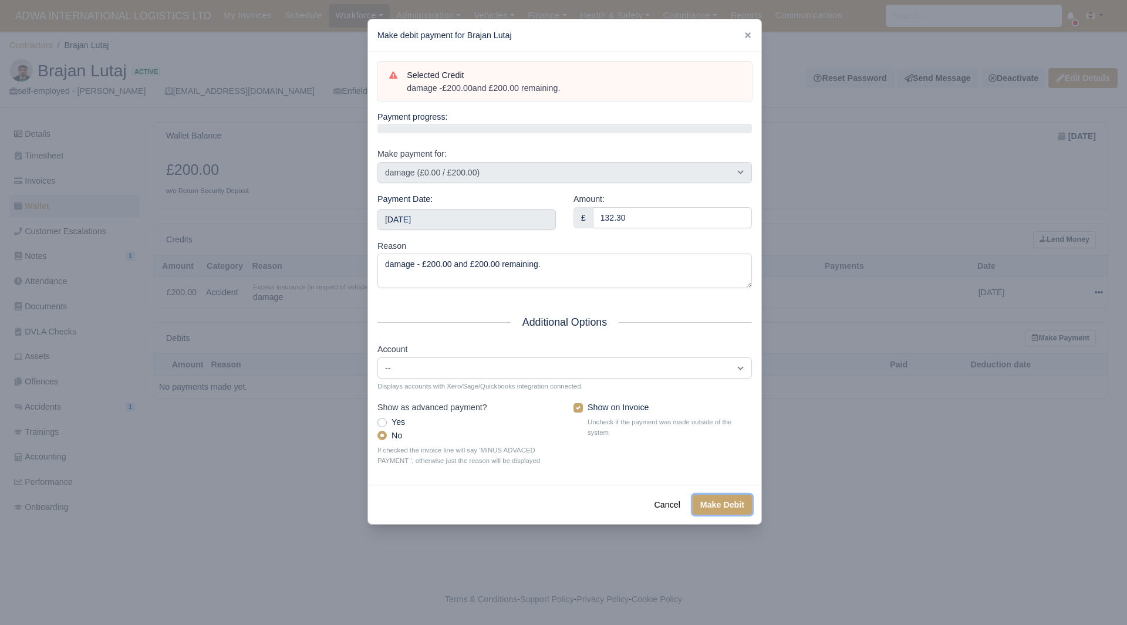
click at [704, 497] on button "Make Debit" at bounding box center [721, 505] width 59 height 20
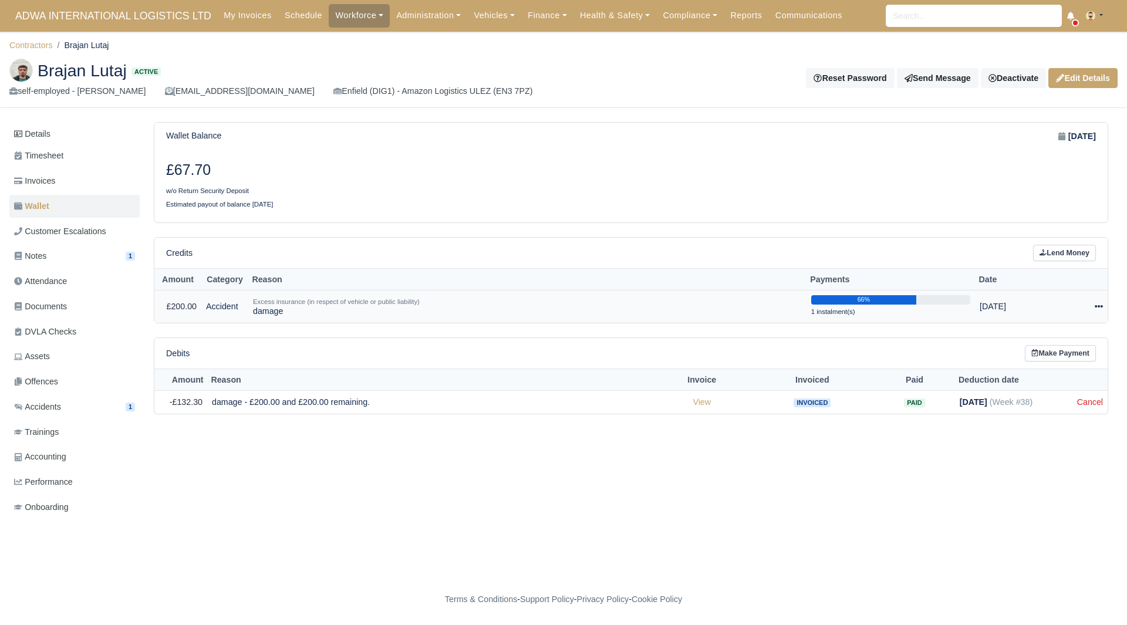
click at [1097, 307] on icon at bounding box center [1098, 306] width 8 height 8
click at [1050, 349] on button "Make Payment" at bounding box center [1050, 342] width 104 height 18
select select "5312"
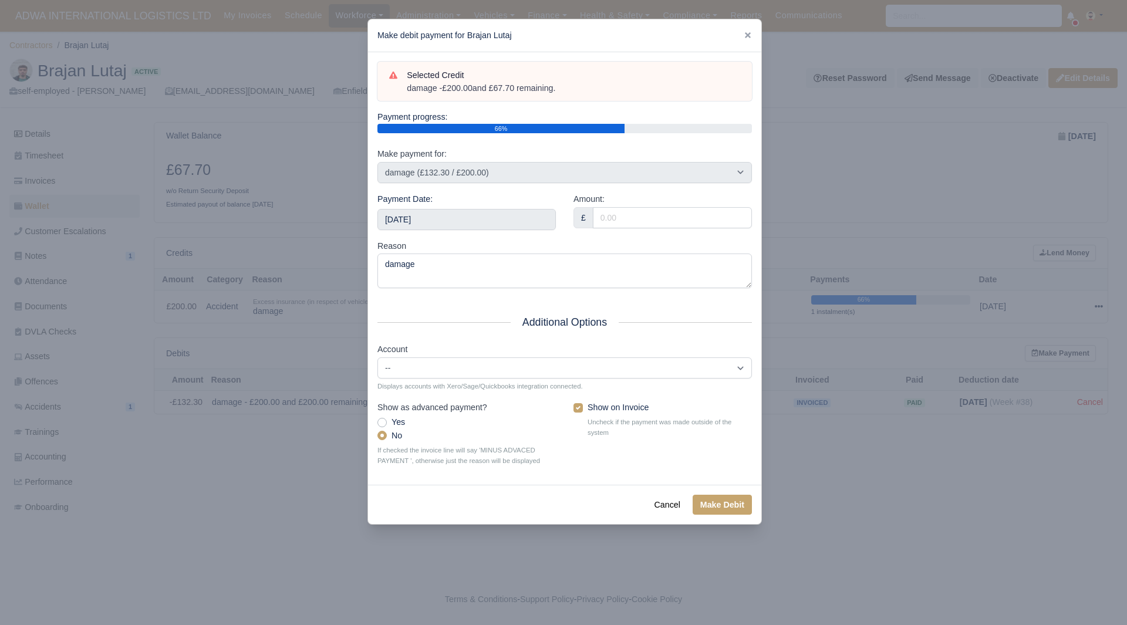
drag, startPoint x: 560, startPoint y: 91, endPoint x: 403, endPoint y: 95, distance: 157.3
click at [402, 96] on div "Selected Credit damage - £200.00 and £67.70 remaining." at bounding box center [564, 82] width 374 height 40
copy div "damage - £200.00 and £67.70 remaining."
click at [463, 221] on input "2025-10-11" at bounding box center [466, 219] width 178 height 21
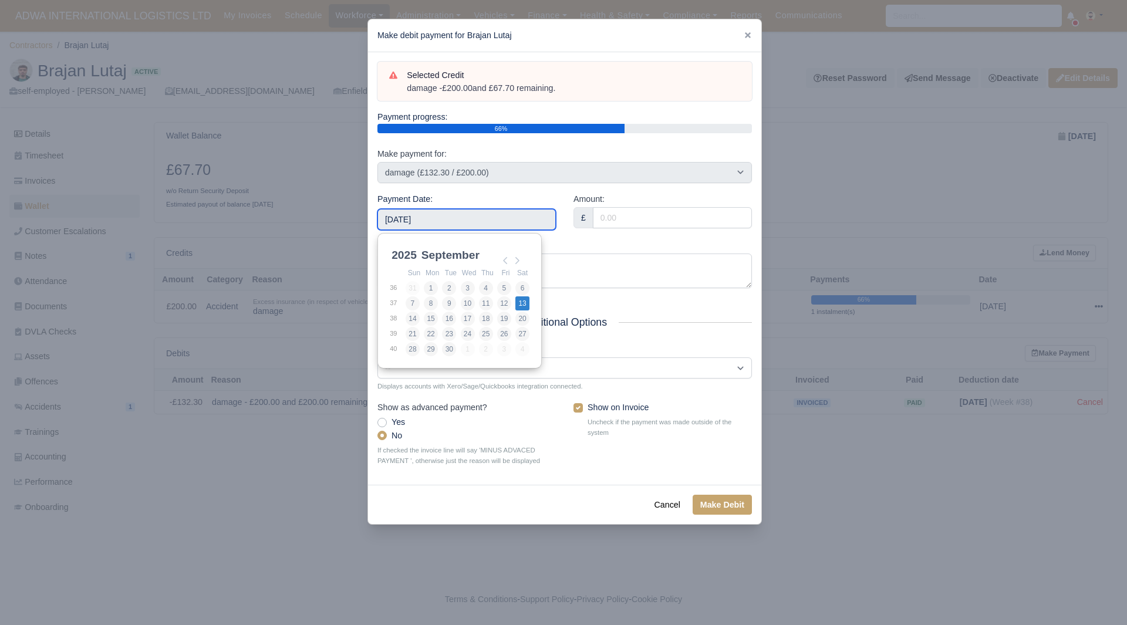
type input "2025-09-13"
drag, startPoint x: 517, startPoint y: 301, endPoint x: 570, endPoint y: 280, distance: 56.7
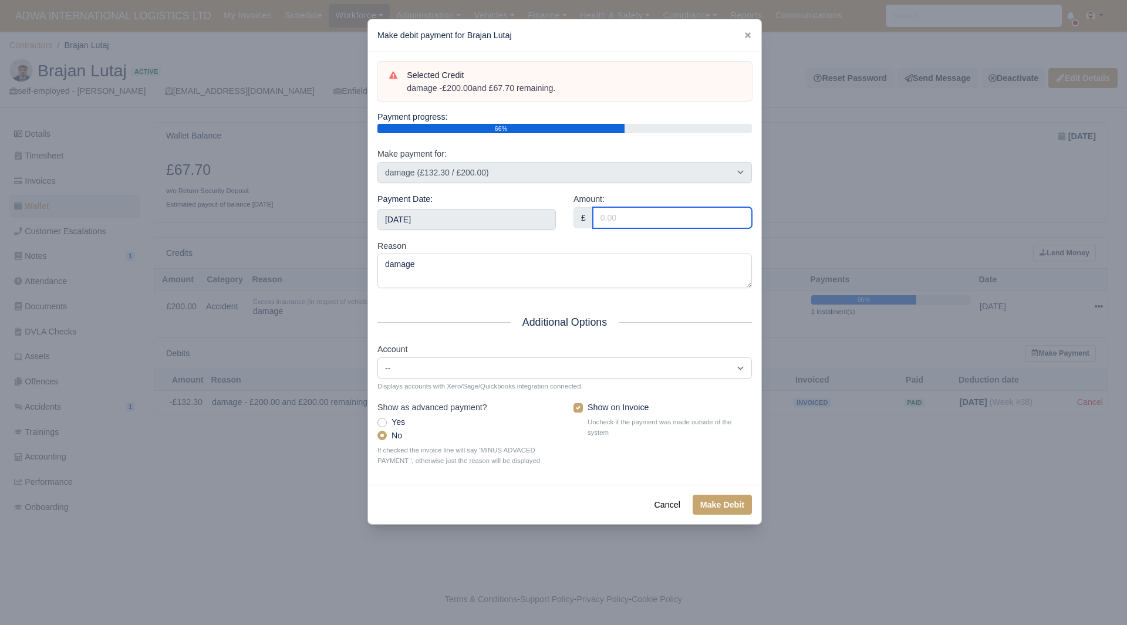
click at [630, 221] on input "Amount:" at bounding box center [672, 217] width 159 height 21
type input "67.70"
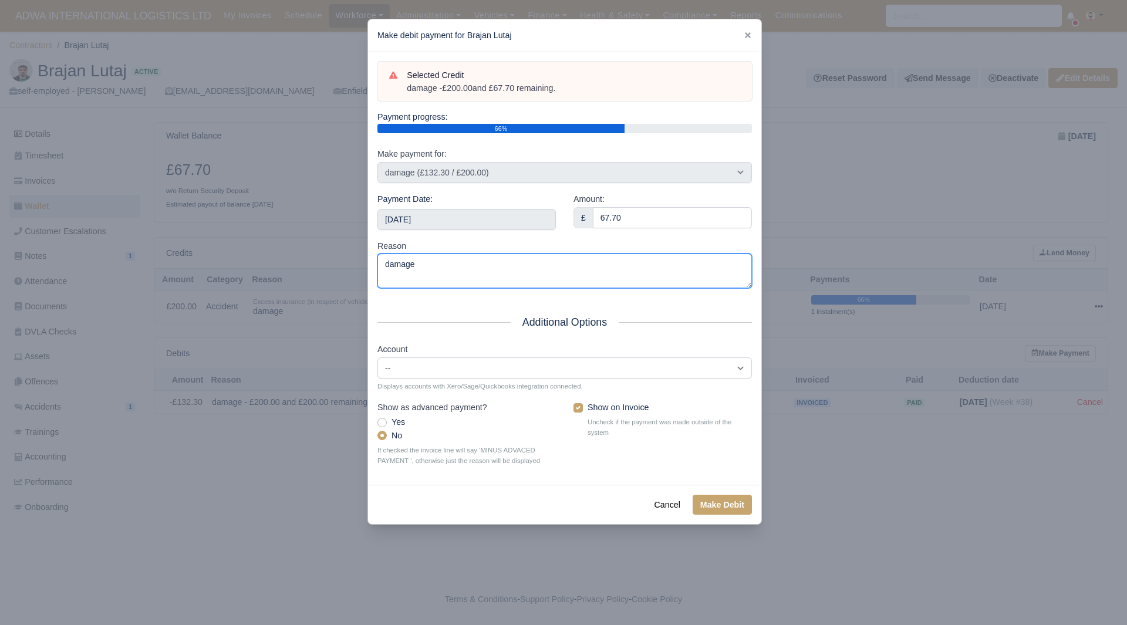
drag, startPoint x: 374, startPoint y: 273, endPoint x: 309, endPoint y: 273, distance: 65.1
click at [309, 273] on div "​ Make debit payment for Brajan Lutaj Selected Credit damage - £200.00 and £67.…" at bounding box center [563, 312] width 1127 height 625
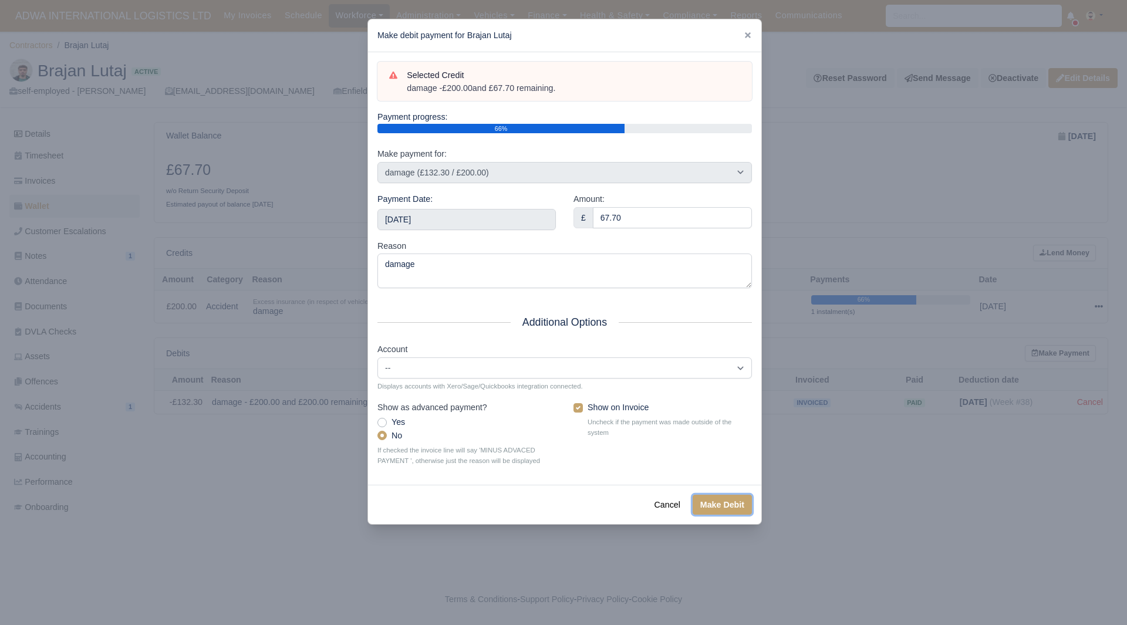
click at [730, 510] on button "Make Debit" at bounding box center [721, 505] width 59 height 20
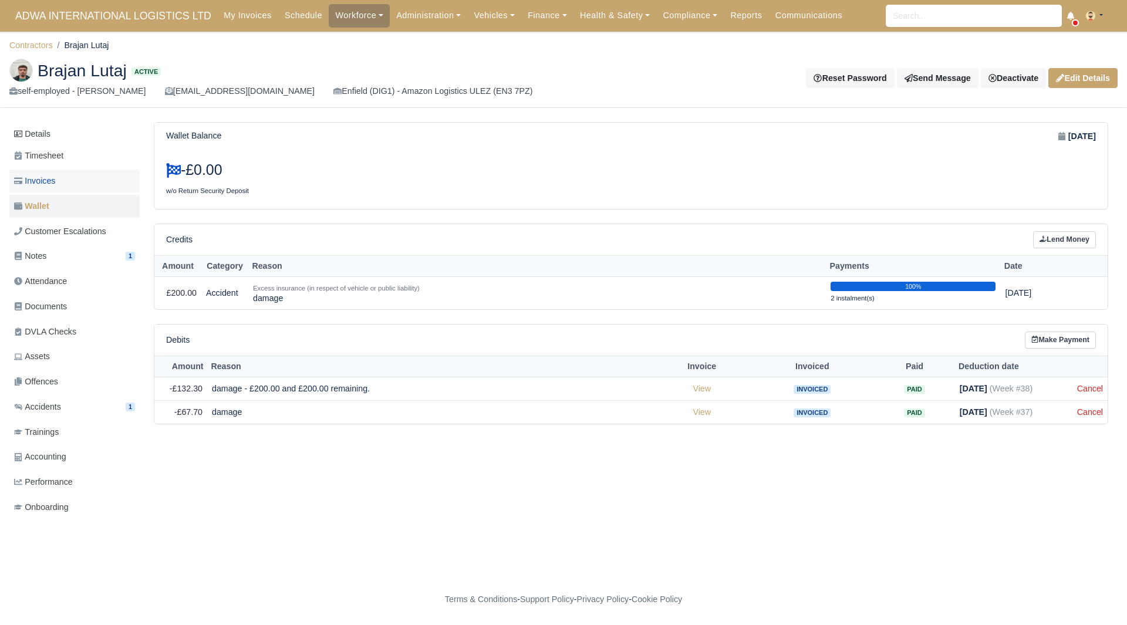
click at [40, 185] on span "Invoices" at bounding box center [34, 180] width 41 height 13
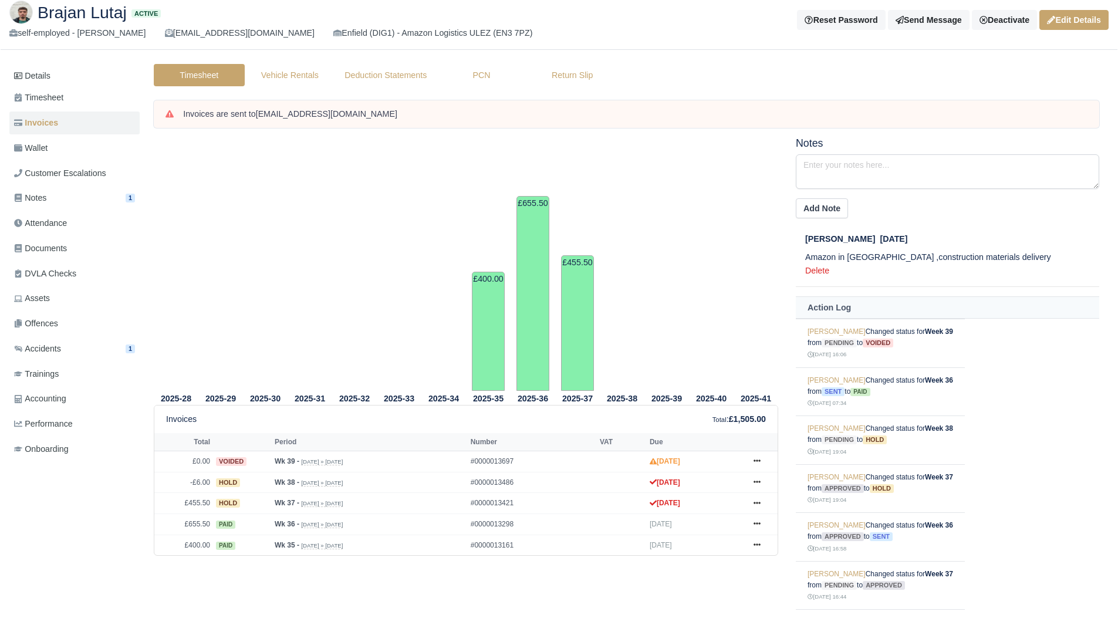
scroll to position [98, 0]
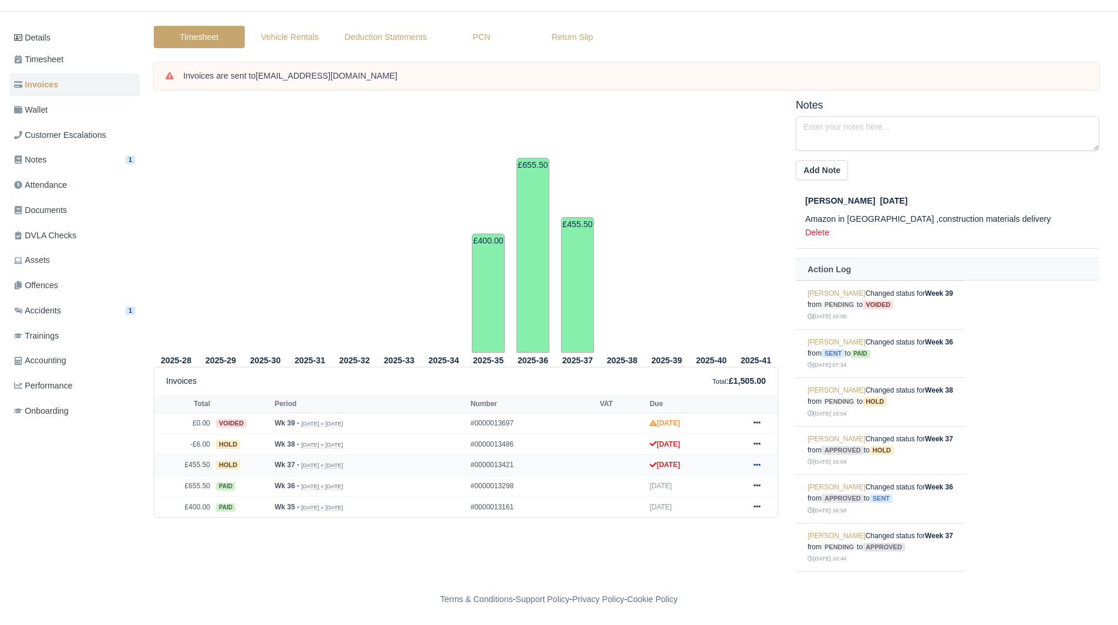
click at [755, 459] on link at bounding box center [757, 465] width 18 height 15
click at [725, 481] on link "Show Invoice" at bounding box center [713, 486] width 104 height 25
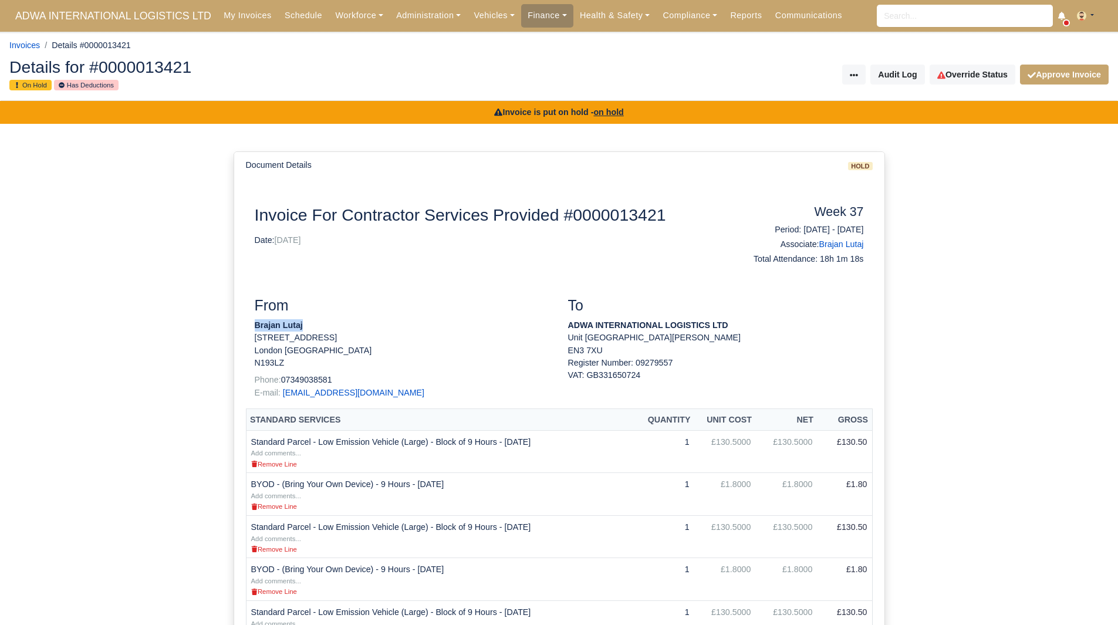
drag, startPoint x: 269, startPoint y: 326, endPoint x: 241, endPoint y: 330, distance: 28.5
copy strong "Brajan Lutaj"
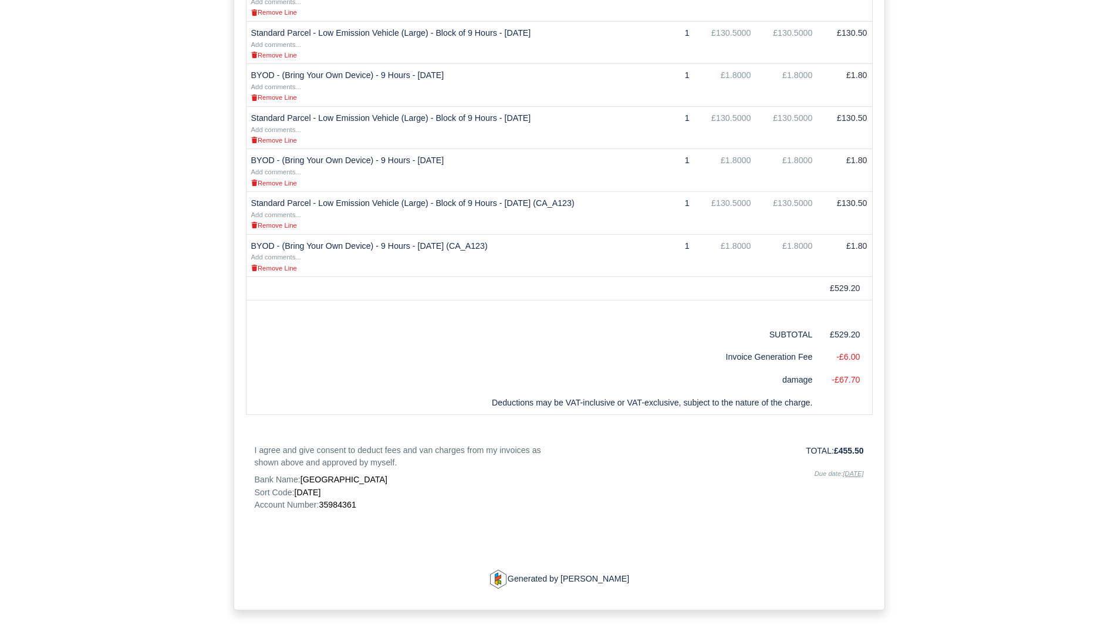
scroll to position [543, 0]
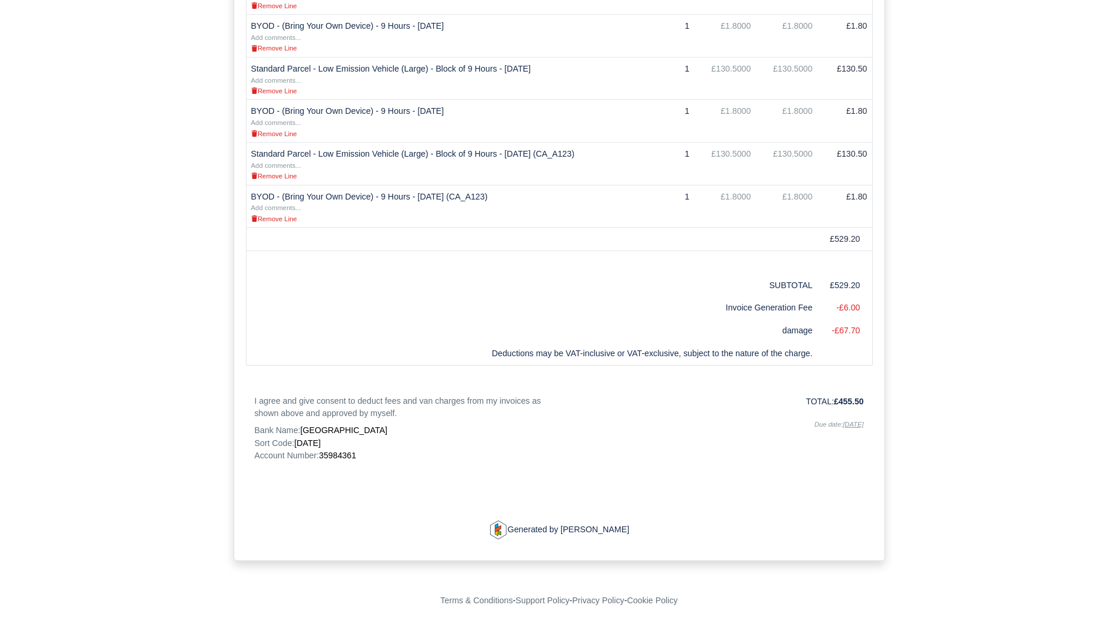
click at [330, 455] on span "35984361" at bounding box center [337, 455] width 37 height 9
copy span "35984361"
click at [953, 232] on div "Invoice is put on hold - on hold Document Details hold Document Invoice For Con…" at bounding box center [559, 74] width 1118 height 1032
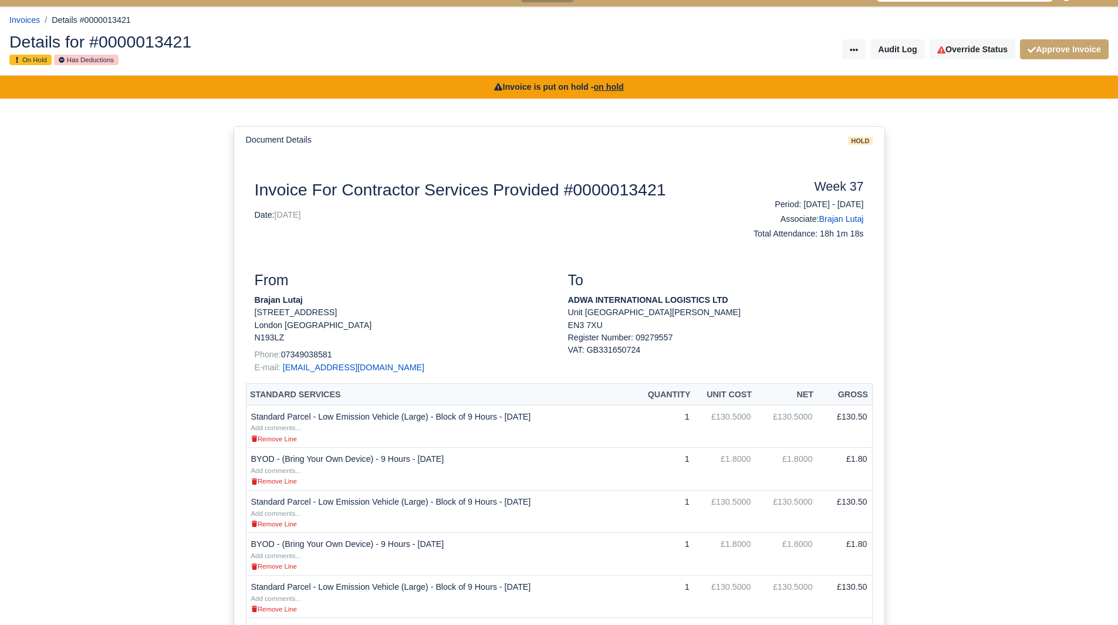
scroll to position [0, 0]
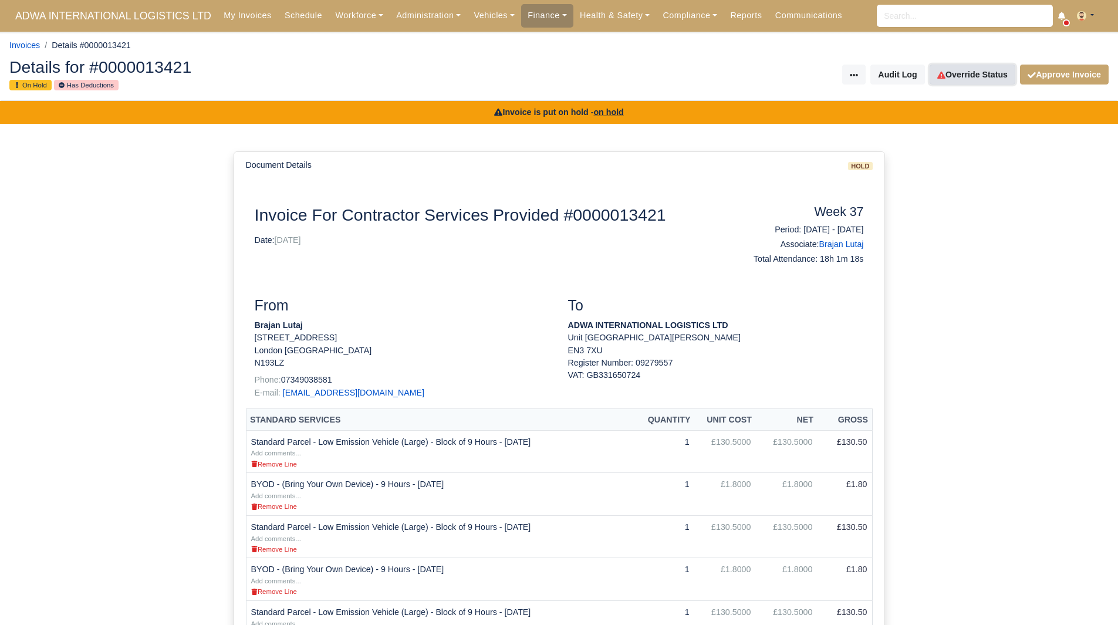
click at [971, 75] on link "Override Status" at bounding box center [972, 75] width 86 height 20
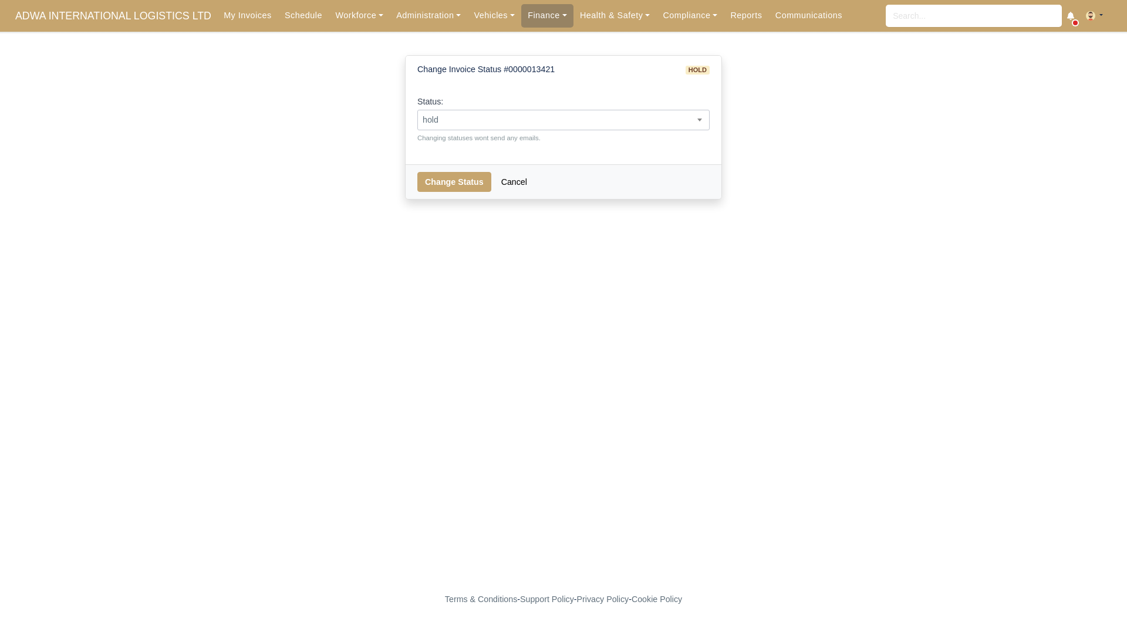
click at [625, 121] on span "hold" at bounding box center [563, 120] width 291 height 15
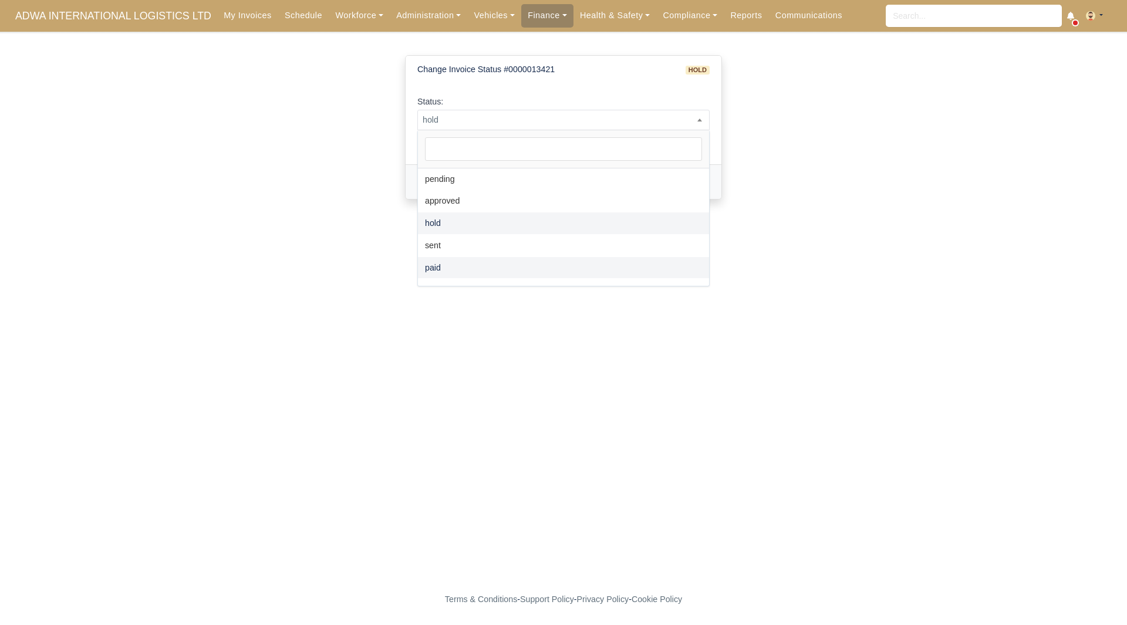
select select "paid"
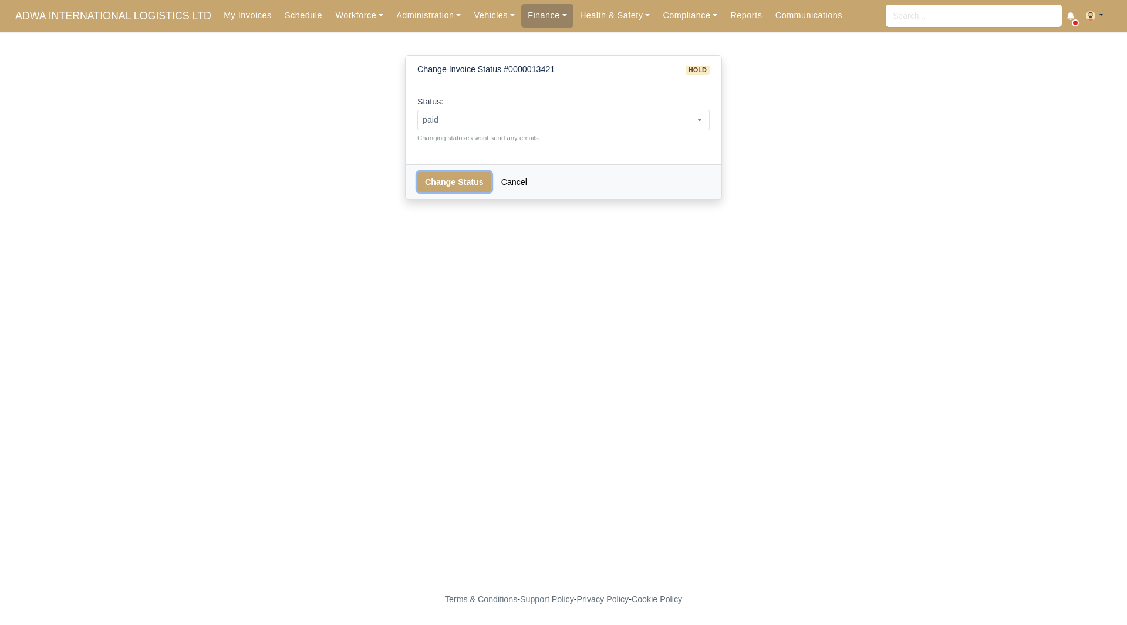
click at [465, 178] on button "Change Status" at bounding box center [454, 182] width 74 height 20
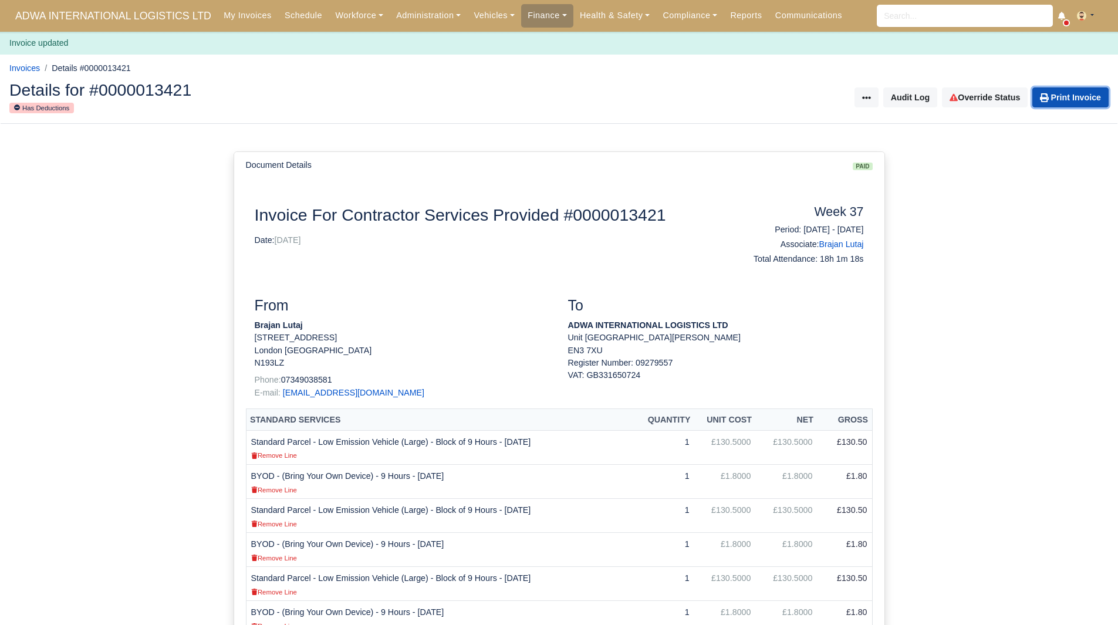
click at [1063, 103] on link "Print Invoice" at bounding box center [1070, 97] width 76 height 20
click at [23, 168] on div "Document Details paid Document Invoice For Contractor Services Provided #000001…" at bounding box center [559, 594] width 1118 height 941
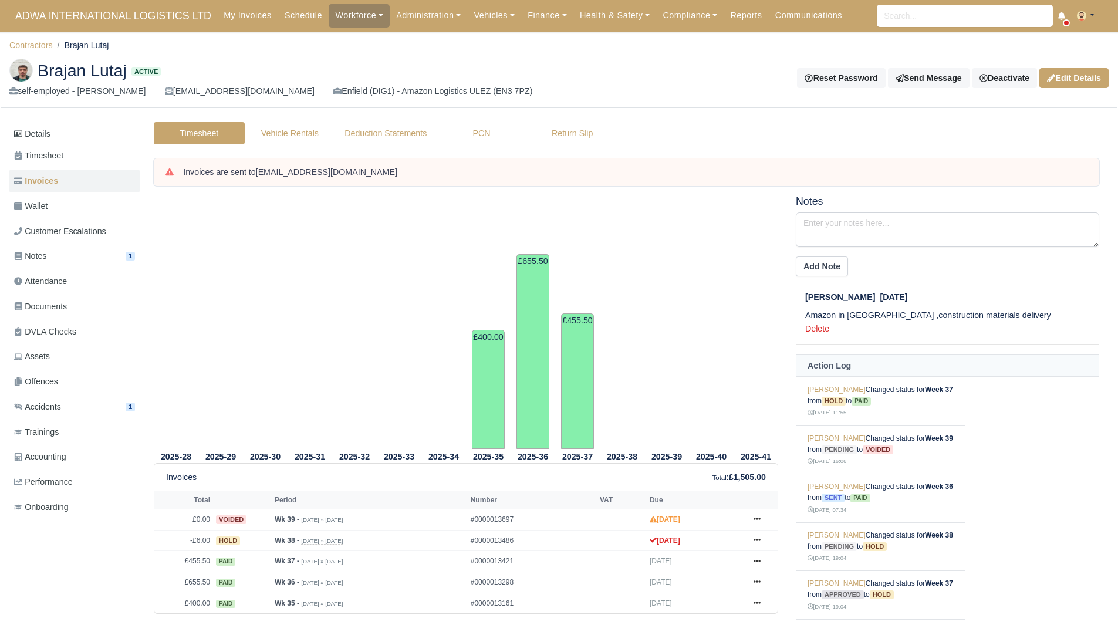
scroll to position [98, 0]
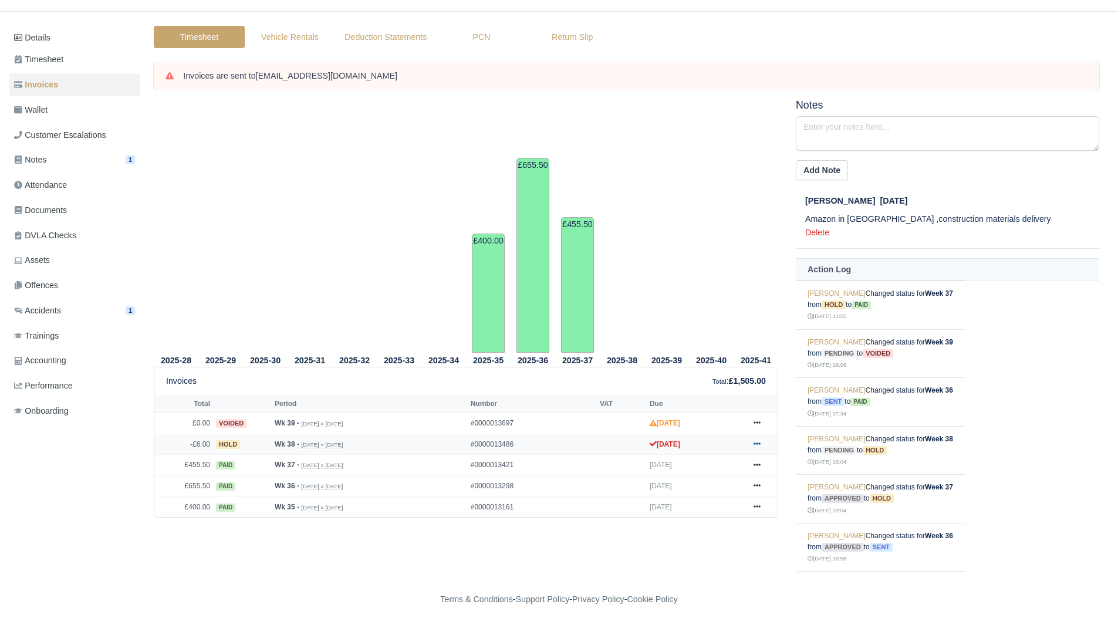
click at [757, 441] on icon at bounding box center [756, 443] width 7 height 7
click at [705, 279] on link "Show Invoice" at bounding box center [713, 275] width 104 height 25
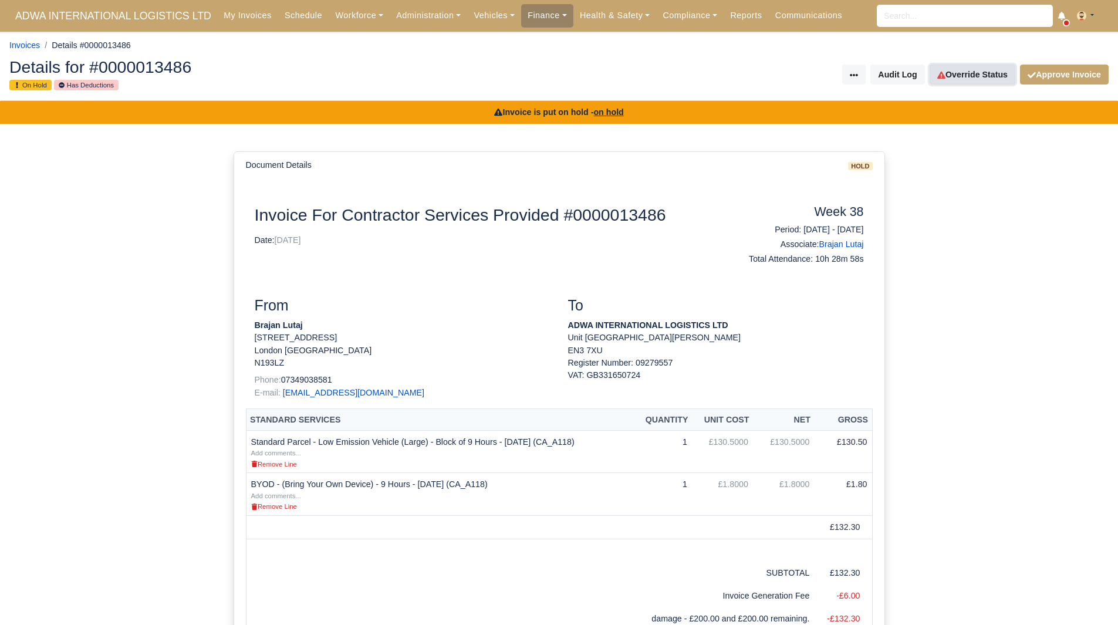
click at [956, 76] on link "Override Status" at bounding box center [972, 75] width 86 height 20
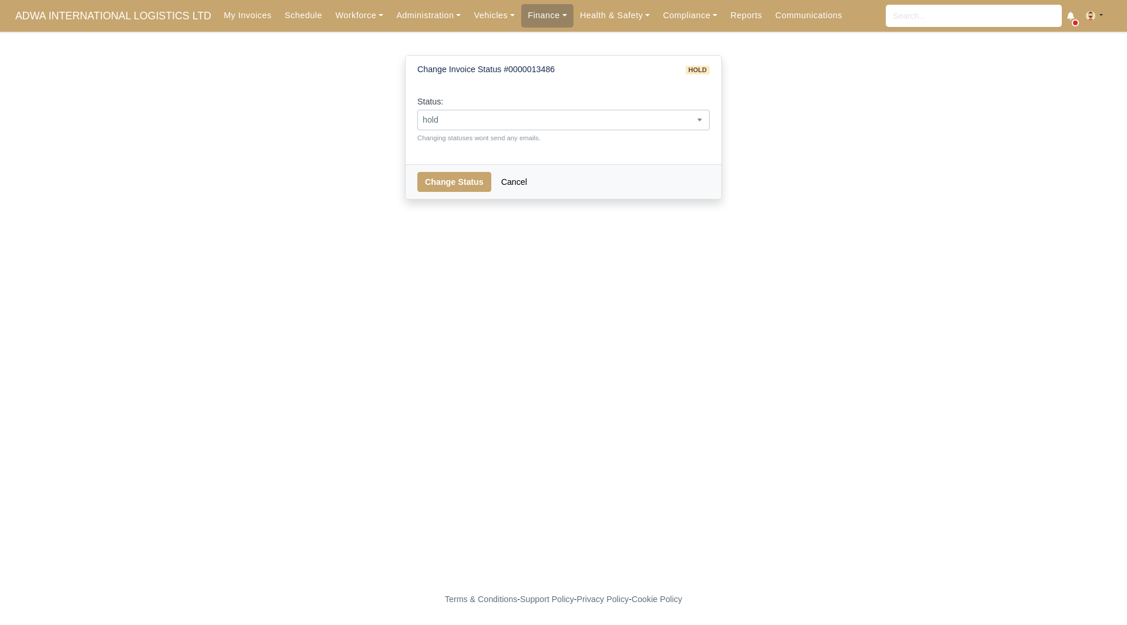
click at [604, 127] on span "hold" at bounding box center [563, 120] width 292 height 21
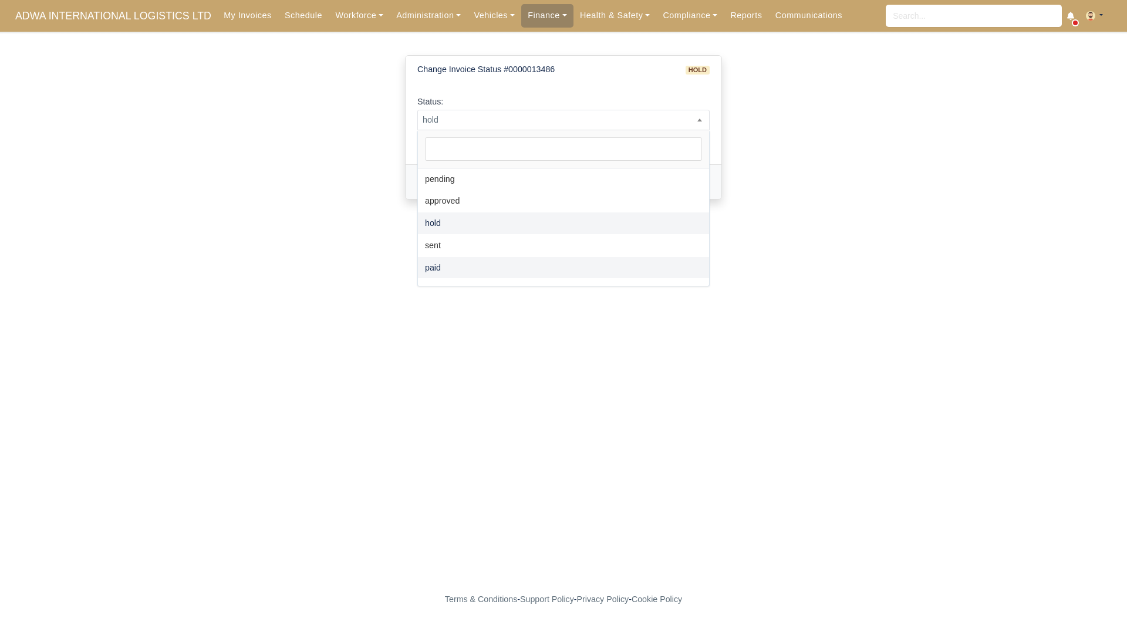
drag, startPoint x: 494, startPoint y: 270, endPoint x: 457, endPoint y: 210, distance: 70.3
select select "paid"
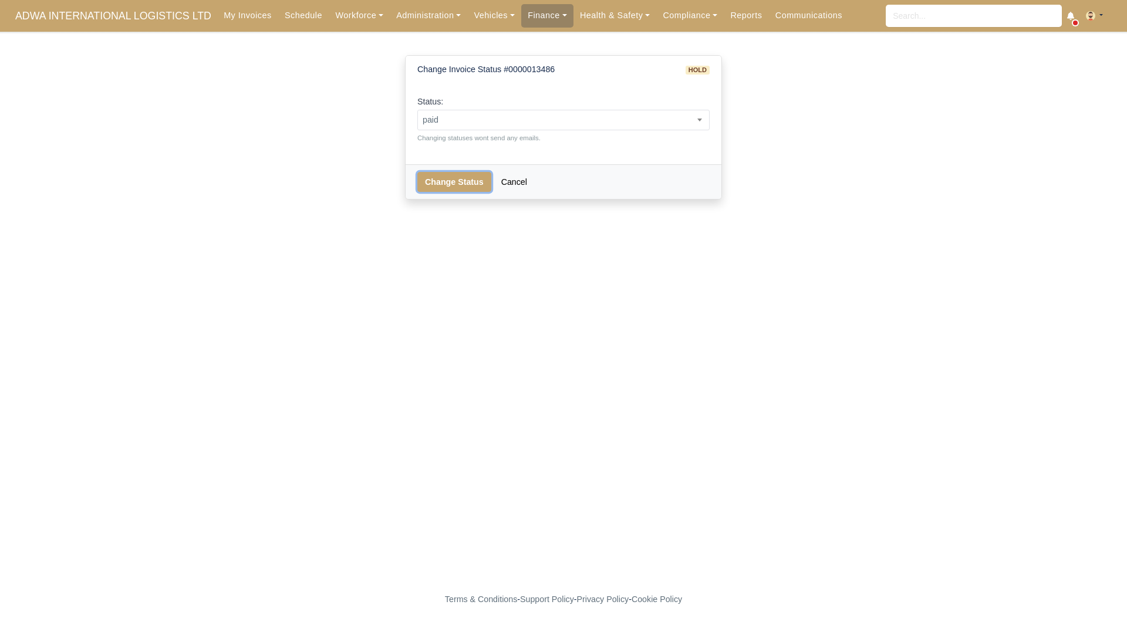
click at [438, 183] on button "Change Status" at bounding box center [454, 182] width 74 height 20
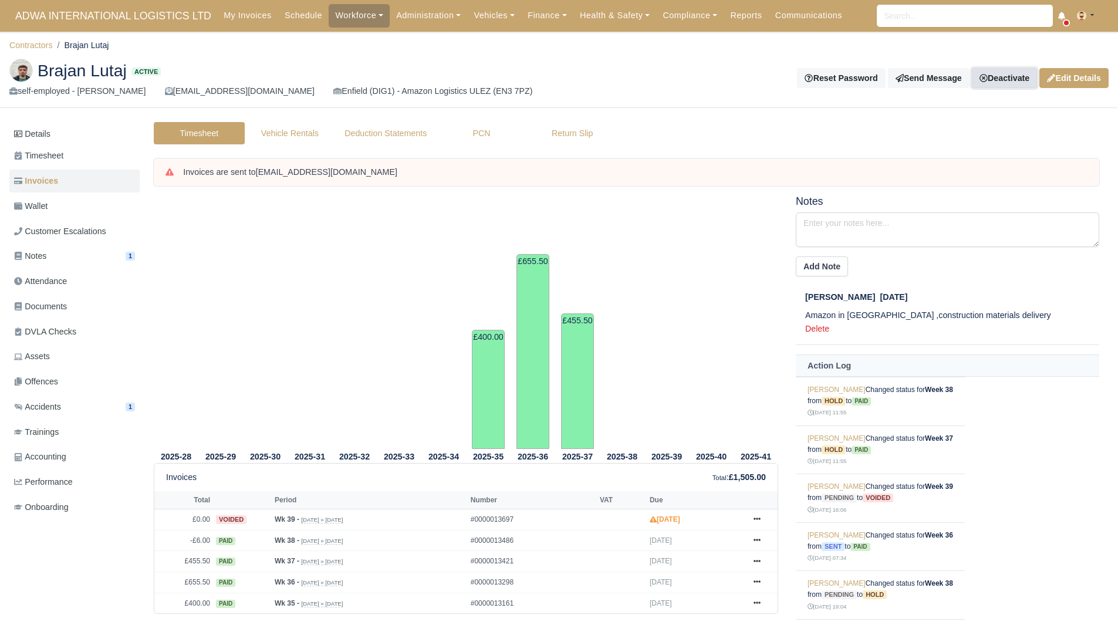
click at [1012, 79] on link "Deactivate" at bounding box center [1004, 78] width 65 height 20
click at [993, 136] on link "Off-board" at bounding box center [984, 137] width 104 height 18
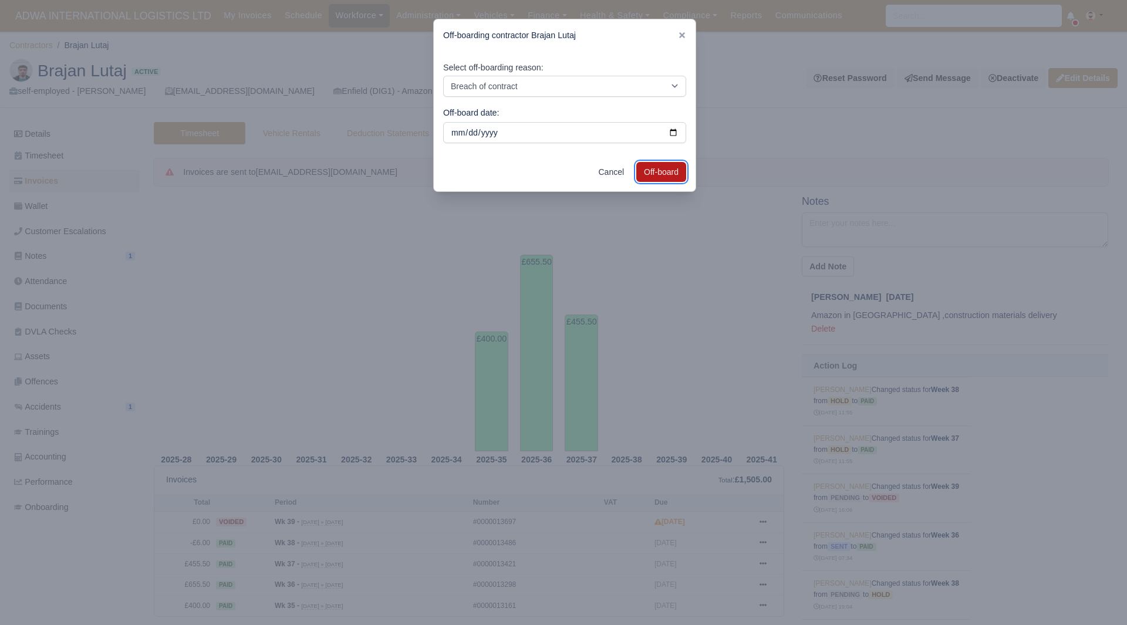
click at [665, 170] on button "Off-board" at bounding box center [661, 172] width 50 height 20
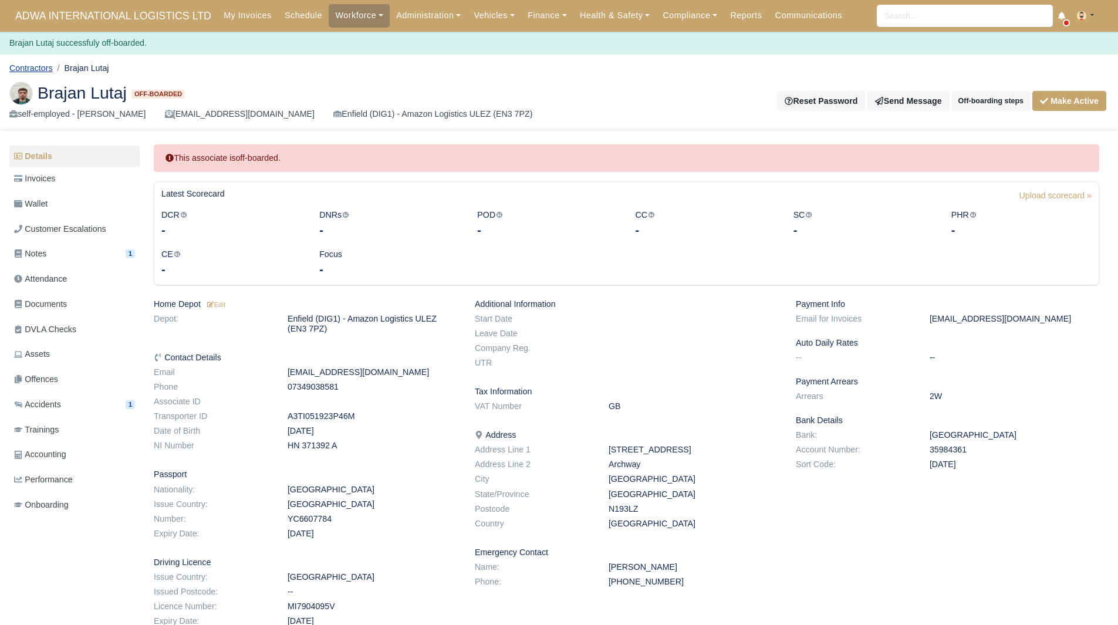
click at [42, 69] on link "Contractors" at bounding box center [30, 67] width 43 height 9
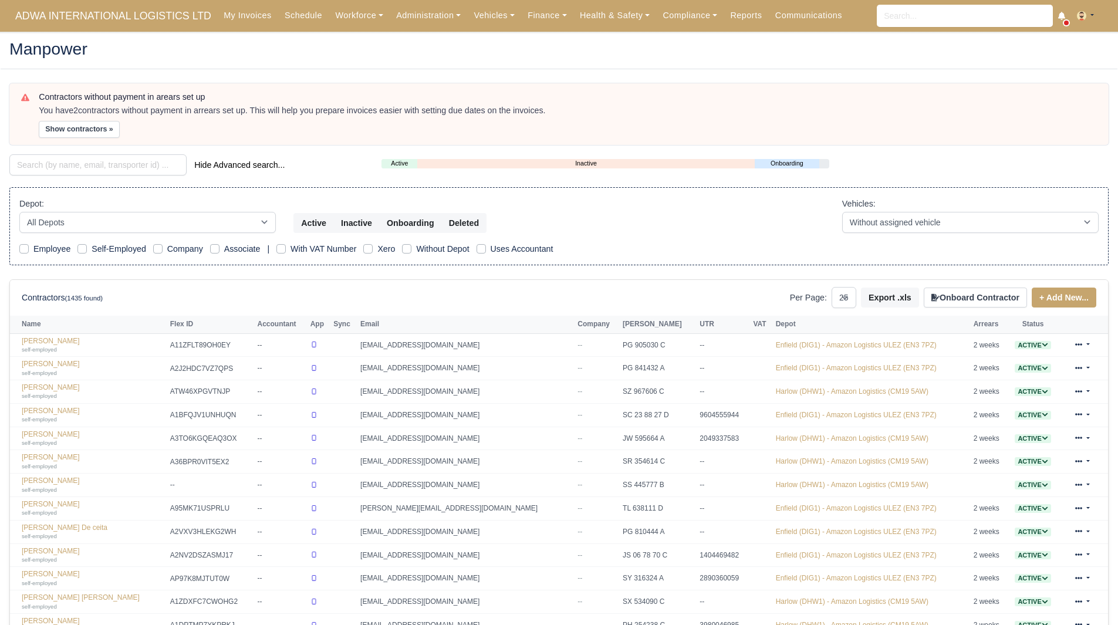
select select "25"
click at [90, 173] on input "search" at bounding box center [97, 164] width 177 height 21
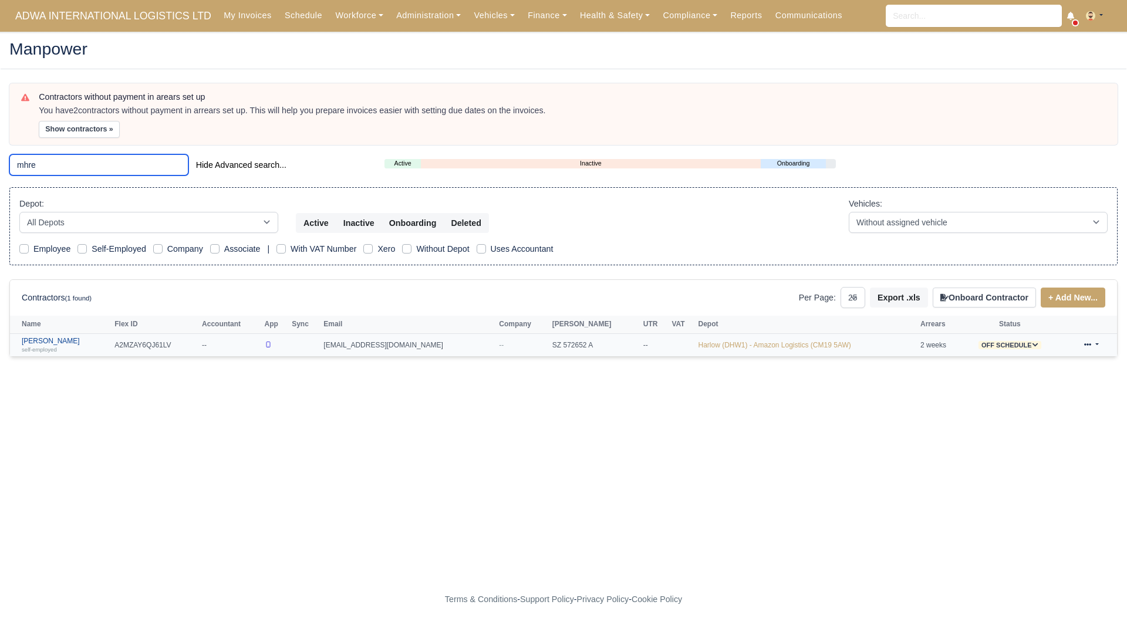
type input "mhre"
click at [50, 346] on small "self-employed" at bounding box center [39, 349] width 35 height 6
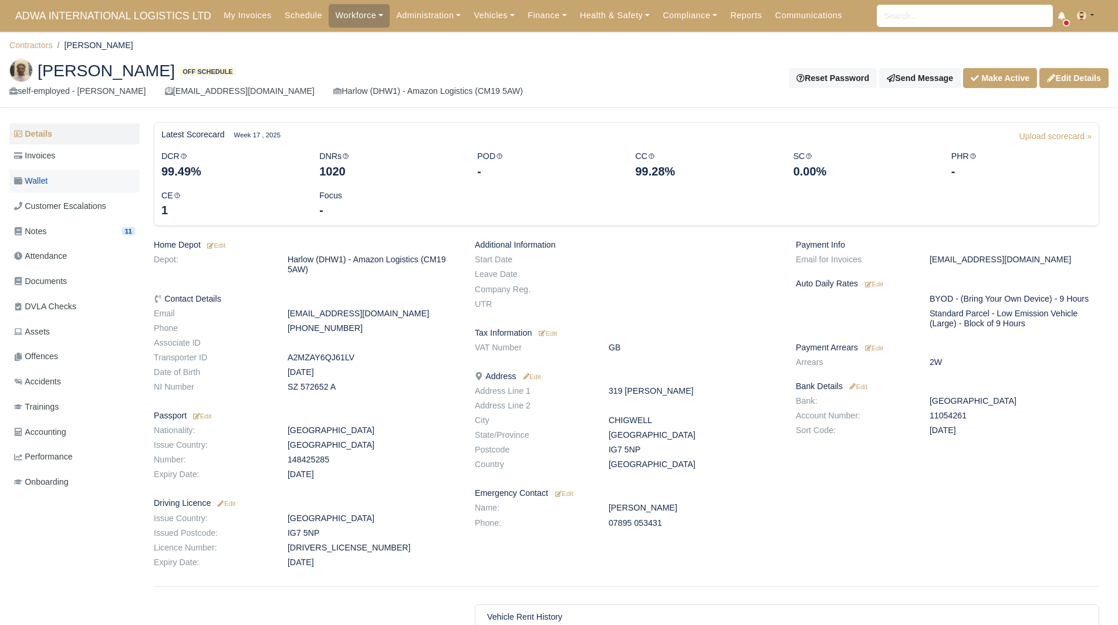
click at [42, 173] on link "Wallet" at bounding box center [74, 181] width 130 height 23
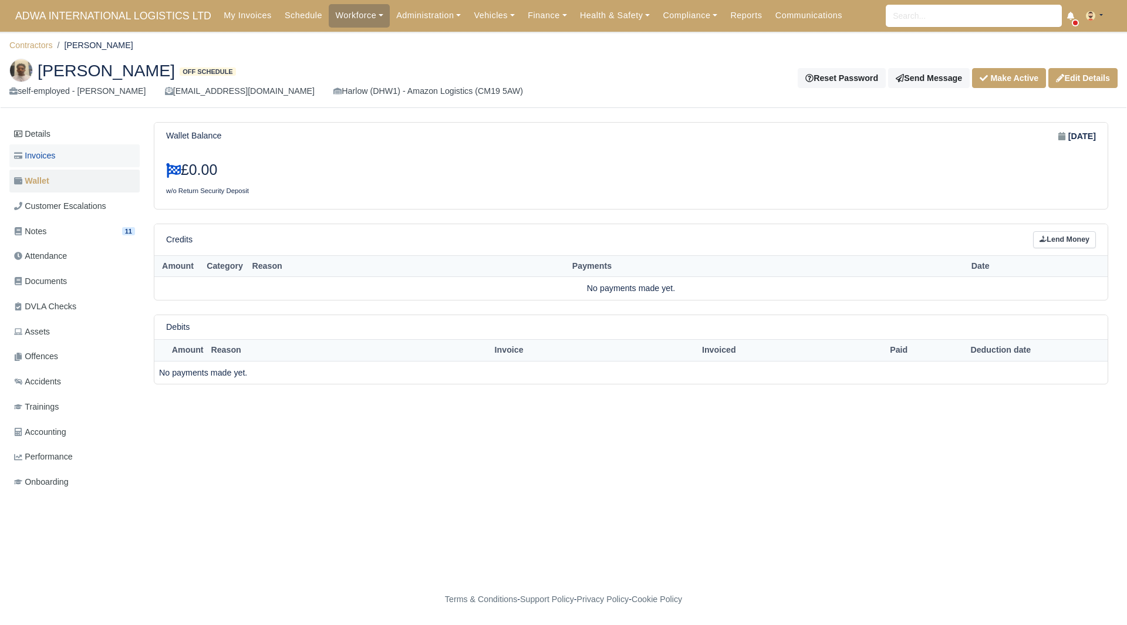
click at [58, 159] on link "Invoices" at bounding box center [74, 155] width 130 height 23
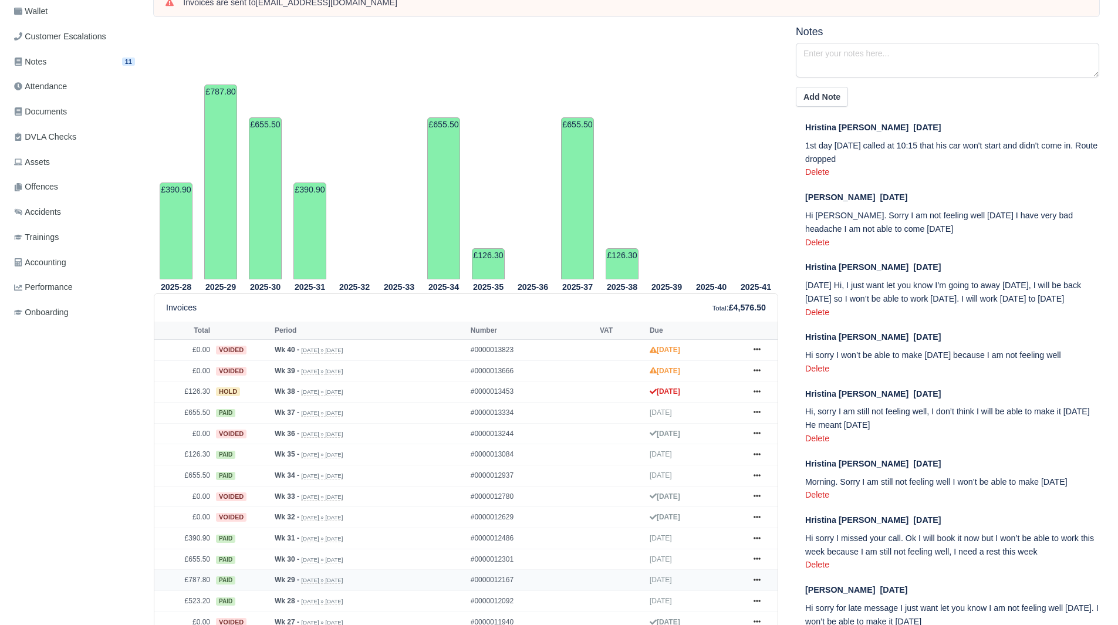
scroll to position [352, 0]
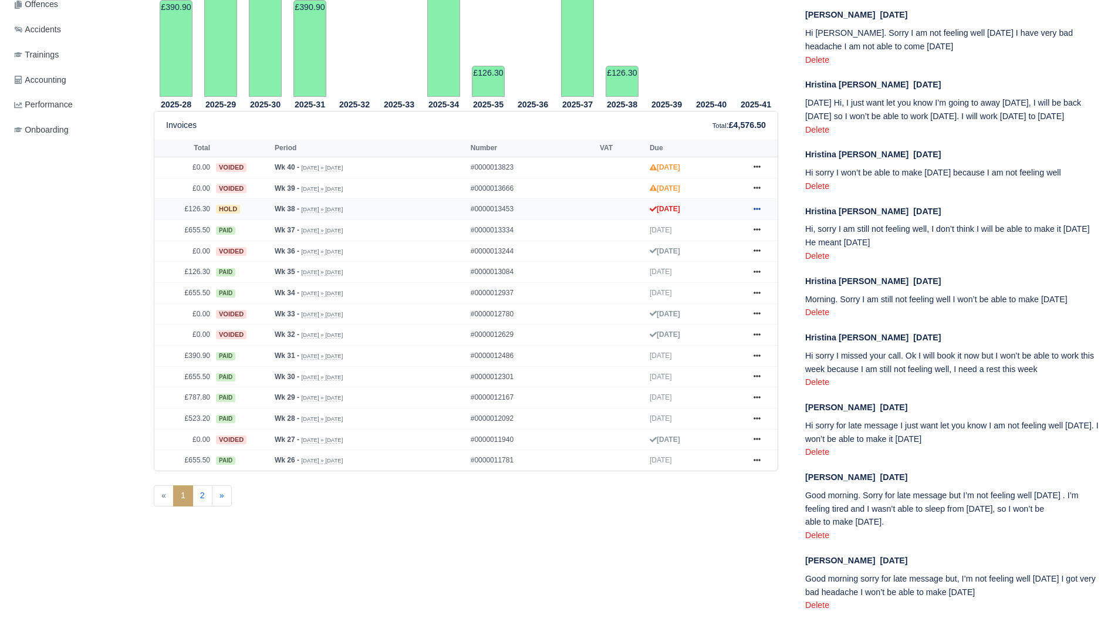
click at [755, 211] on icon at bounding box center [756, 208] width 7 height 7
click at [751, 236] on link "Show Invoice" at bounding box center [713, 230] width 104 height 25
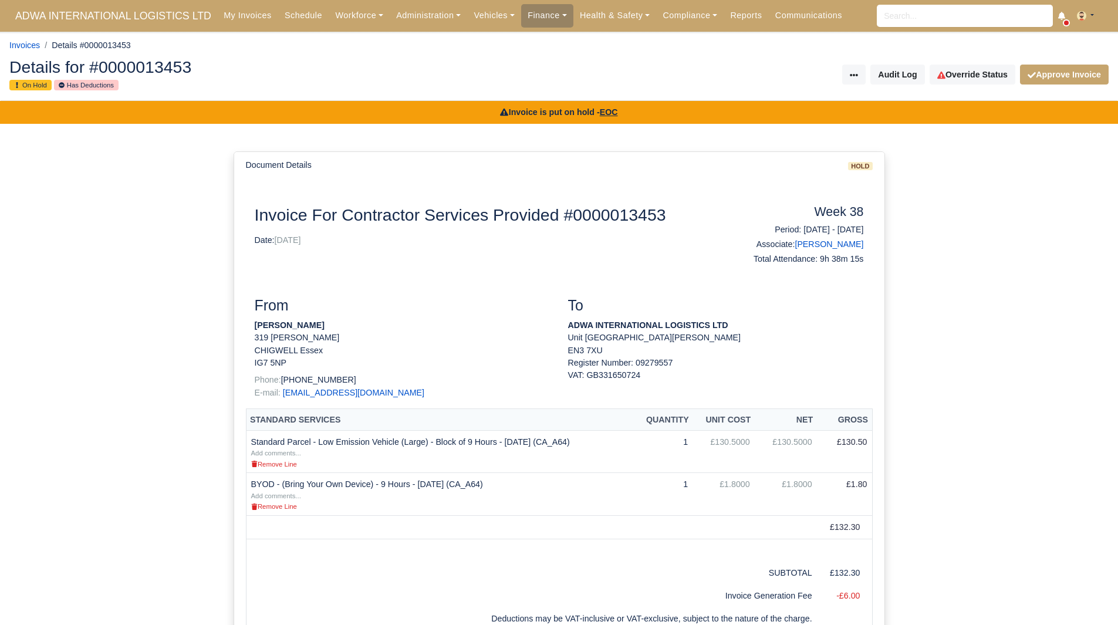
drag, startPoint x: 254, startPoint y: 327, endPoint x: 317, endPoint y: 327, distance: 63.4
click at [317, 327] on strong "Mhretab Welday" at bounding box center [290, 324] width 70 height 9
copy strong "Mhretab Welday"
click at [964, 77] on link "Override Status" at bounding box center [972, 75] width 86 height 20
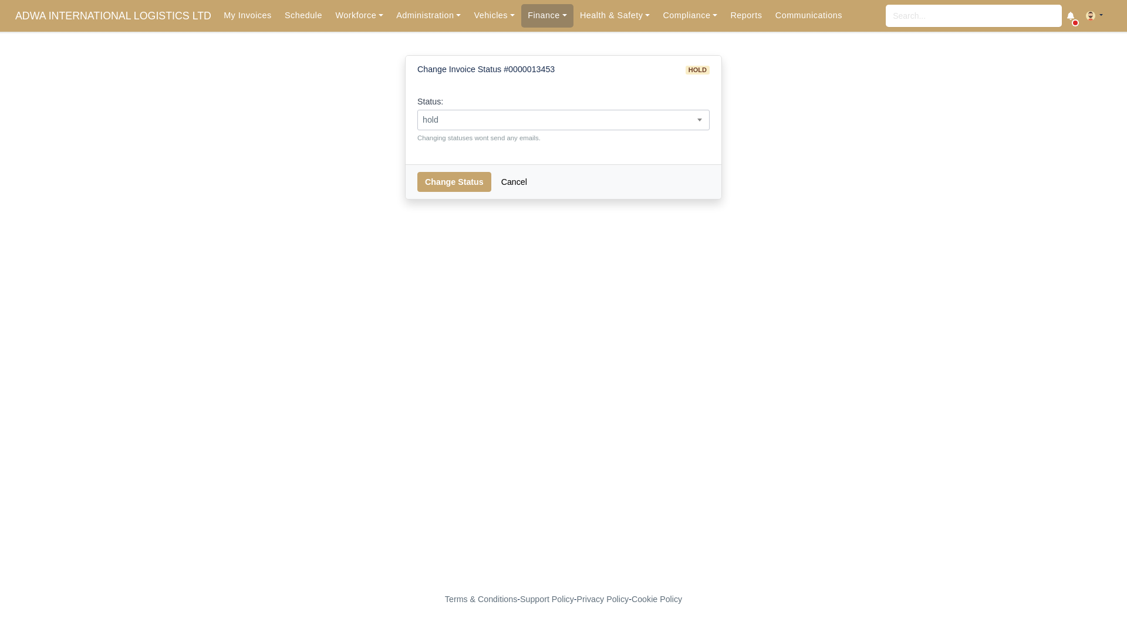
click at [591, 123] on span "hold" at bounding box center [563, 120] width 291 height 15
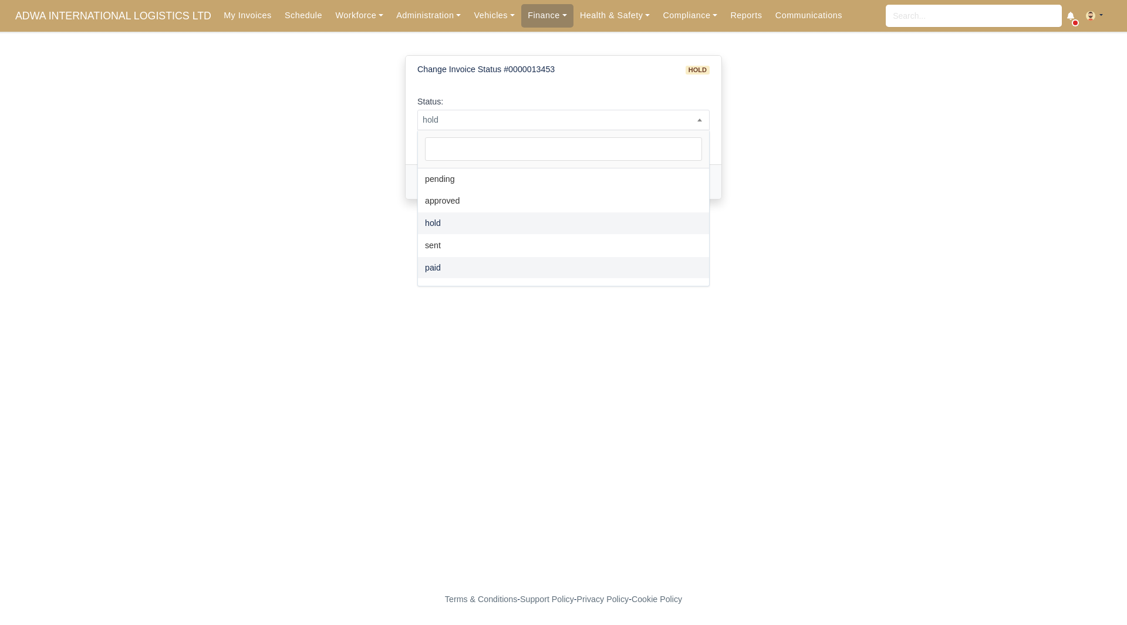
drag, startPoint x: 527, startPoint y: 265, endPoint x: 522, endPoint y: 257, distance: 9.0
select select "paid"
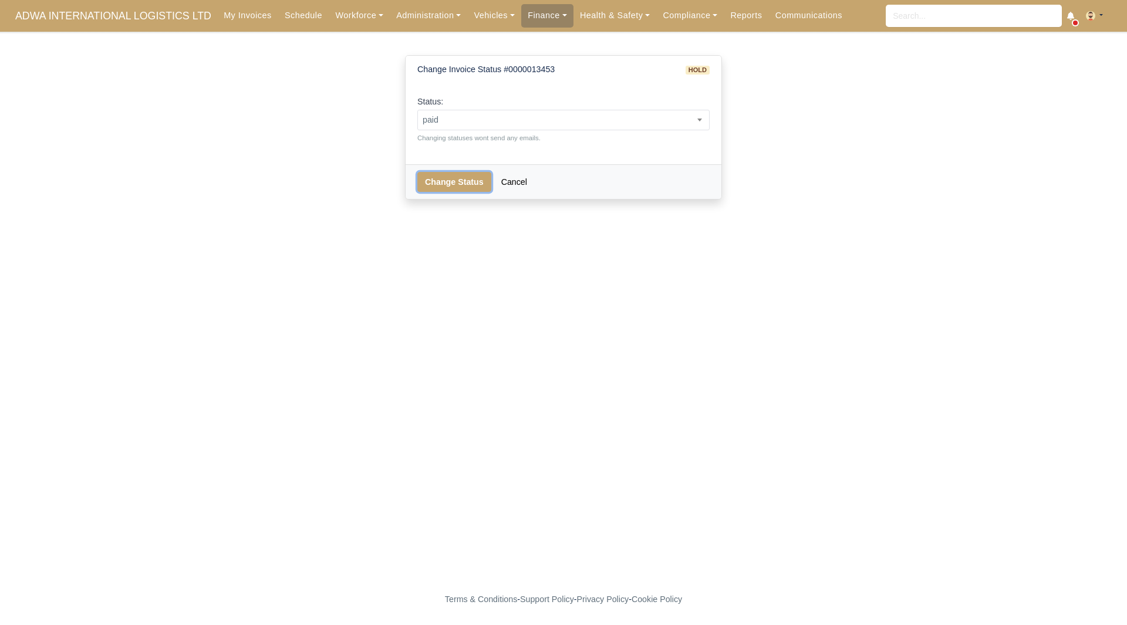
click at [445, 175] on button "Change Status" at bounding box center [454, 182] width 74 height 20
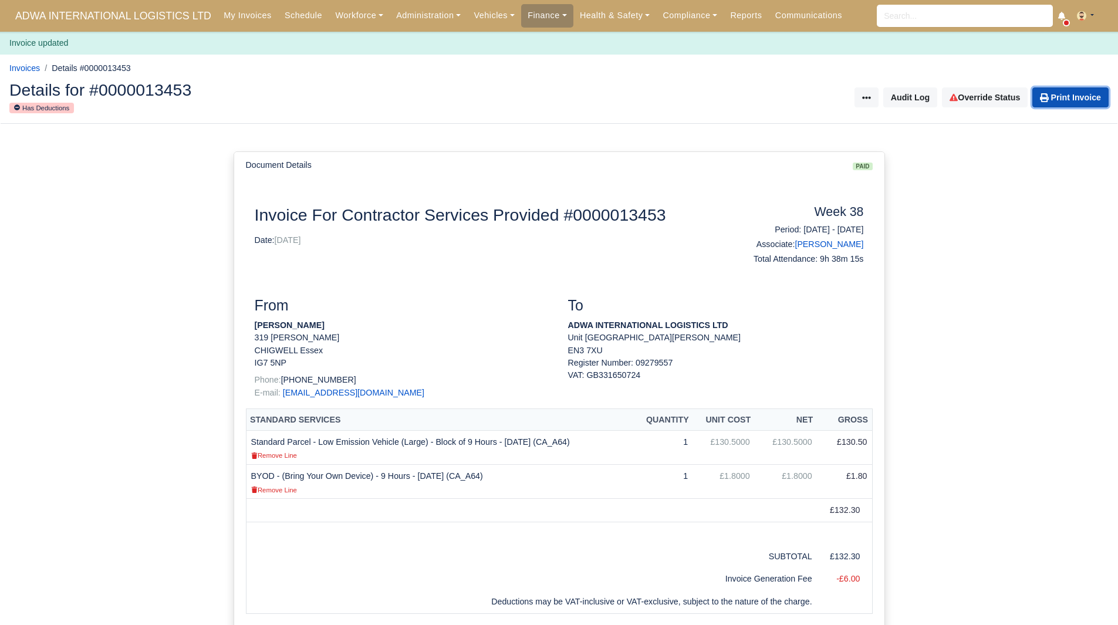
click at [1090, 91] on link "Print Invoice" at bounding box center [1070, 97] width 76 height 20
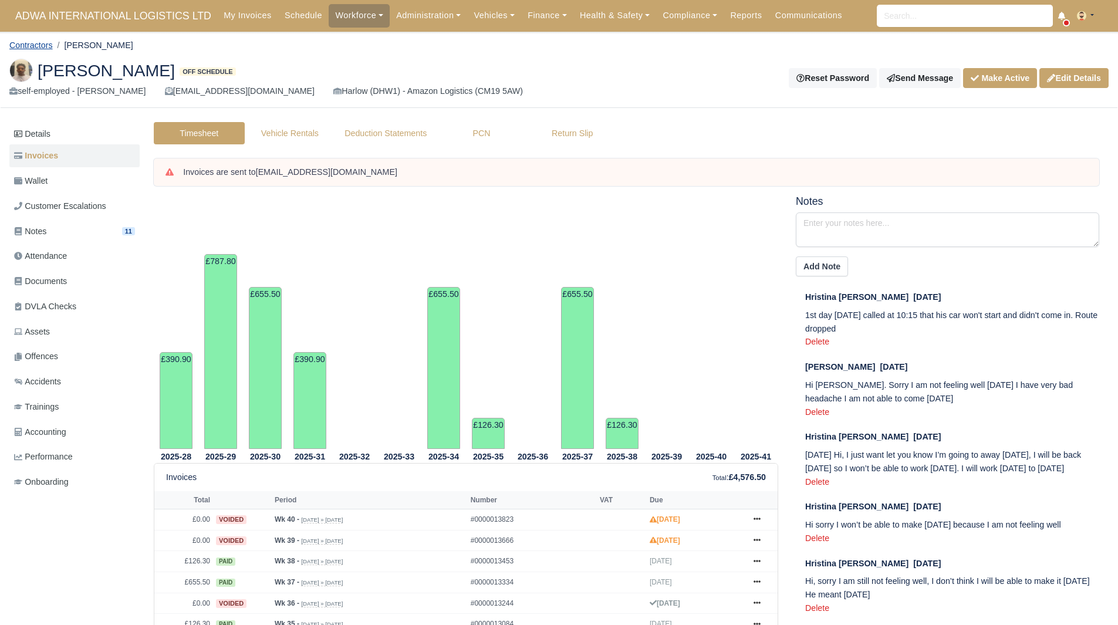
click at [42, 40] on link "Contractors" at bounding box center [30, 44] width 43 height 9
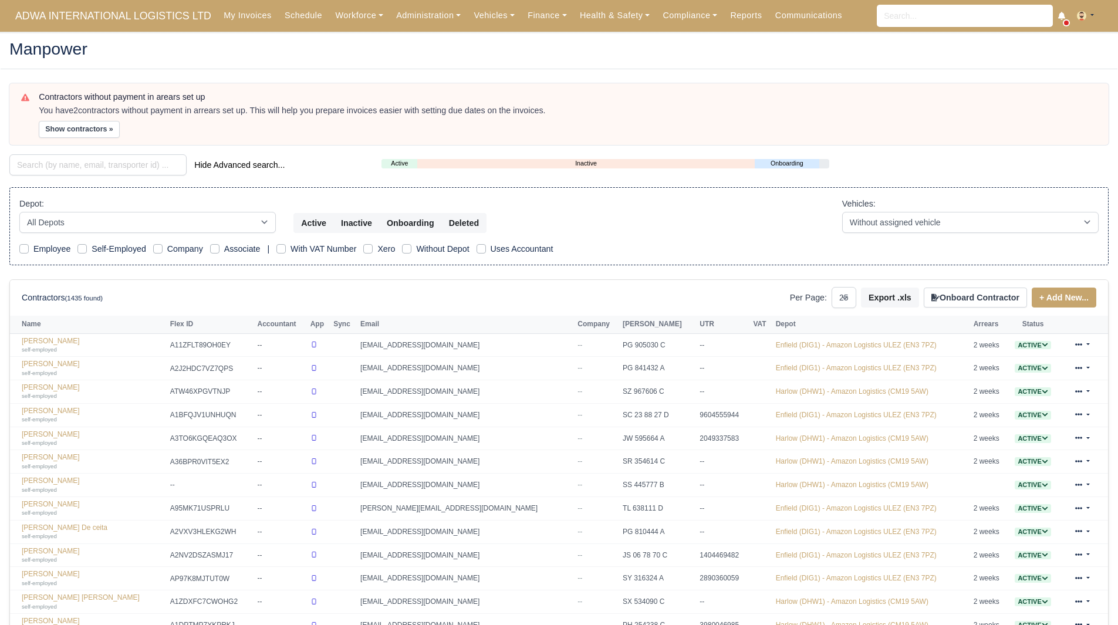
select select "25"
click at [736, 210] on div "Depot: All Depots Enfield (DIG1) - Amazon Logistics ULEZ (EN3 7PZ) Harlow (DHW1…" at bounding box center [559, 215] width 1097 height 36
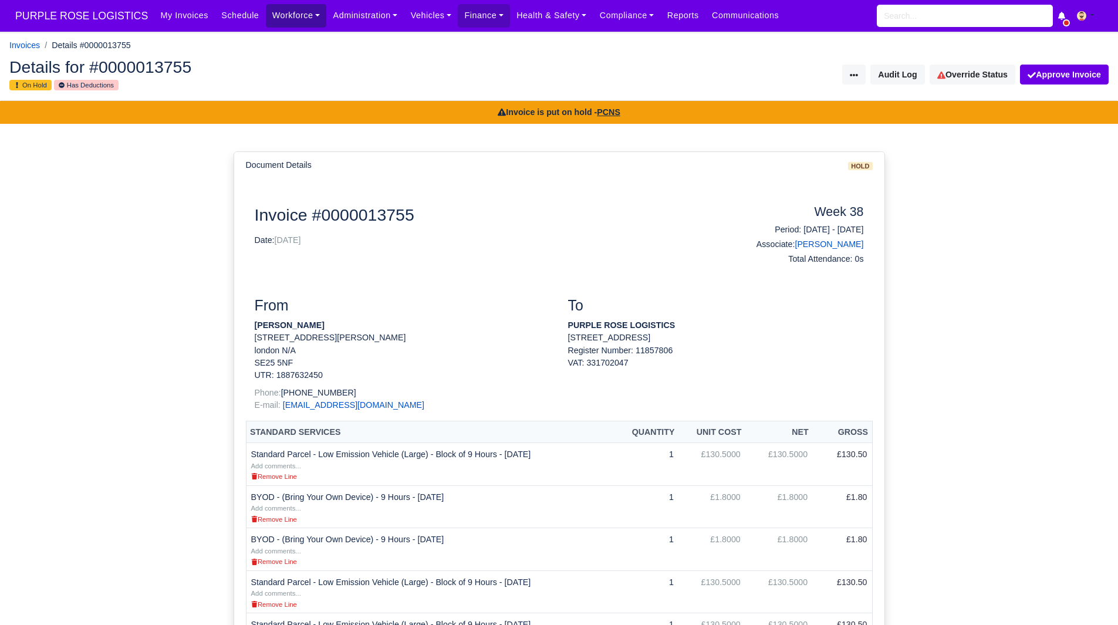
click at [266, 18] on link "Workforce" at bounding box center [296, 15] width 61 height 23
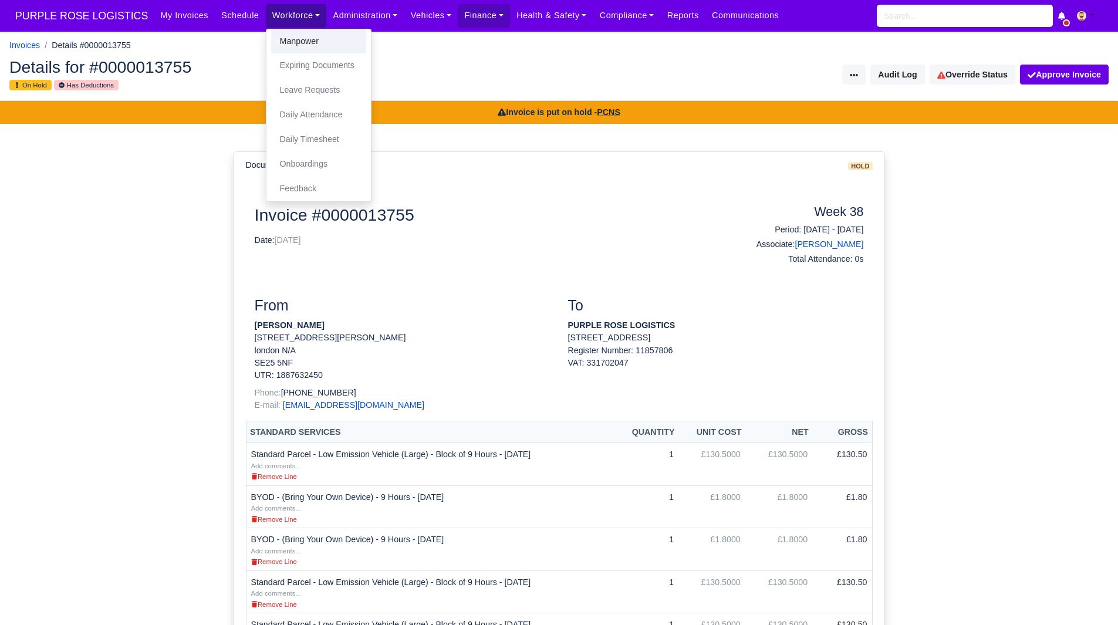
click at [288, 38] on link "Manpower" at bounding box center [318, 41] width 95 height 25
